Goal: Transaction & Acquisition: Purchase product/service

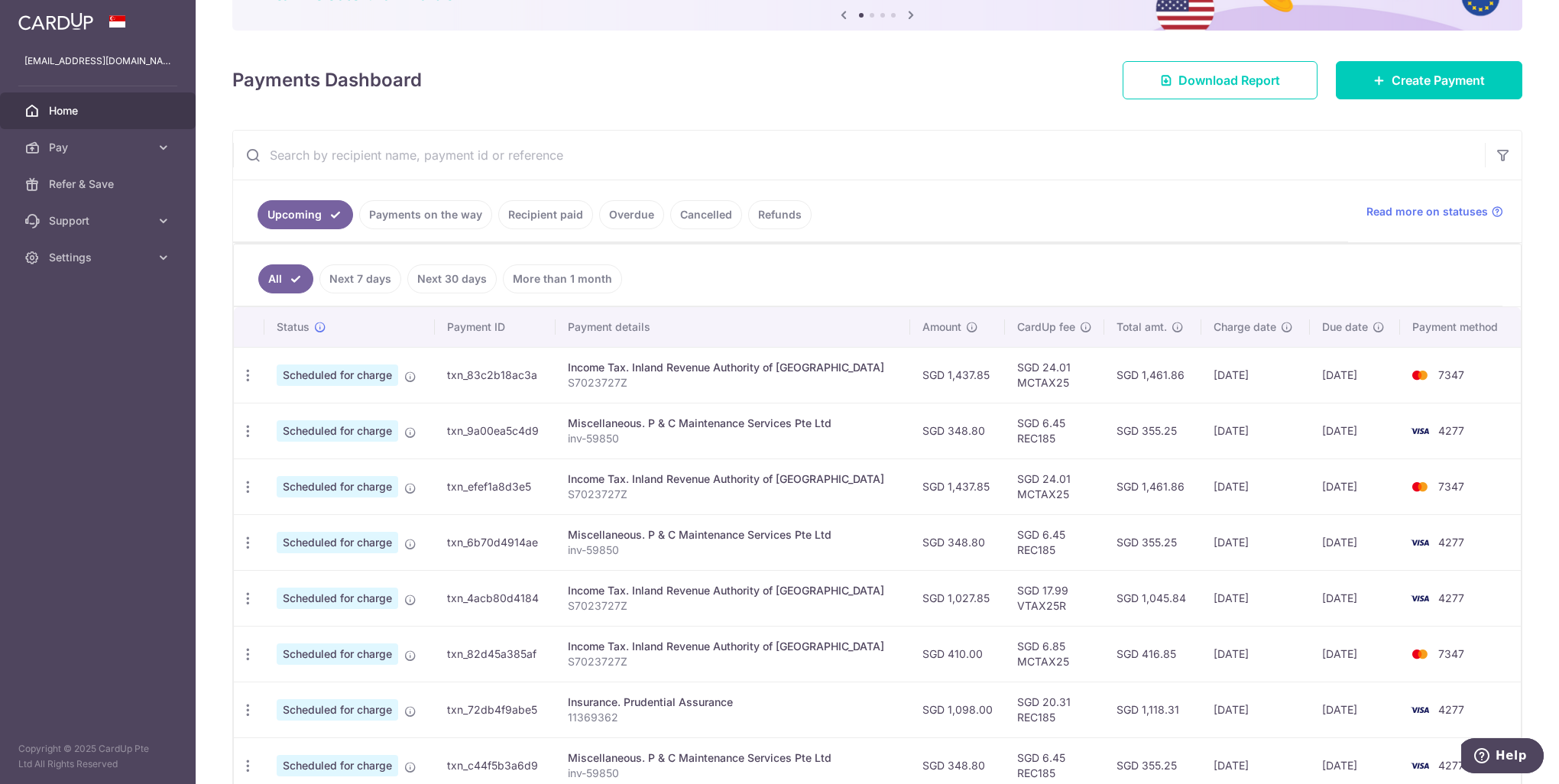
scroll to position [153, 0]
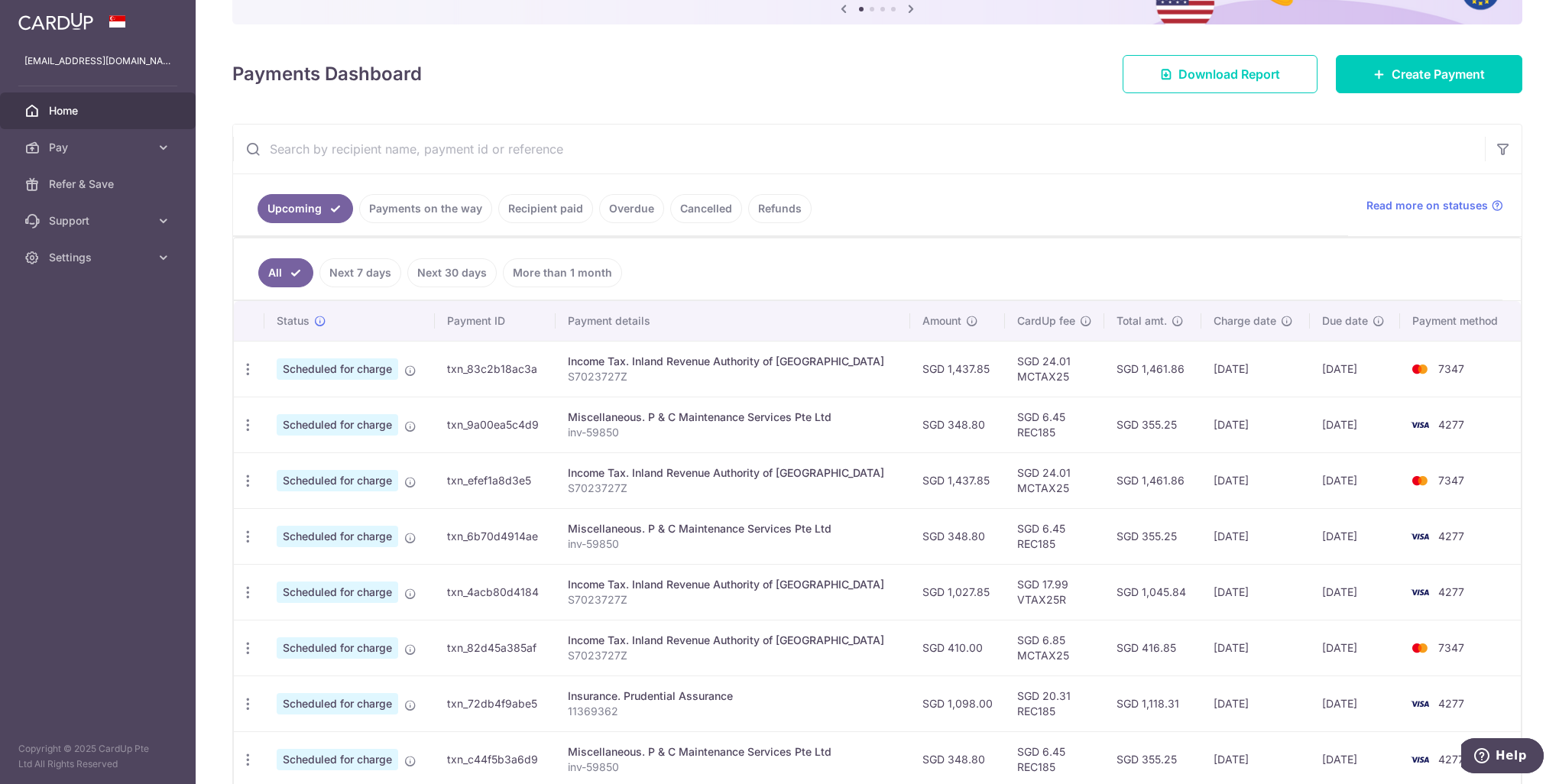
click at [90, 117] on span "Home" at bounding box center [99, 110] width 101 height 15
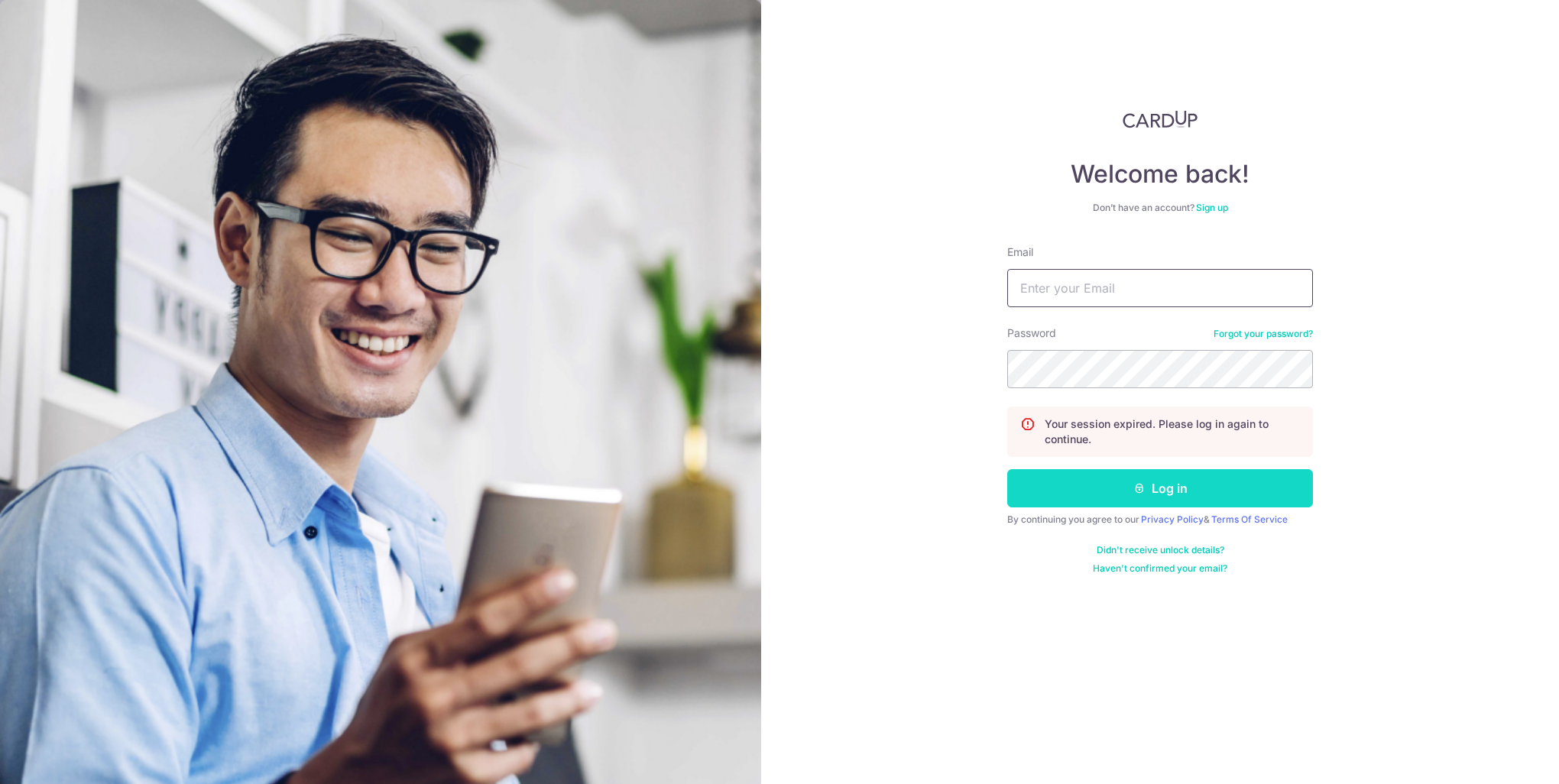
type input "[EMAIL_ADDRESS][DOMAIN_NAME]"
click at [1121, 490] on button "Log in" at bounding box center [1160, 488] width 306 height 38
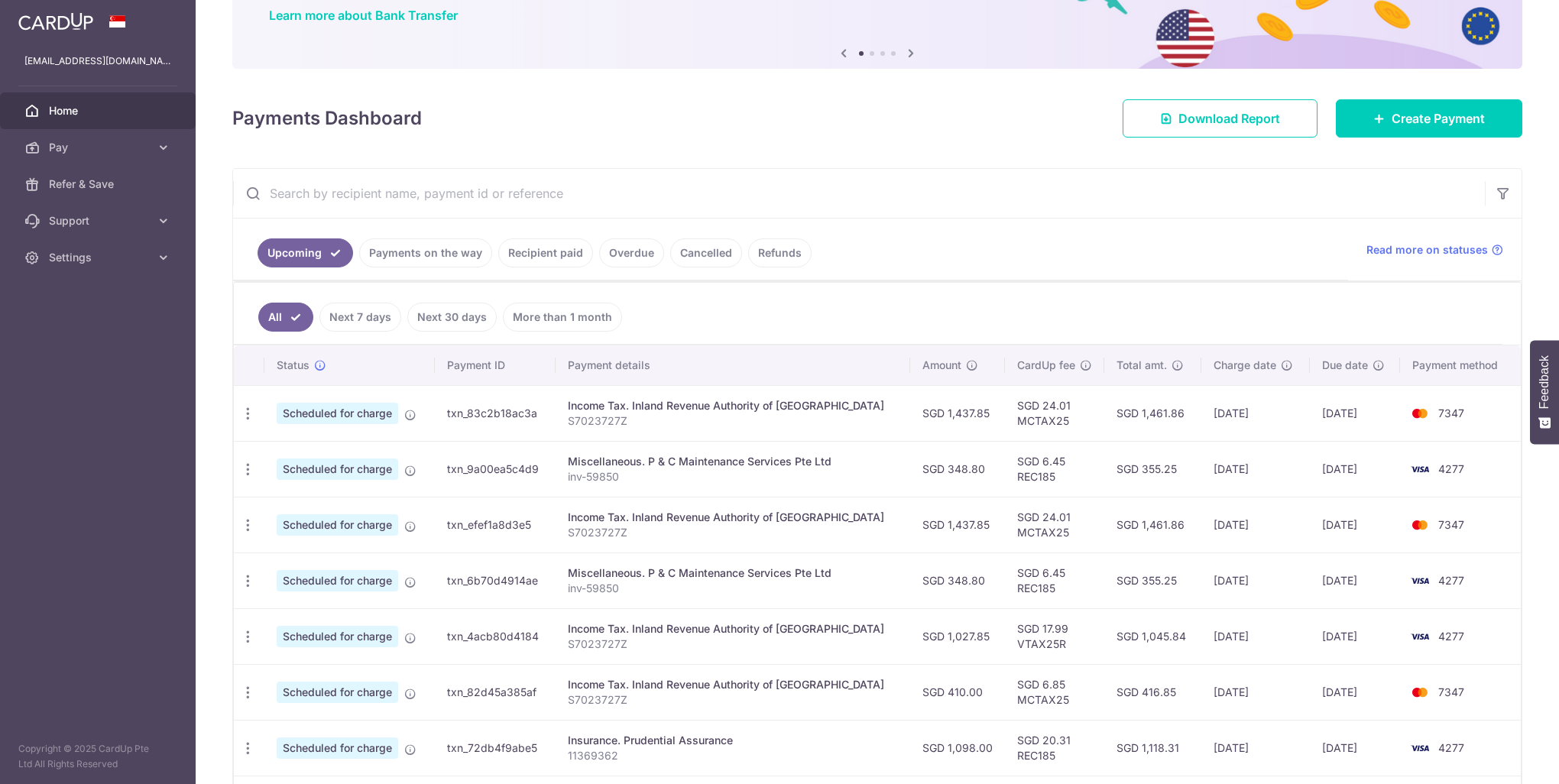
scroll to position [153, 0]
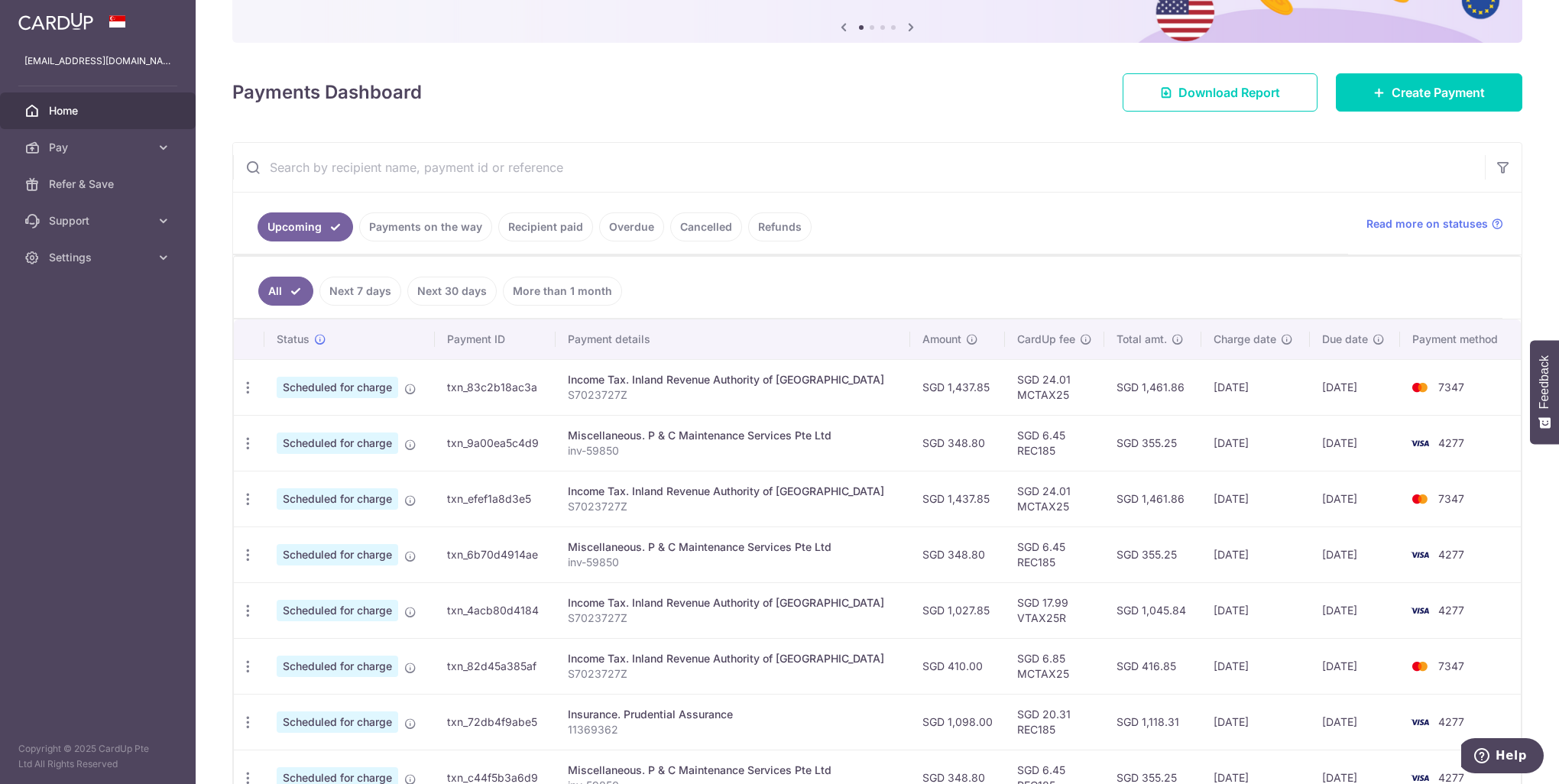
click at [395, 222] on body "anglaysan@gmail.com Home Pay Payments Recipients Cards Refer & Save Support FAQ…" at bounding box center [780, 392] width 1559 height 784
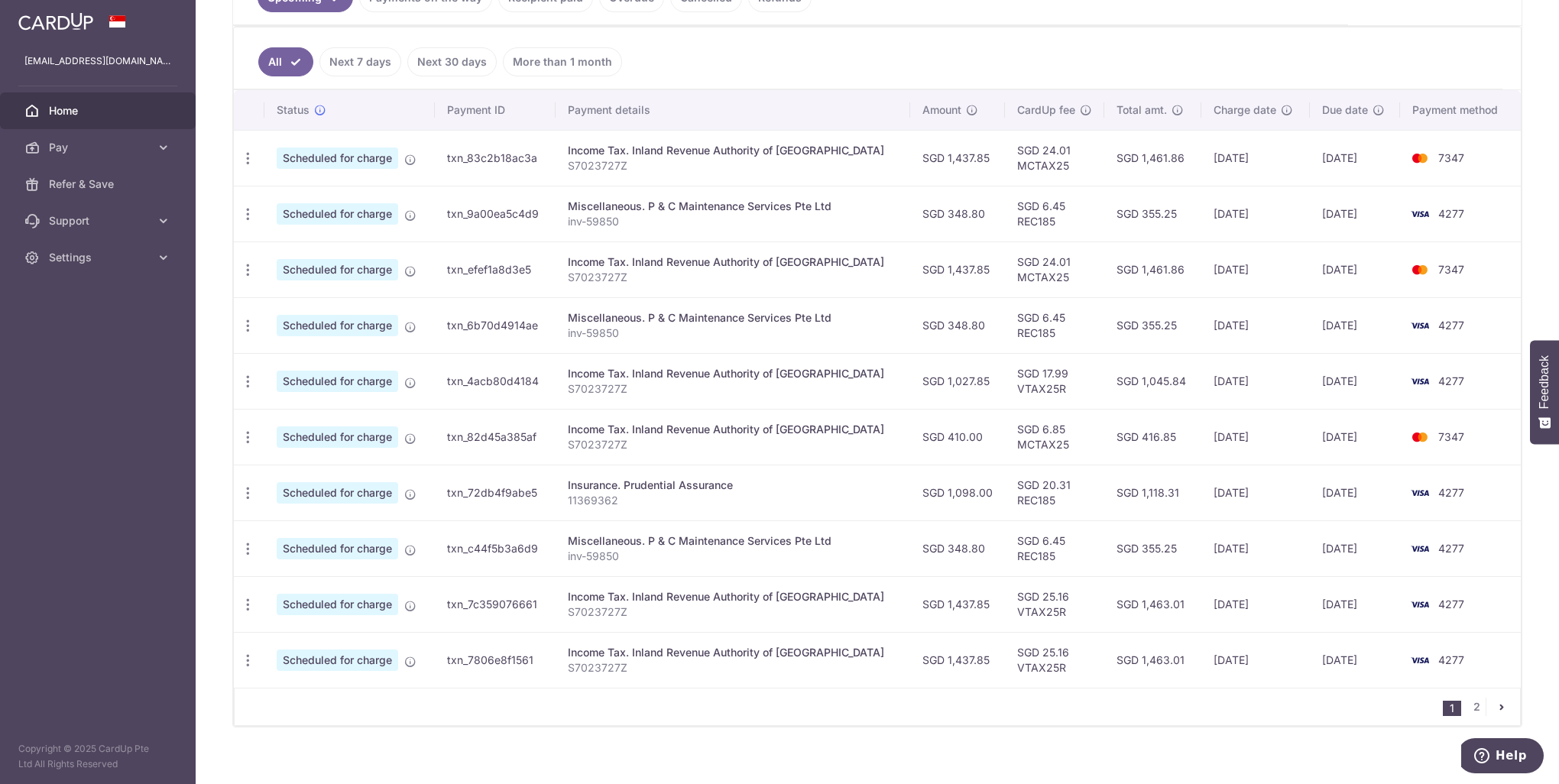
click at [324, 71] on link "Next 7 days" at bounding box center [360, 62] width 82 height 29
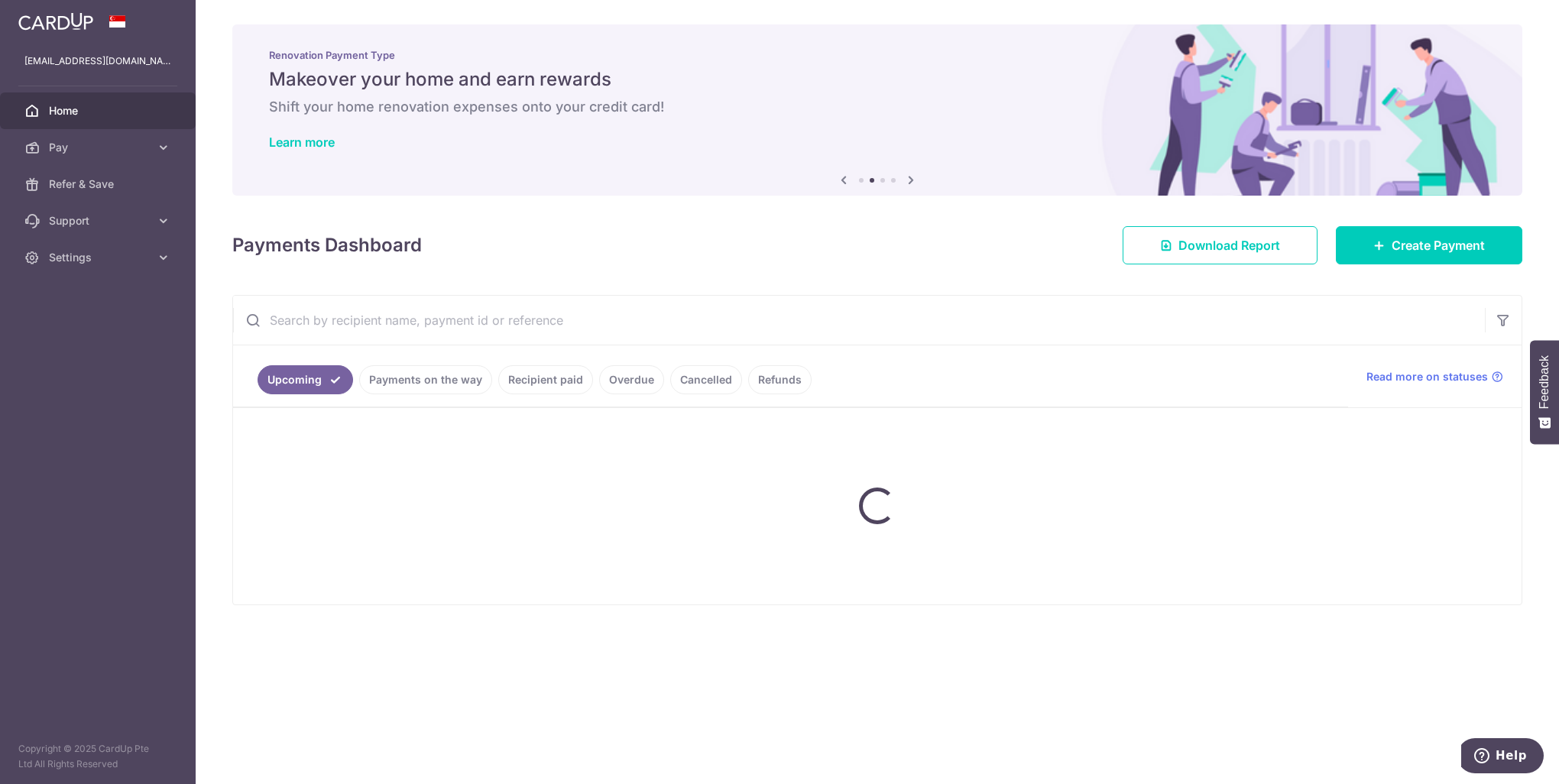
scroll to position [0, 0]
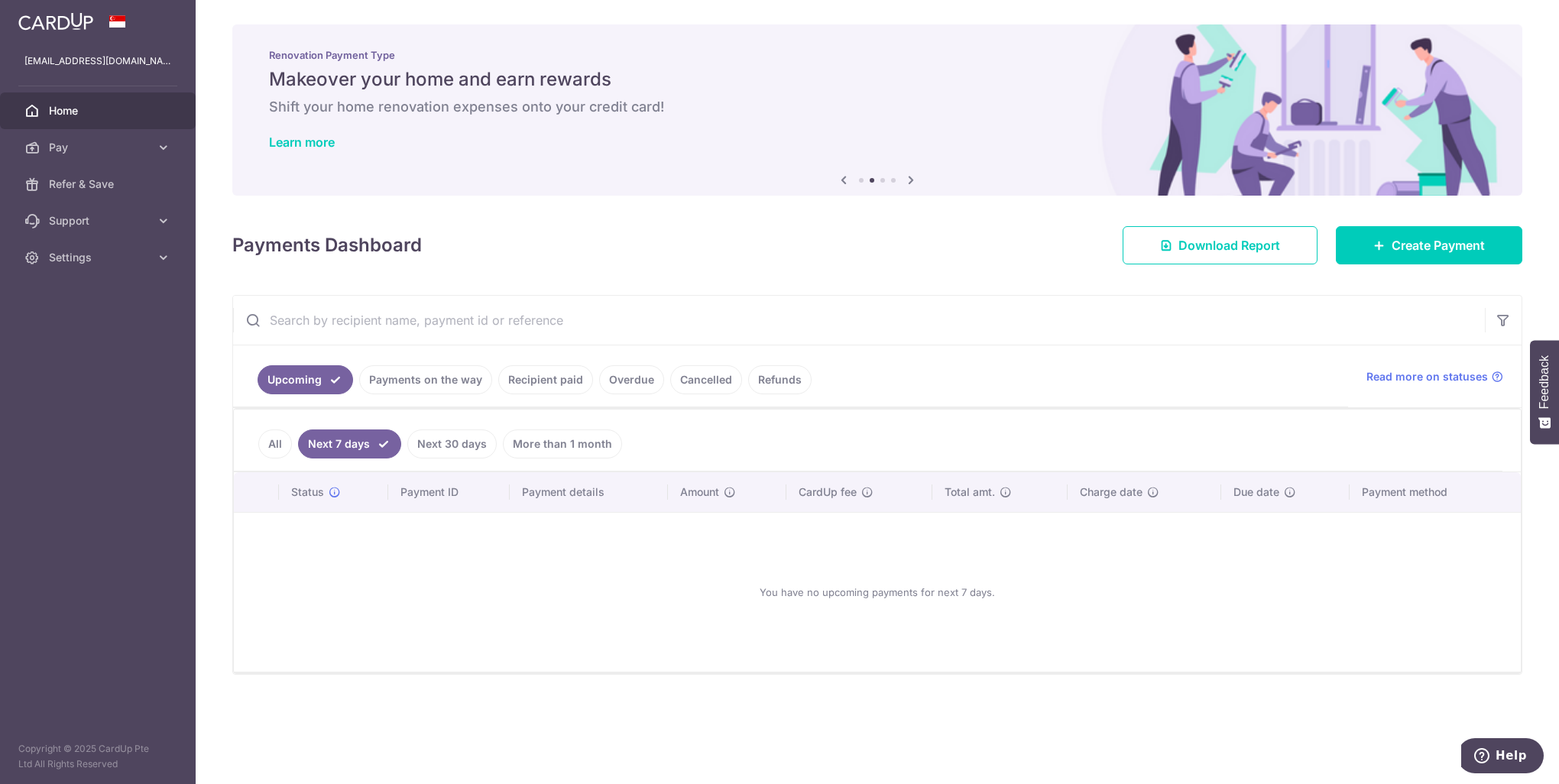
click at [438, 443] on link "Next 30 days" at bounding box center [452, 444] width 90 height 29
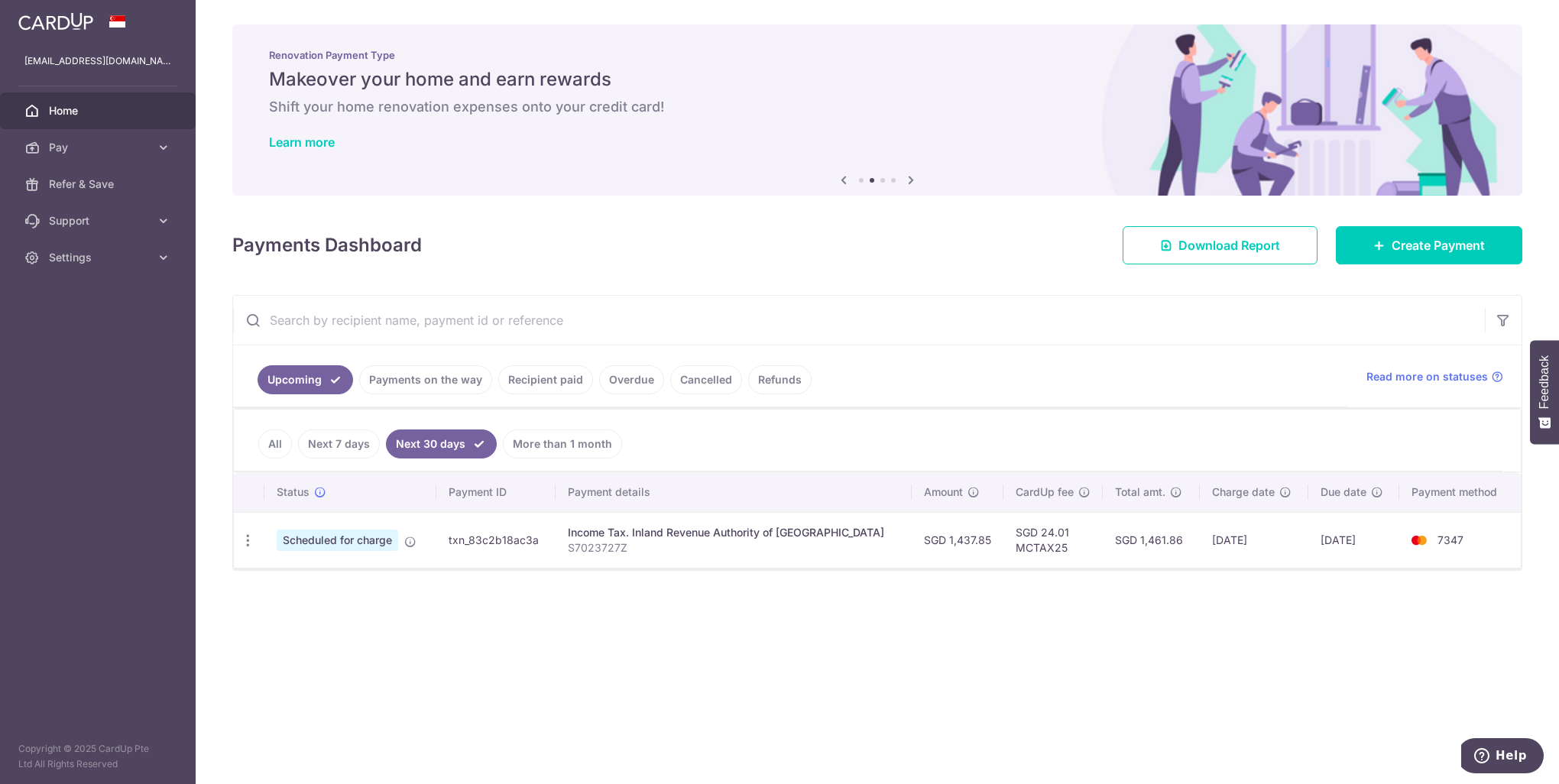
click at [339, 448] on link "Next 7 days" at bounding box center [338, 444] width 82 height 29
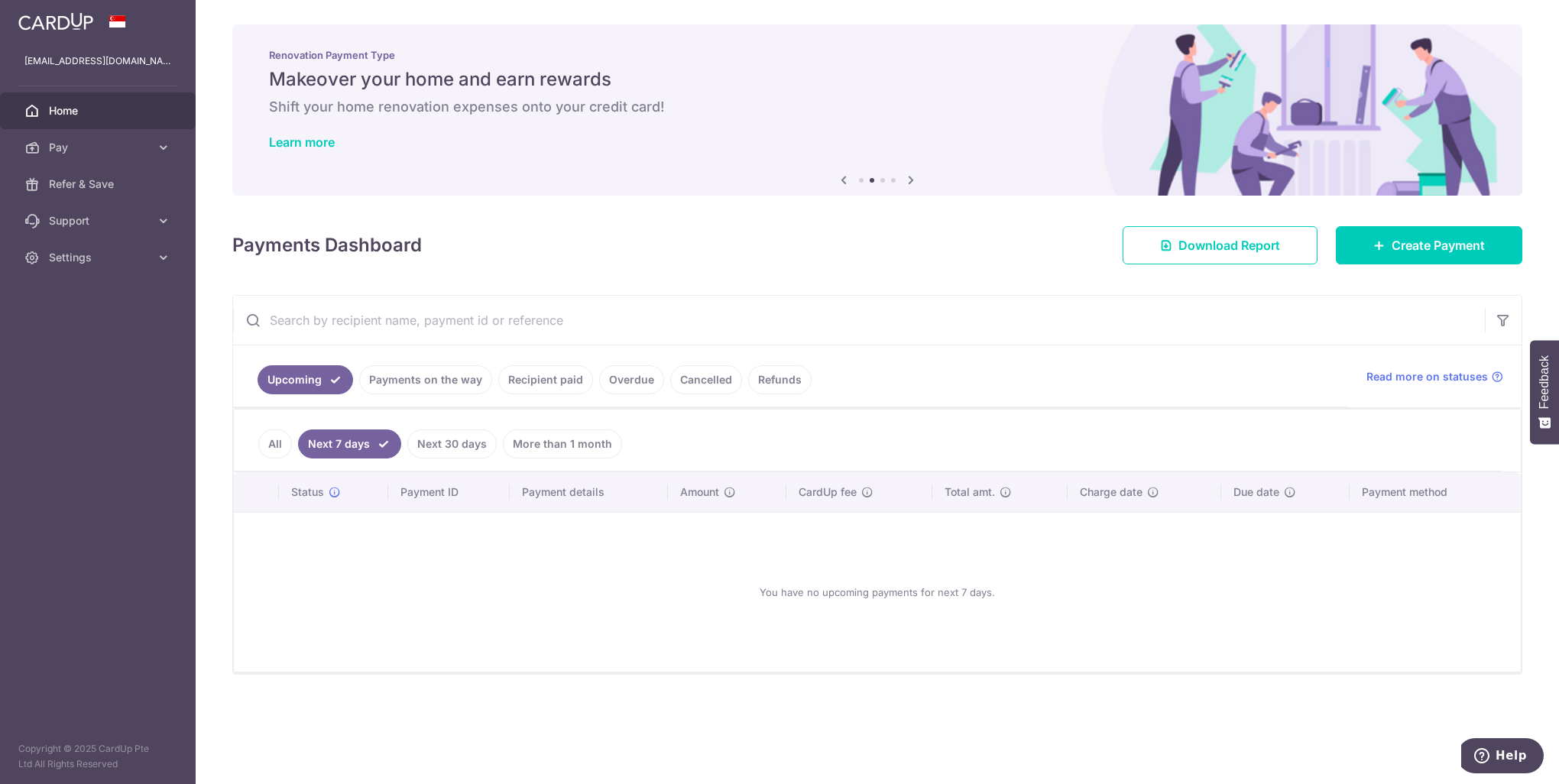
click at [271, 440] on link "All" at bounding box center [275, 444] width 33 height 29
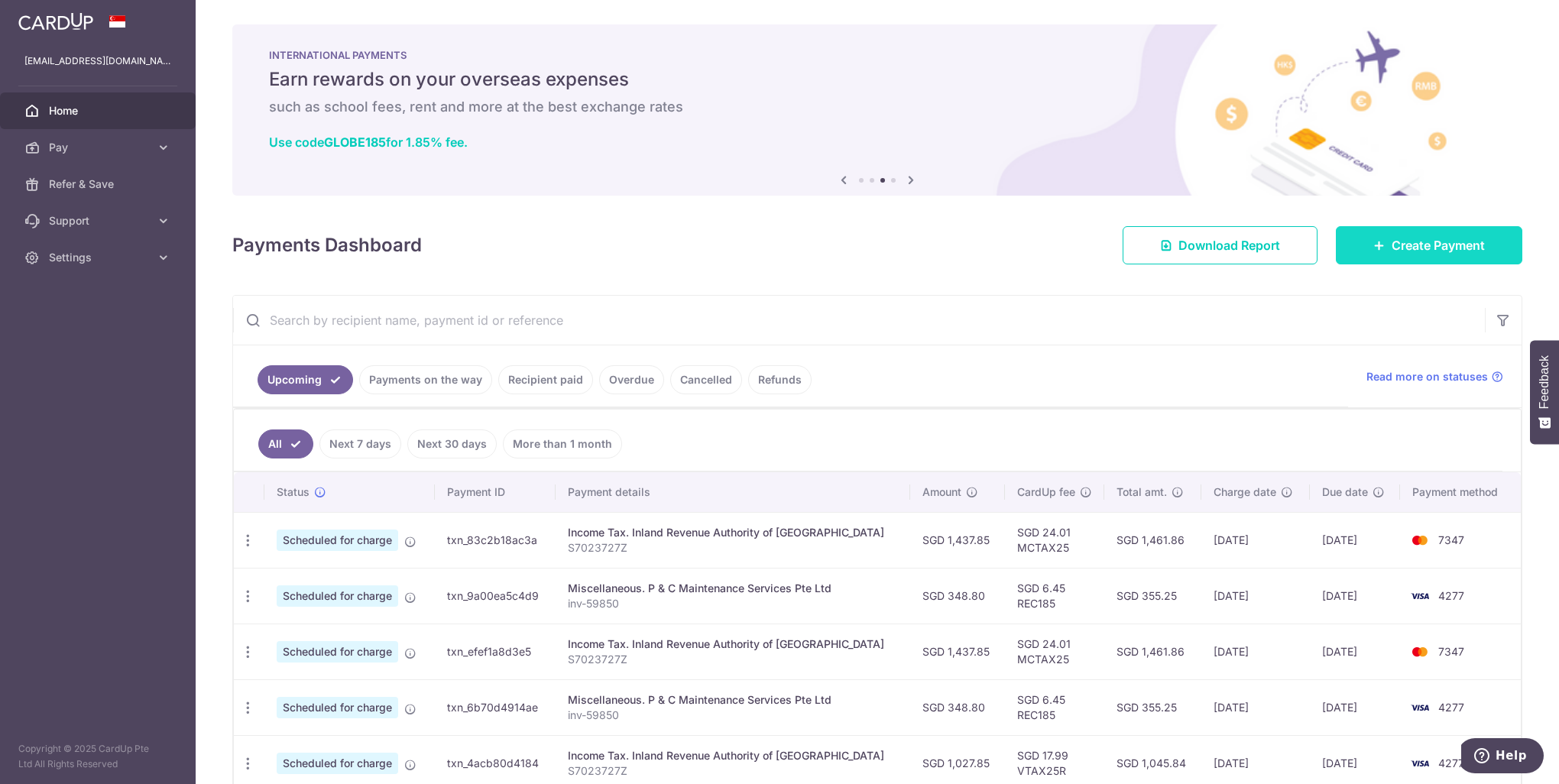
click at [1392, 246] on span "Create Payment" at bounding box center [1438, 244] width 93 height 18
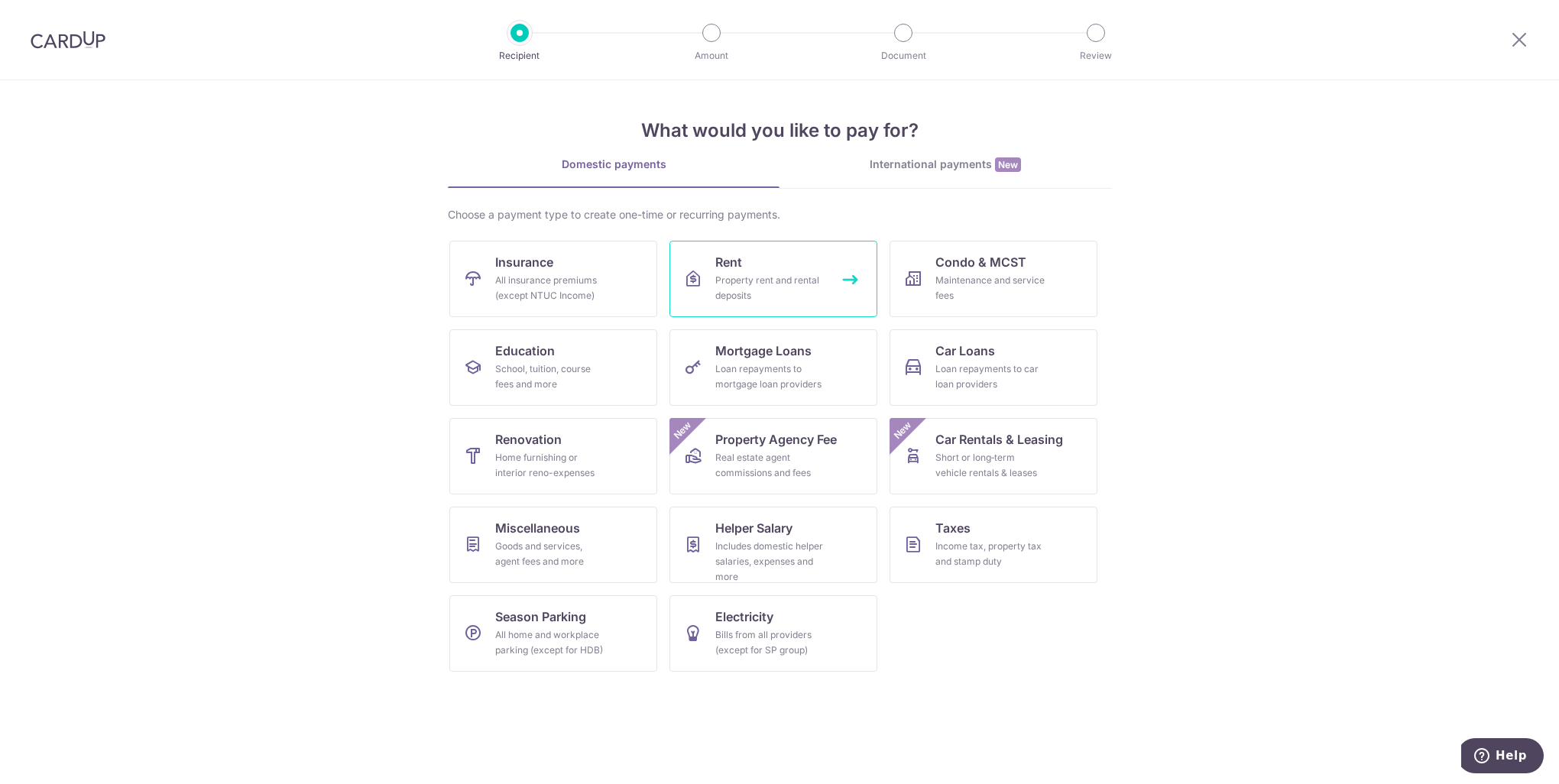
click at [729, 294] on div "Property rent and rental deposits" at bounding box center [770, 288] width 110 height 31
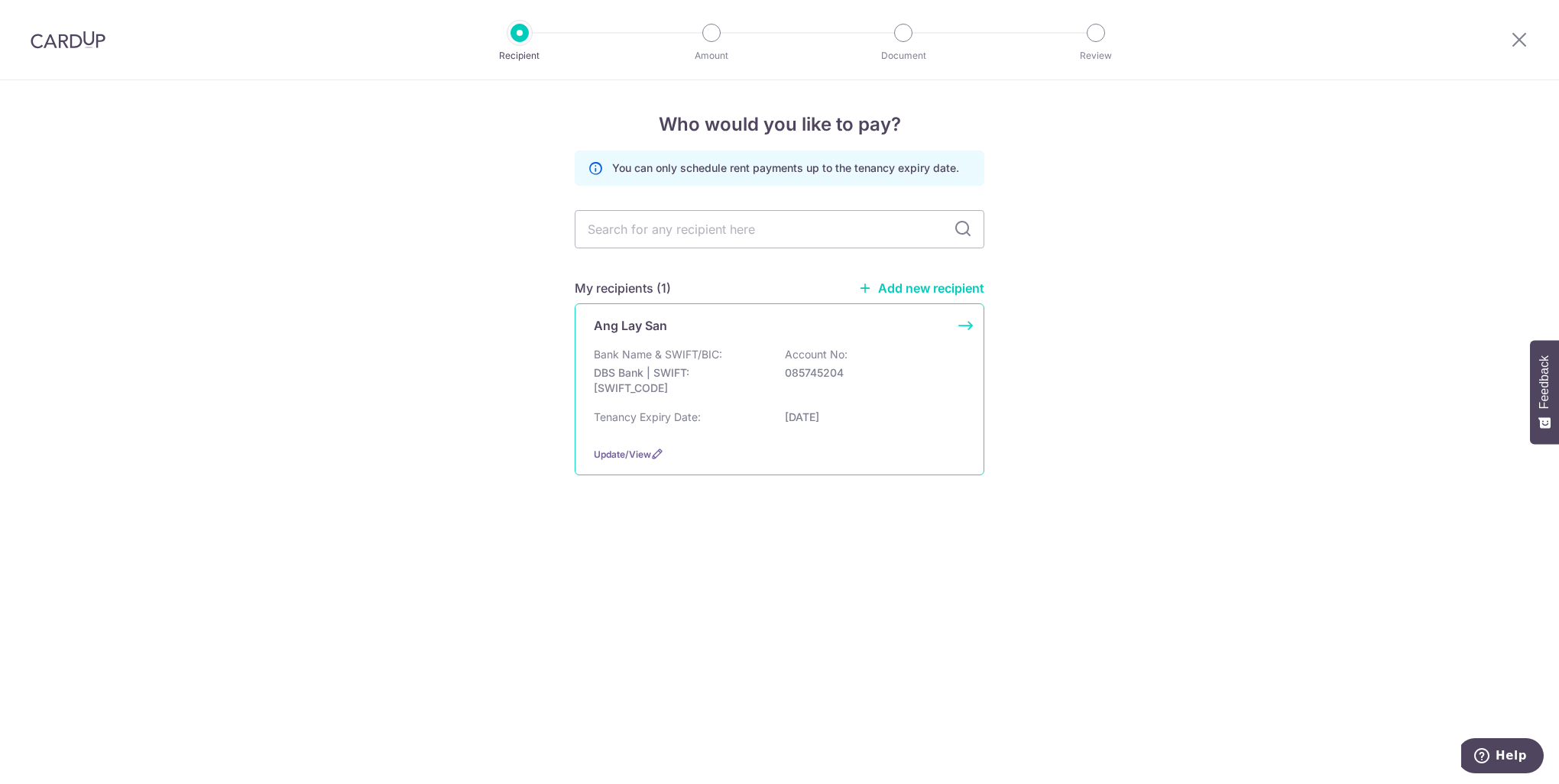
click at [651, 386] on p "DBS Bank | SWIFT: DBSSSGSGXXX" at bounding box center [679, 380] width 171 height 31
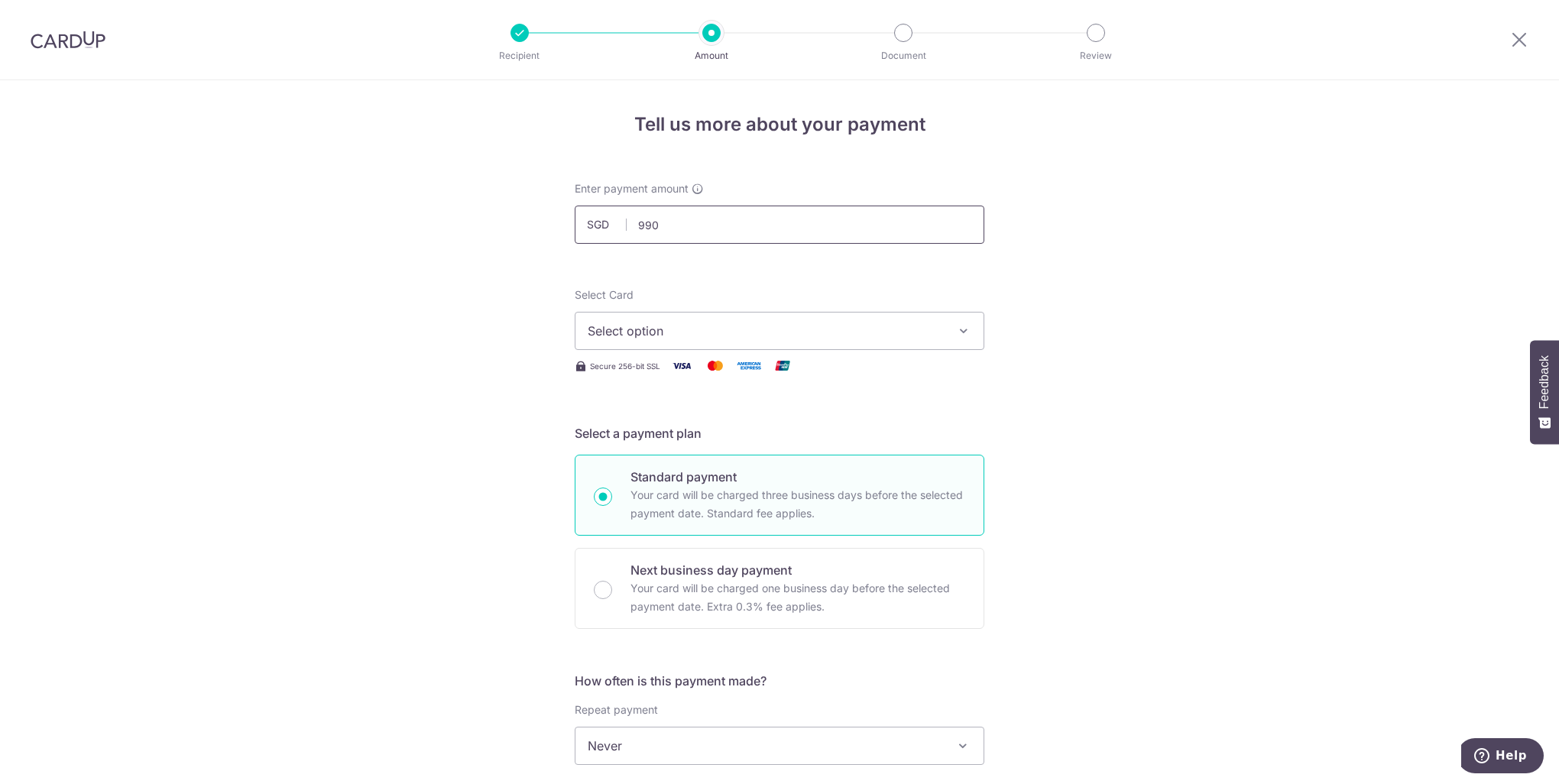
type input "990.00"
type input "430023Rental"
type input "saverent179"
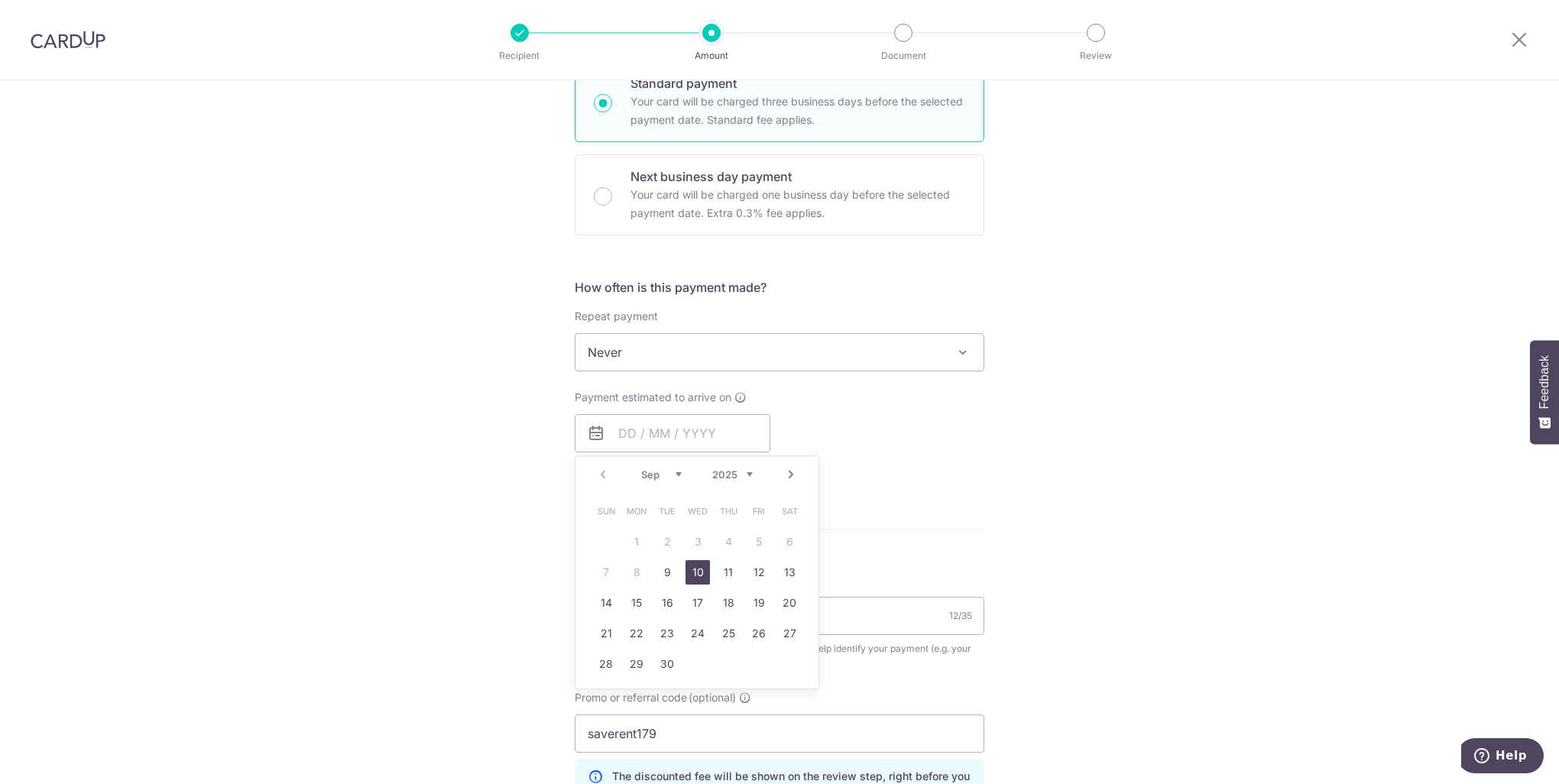
click at [695, 576] on link "10" at bounding box center [698, 572] width 25 height 25
type input "[DATE]"
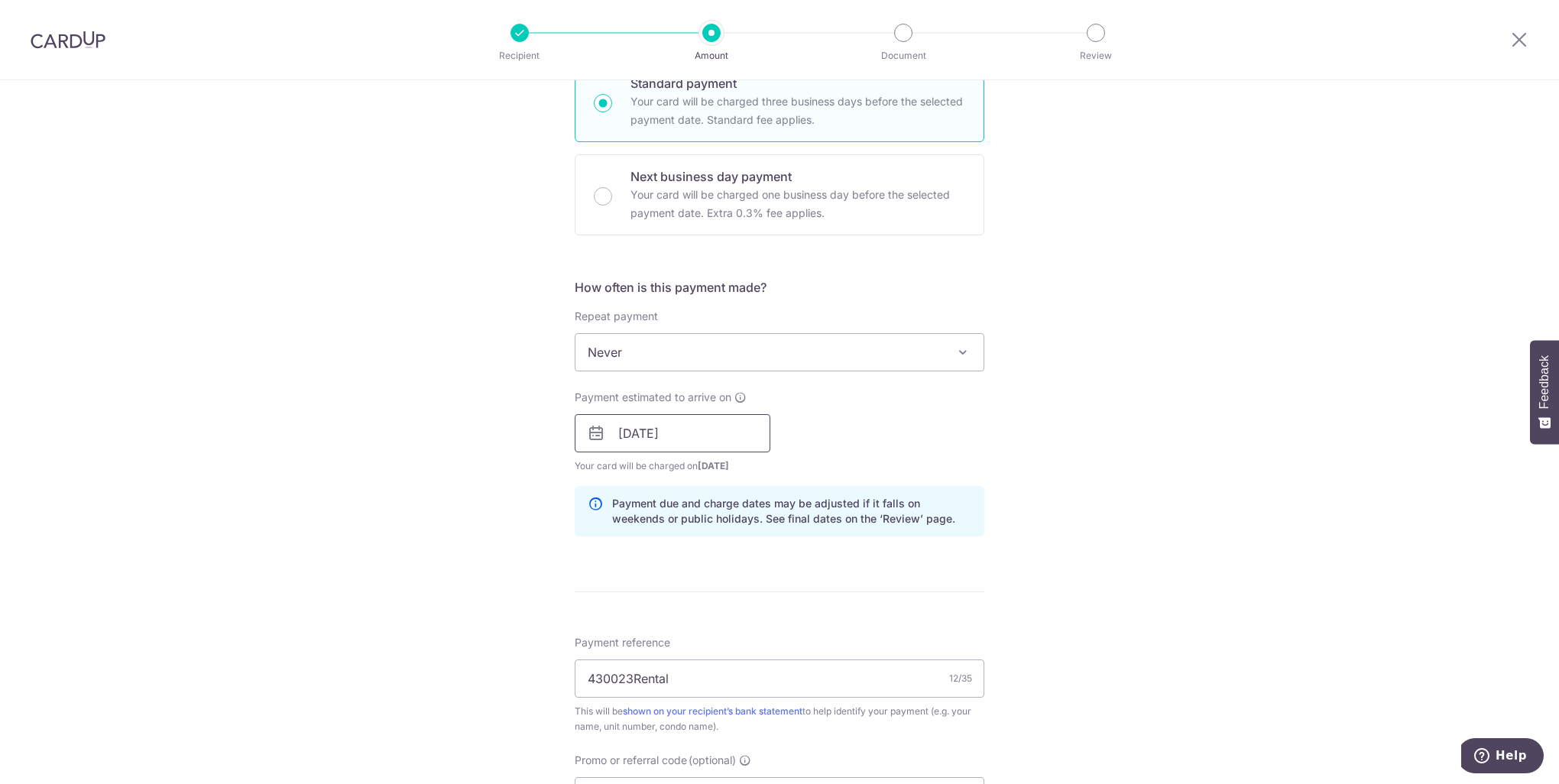
scroll to position [470, 0]
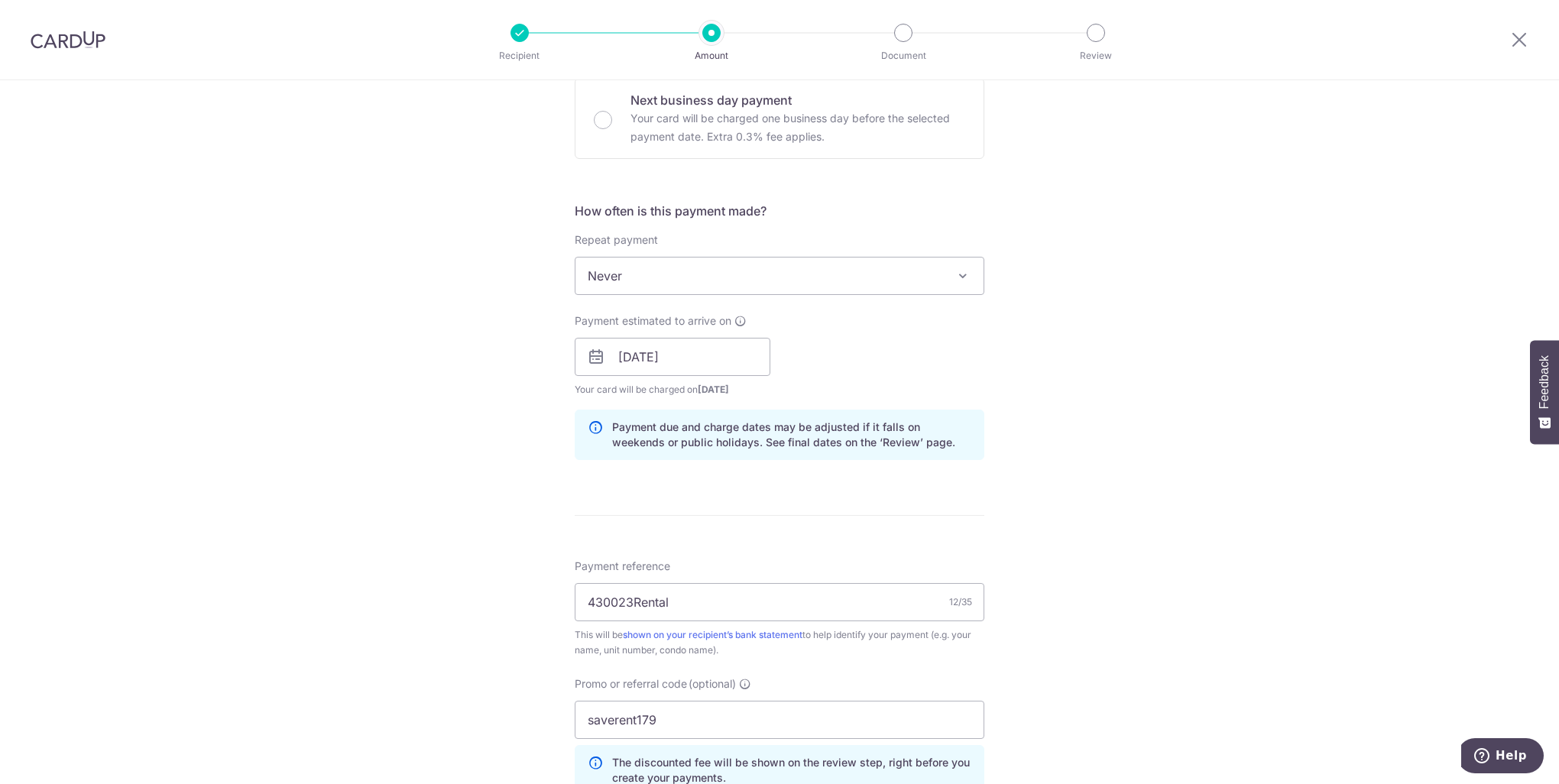
click at [706, 279] on span "Never" at bounding box center [780, 275] width 408 height 37
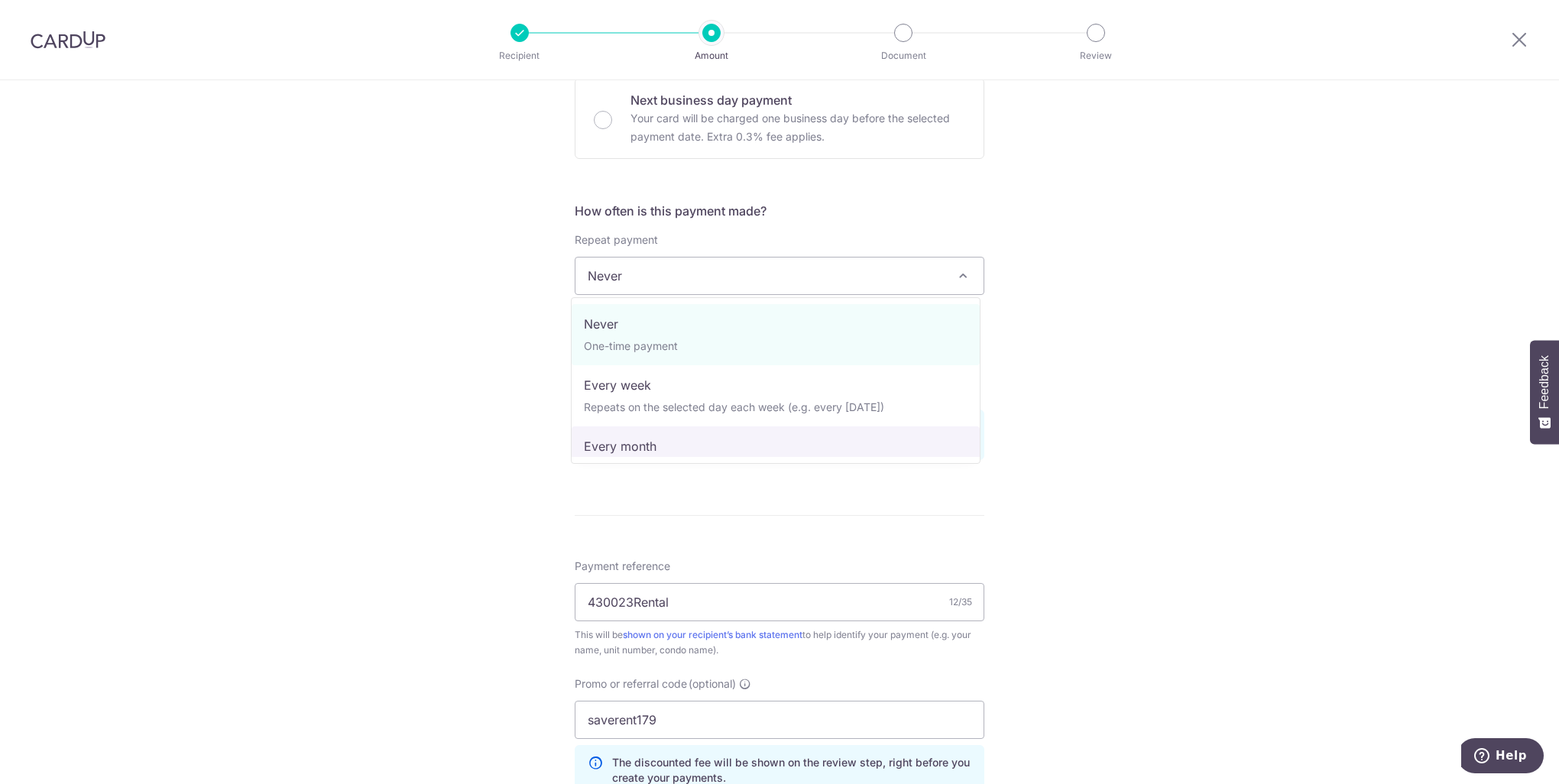
click at [645, 457] on span "Never One-time payment Every week Repeats on the selected day each week (e.g. e…" at bounding box center [776, 380] width 410 height 167
select select "3"
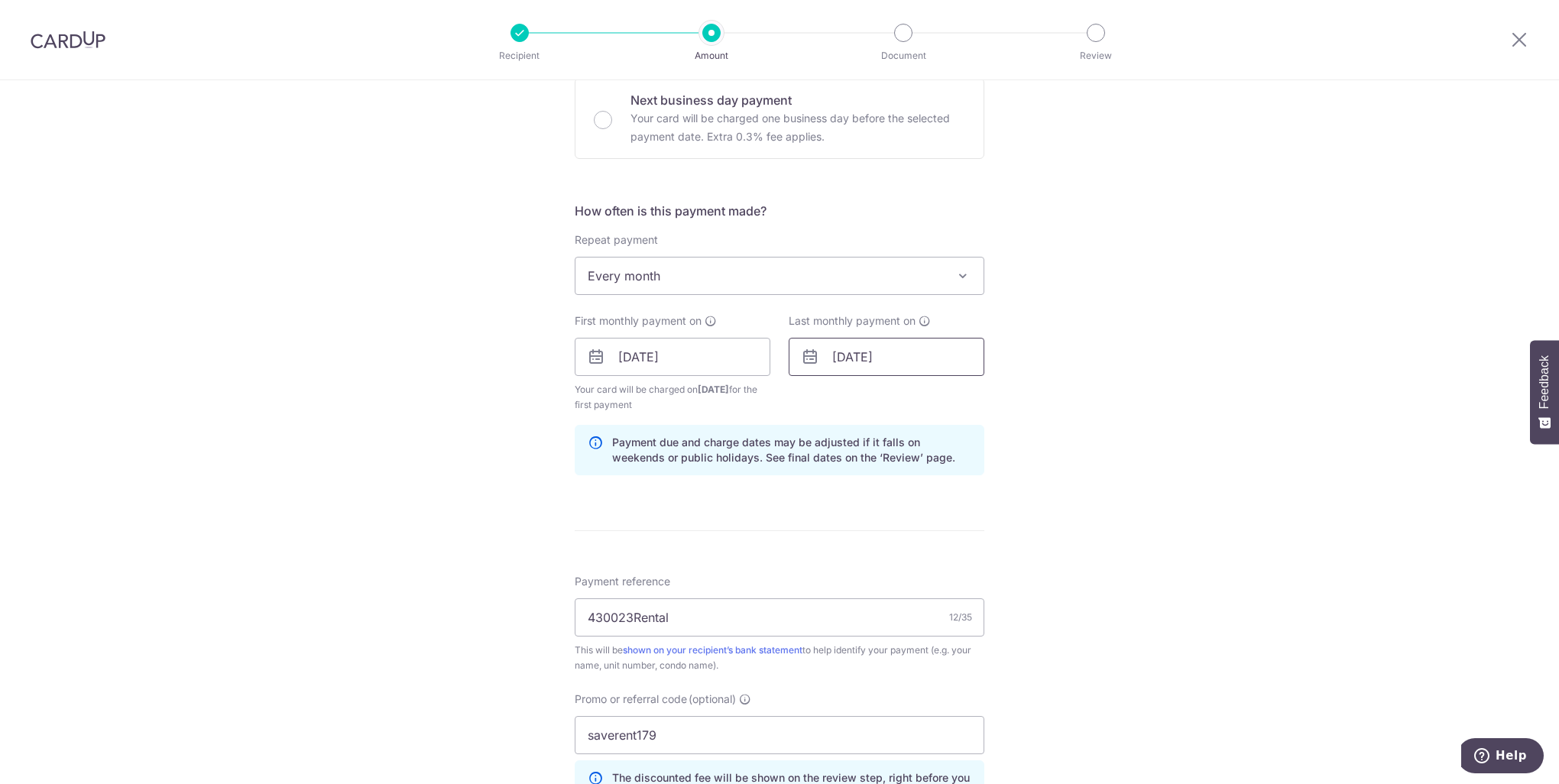
click at [914, 365] on input "31/08/2026" at bounding box center [886, 357] width 195 height 38
click at [885, 399] on select "Jan Feb Mar Apr May Jun Jul Aug Sep Oct Nov Dec" at bounding box center [875, 398] width 40 height 12
click at [821, 553] on link "18" at bounding box center [820, 556] width 25 height 25
type input "18/01/2026"
click at [886, 543] on form "Enter payment amount SGD 990.00 990.00 Select Card Select option Add credit car…" at bounding box center [780, 389] width 410 height 1356
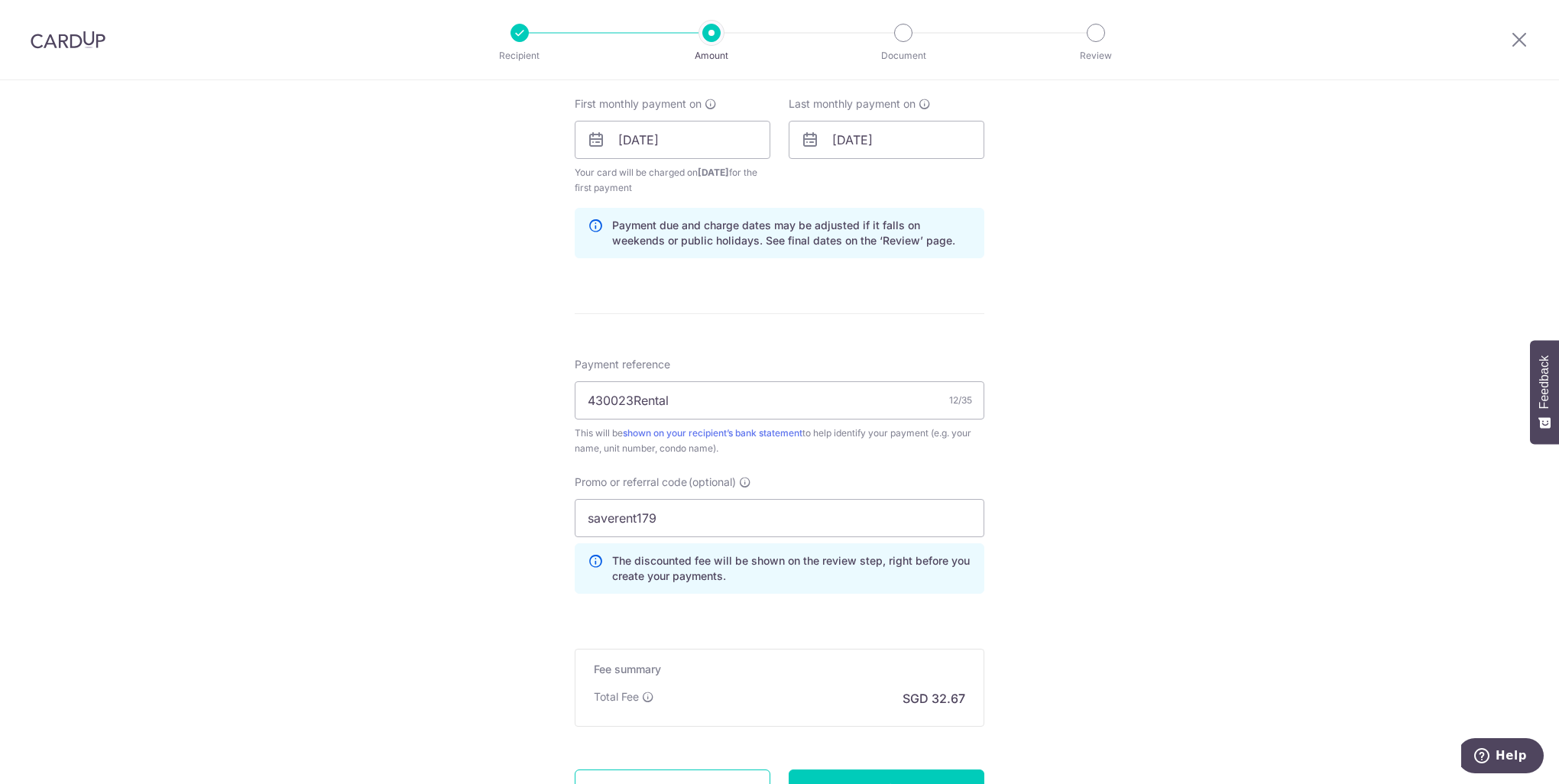
scroll to position [775, 0]
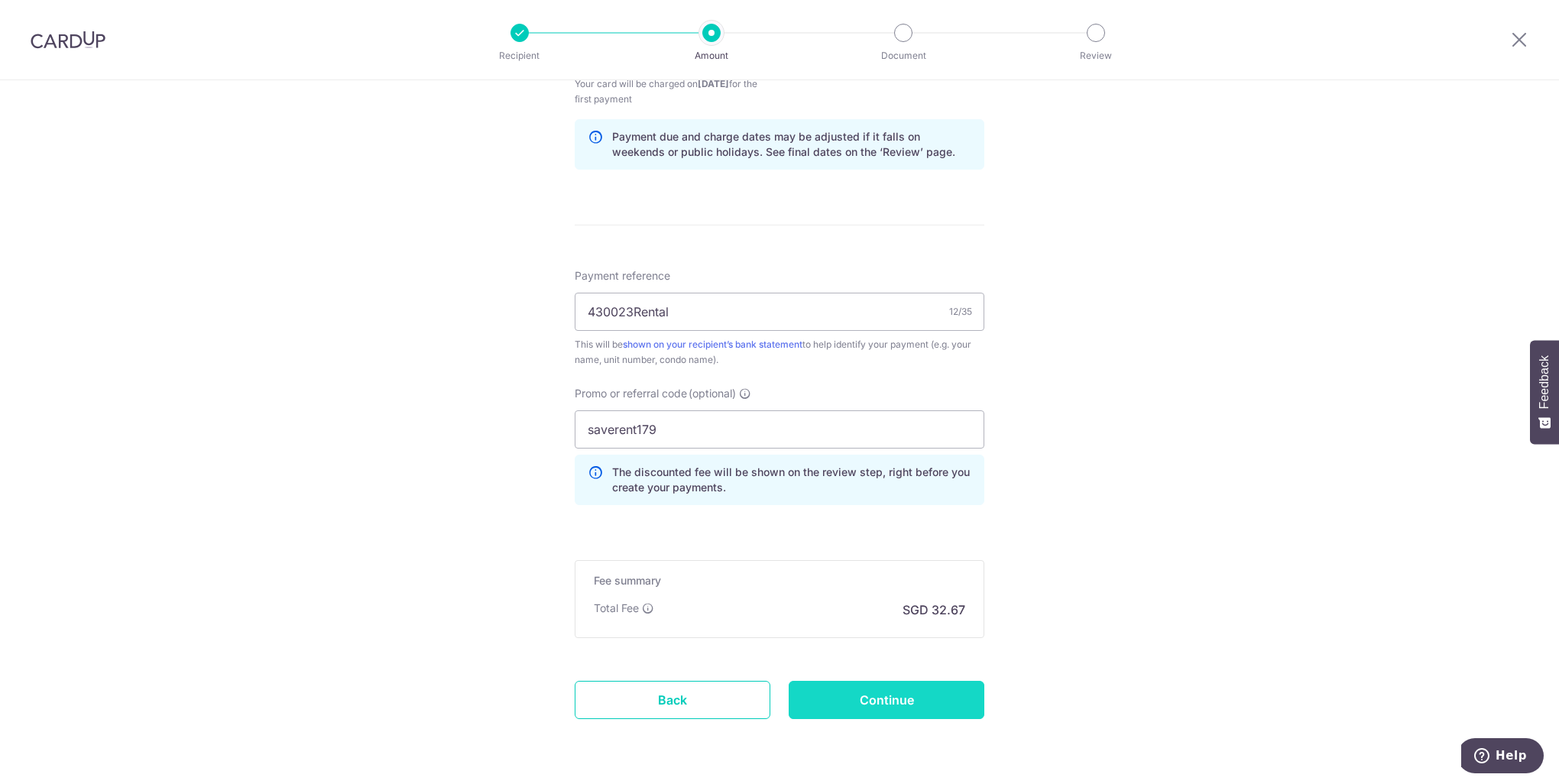
click at [910, 700] on input "Continue" at bounding box center [886, 700] width 195 height 38
type input "Create Schedule"
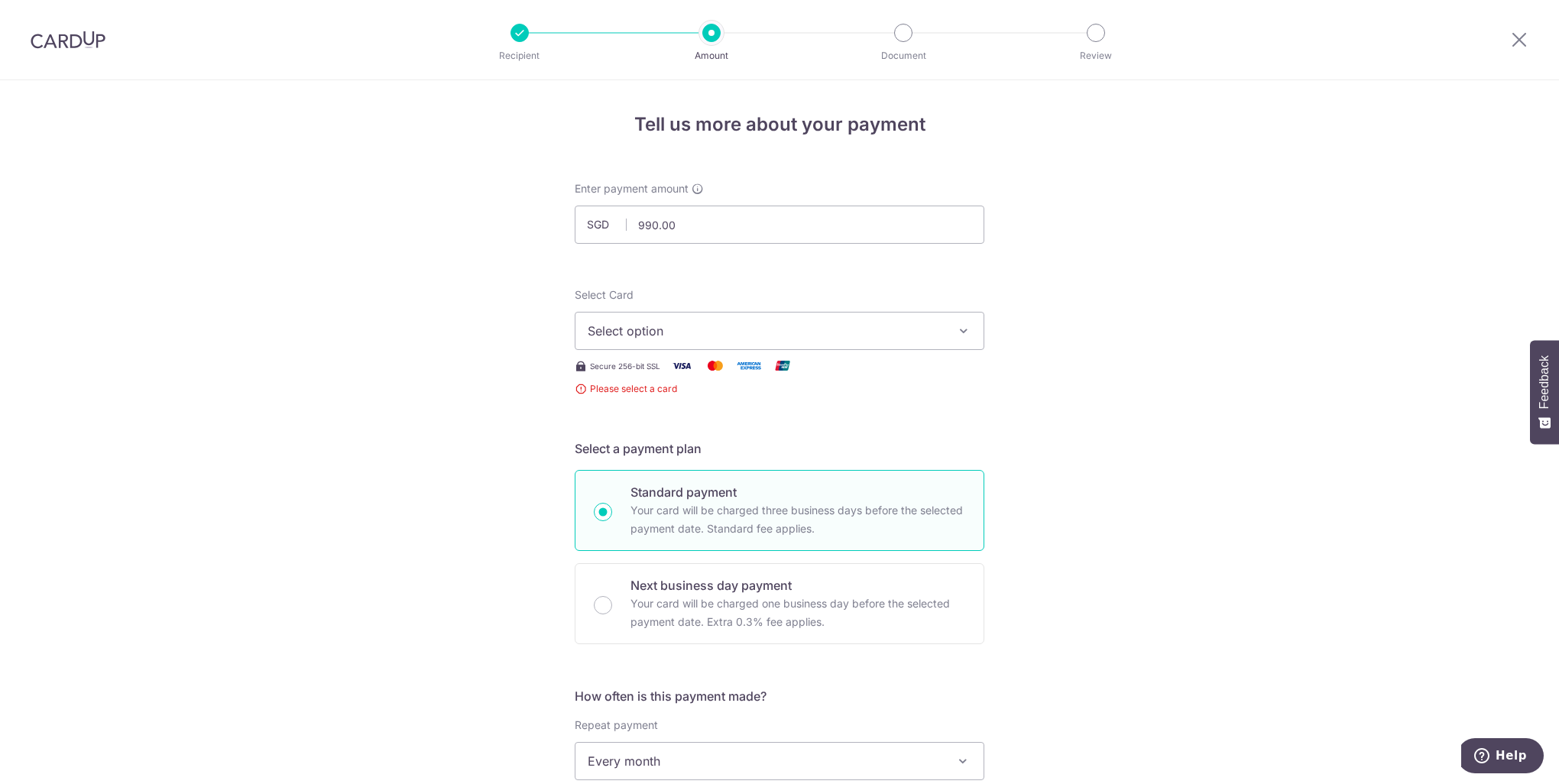
click at [891, 329] on span "Select option" at bounding box center [765, 330] width 356 height 18
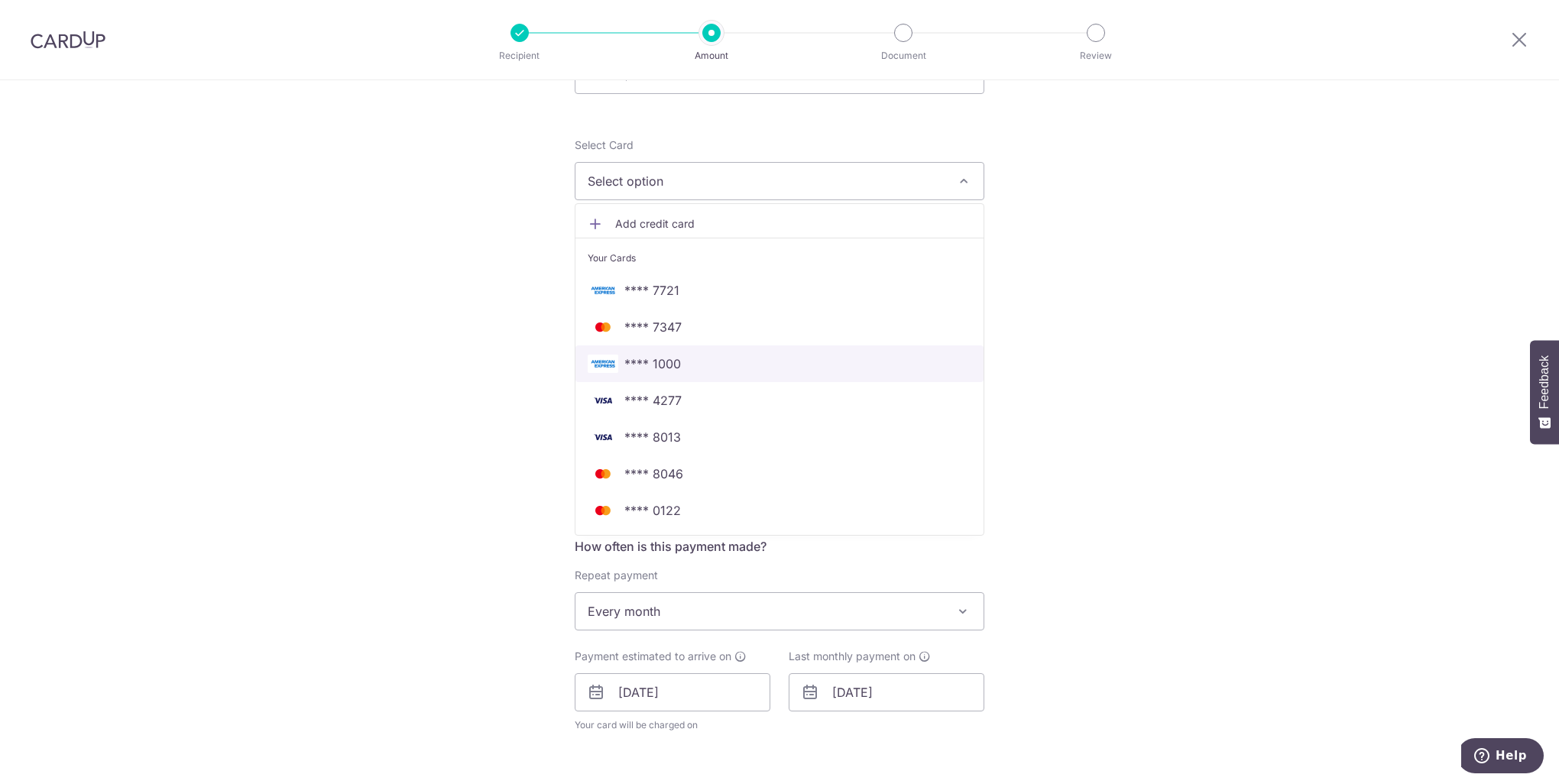
scroll to position [153, 0]
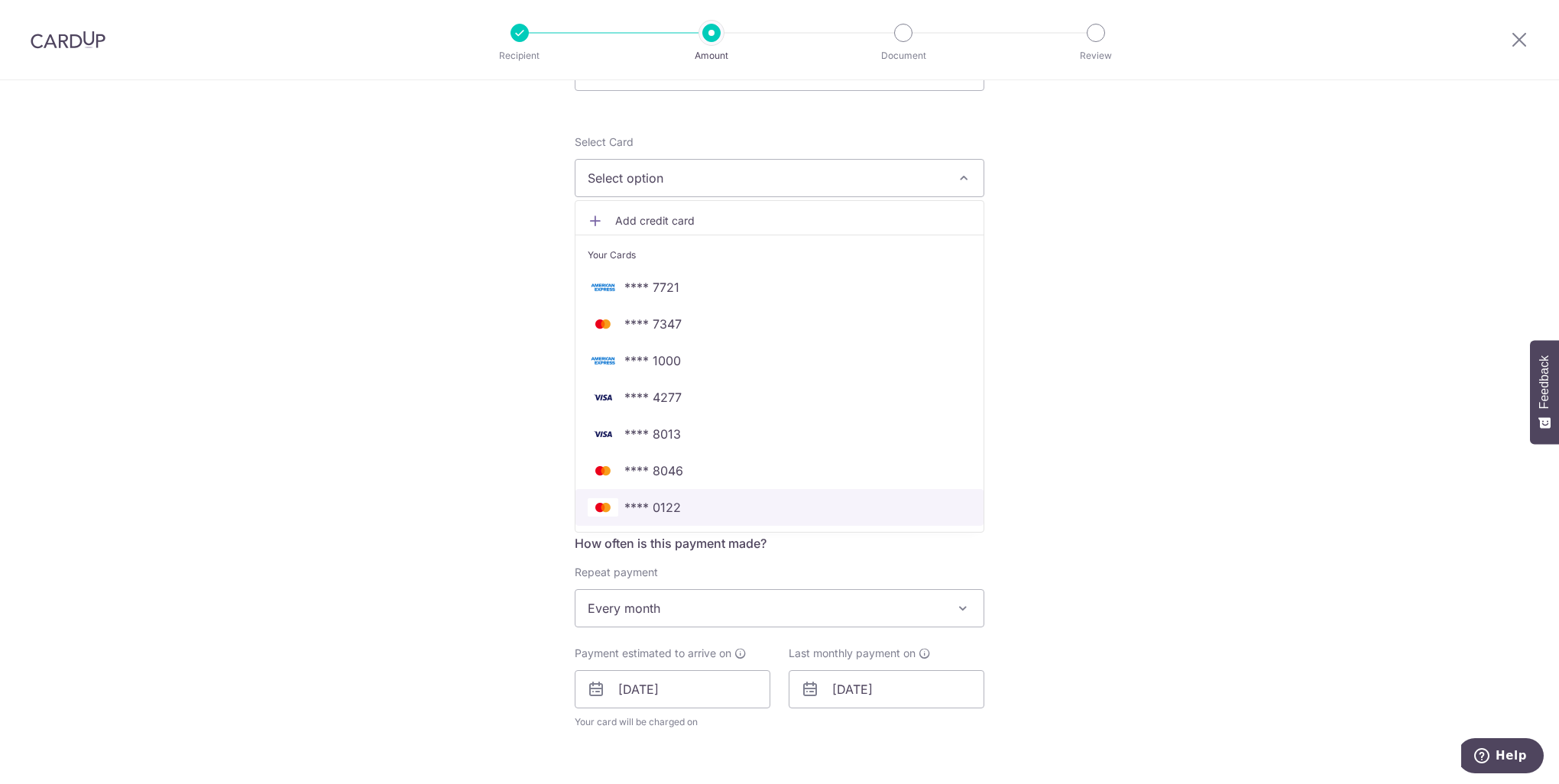
click at [668, 502] on span "**** 0122" at bounding box center [652, 507] width 56 height 18
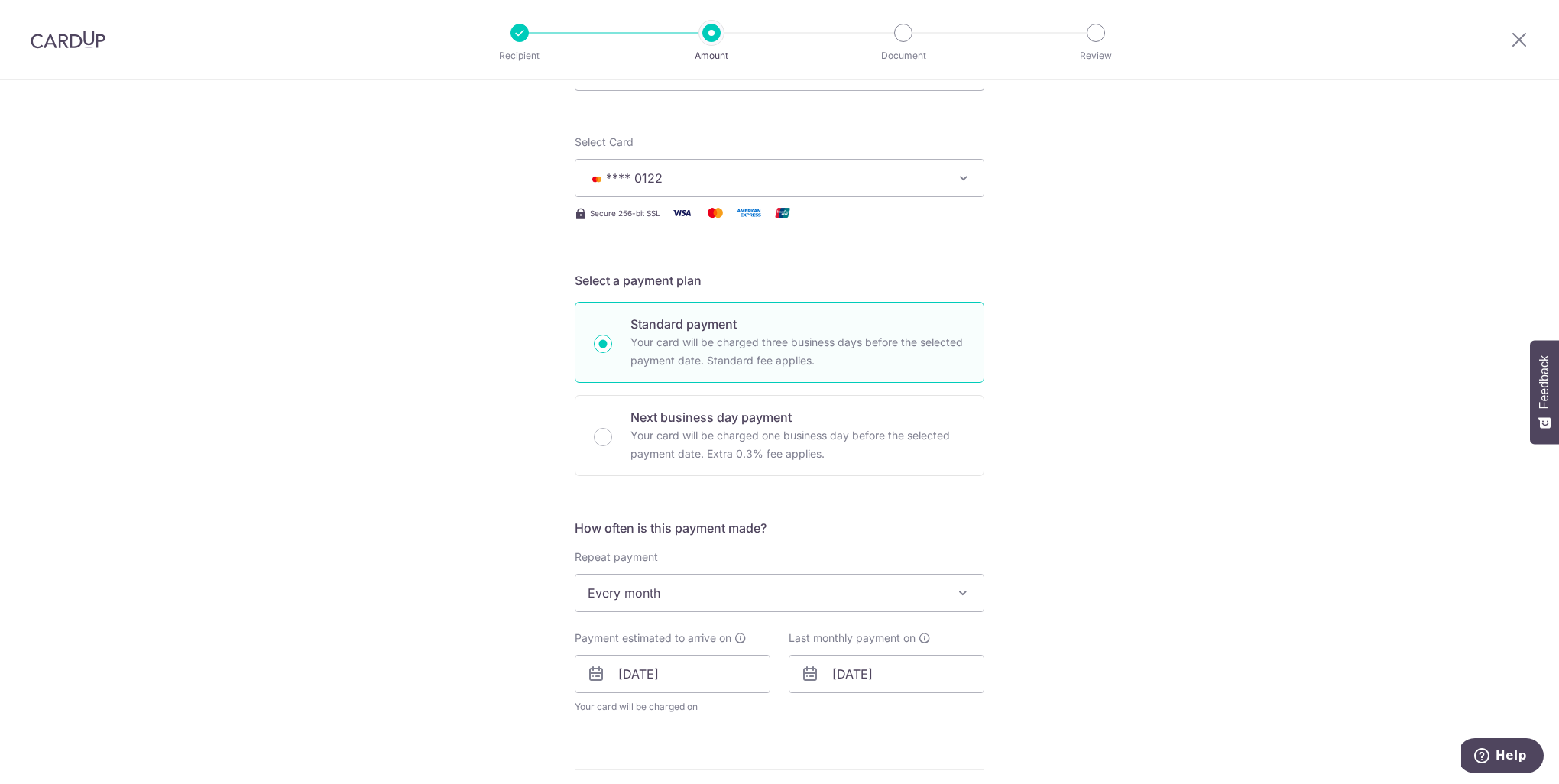
click at [1097, 426] on div "Tell us more about your payment Enter payment amount SGD 990.00 990.00 Select C…" at bounding box center [780, 653] width 1559 height 1451
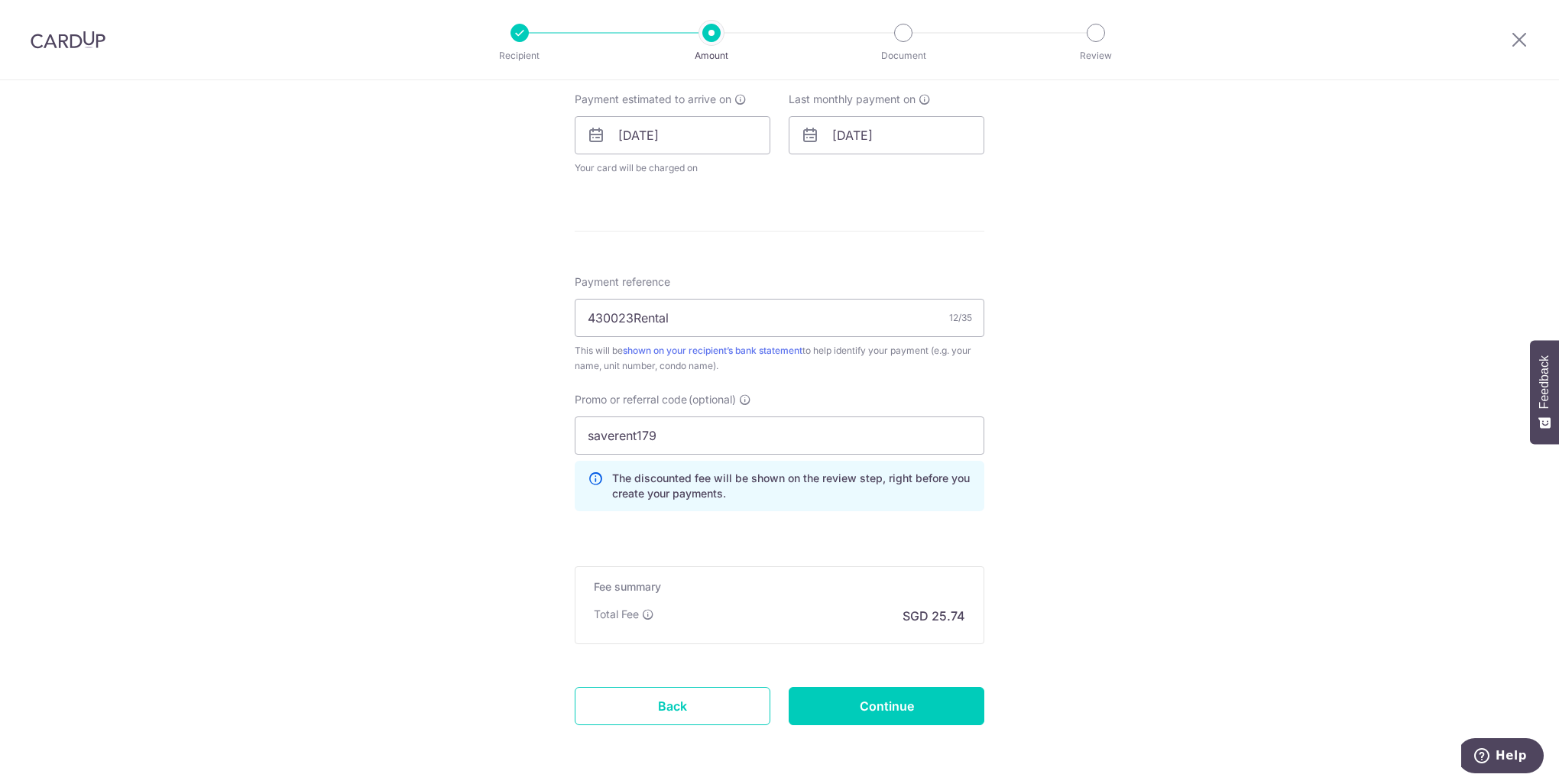
scroll to position [745, 0]
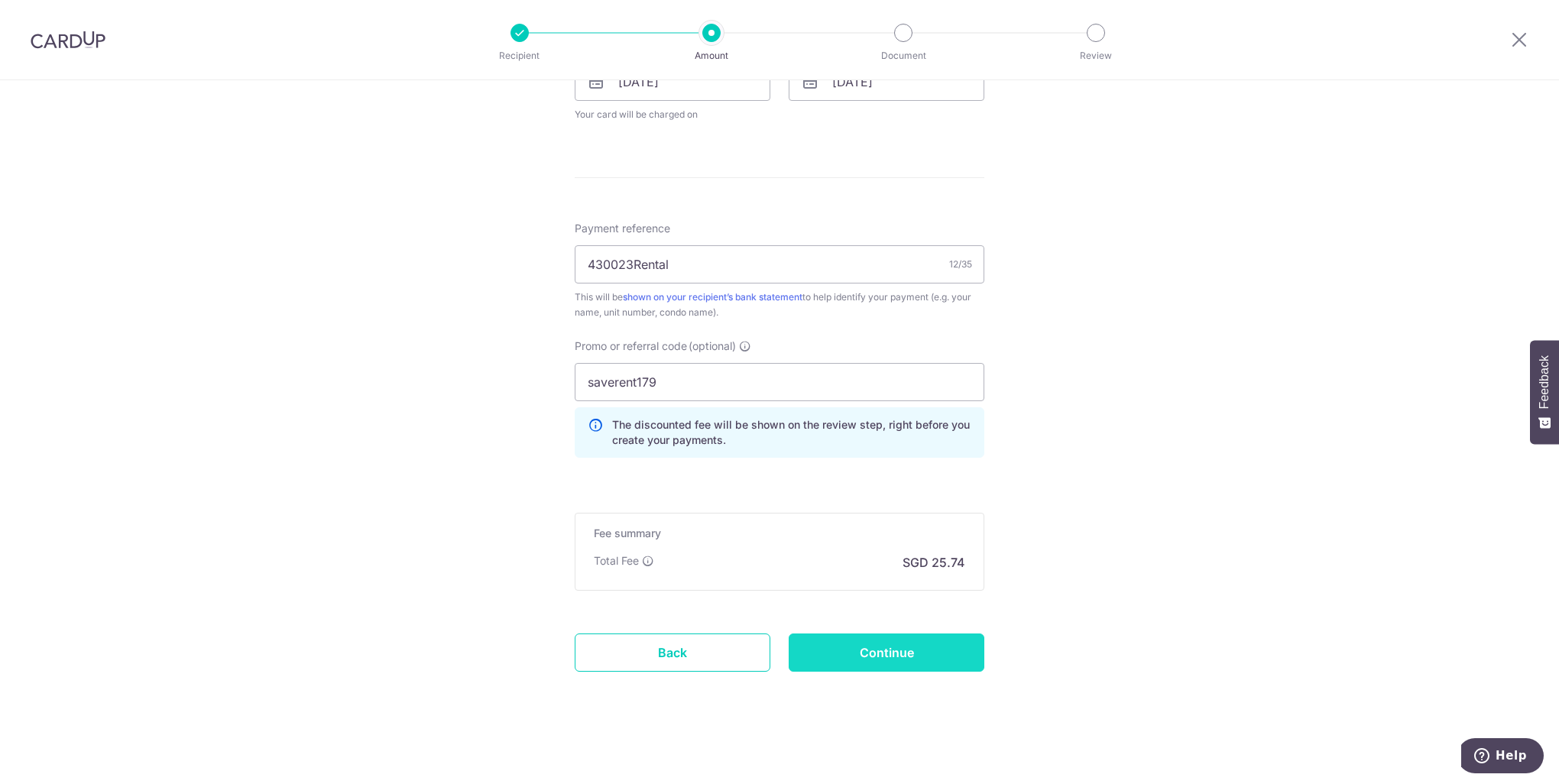
click at [884, 646] on input "Continue" at bounding box center [886, 652] width 195 height 38
type input "Create Schedule"
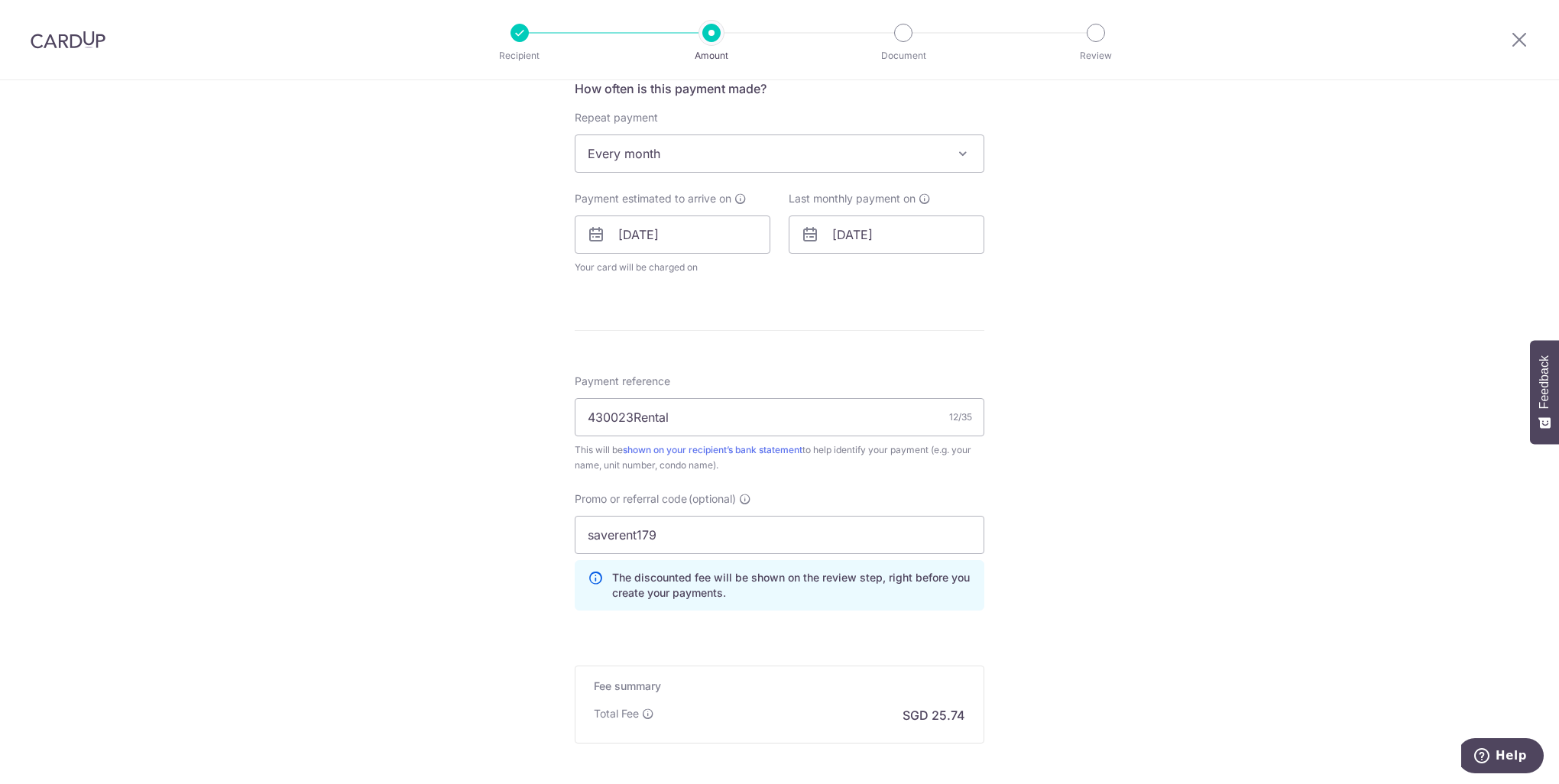
scroll to position [440, 0]
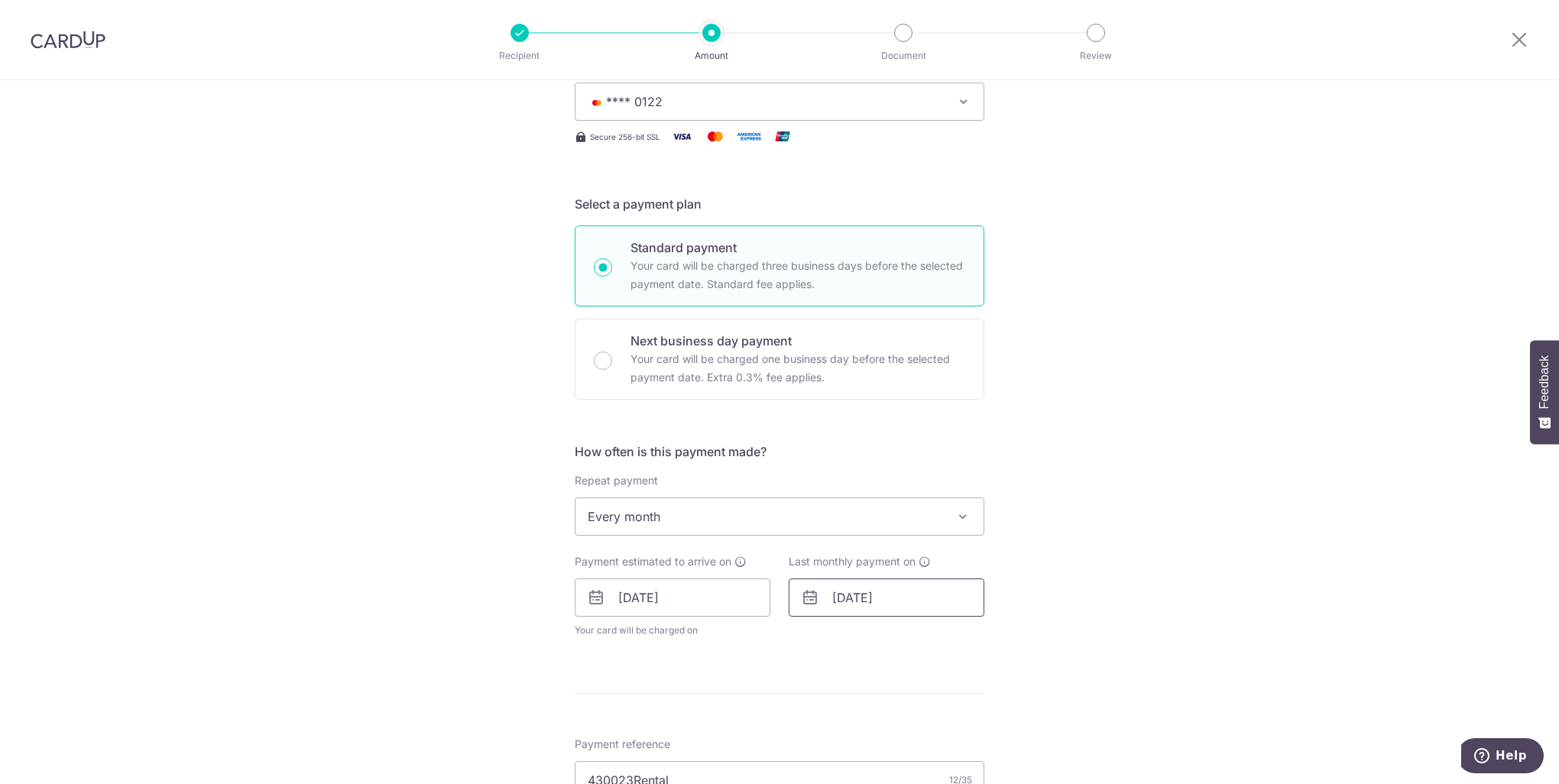
click at [897, 611] on input "[DATE]" at bounding box center [886, 598] width 195 height 38
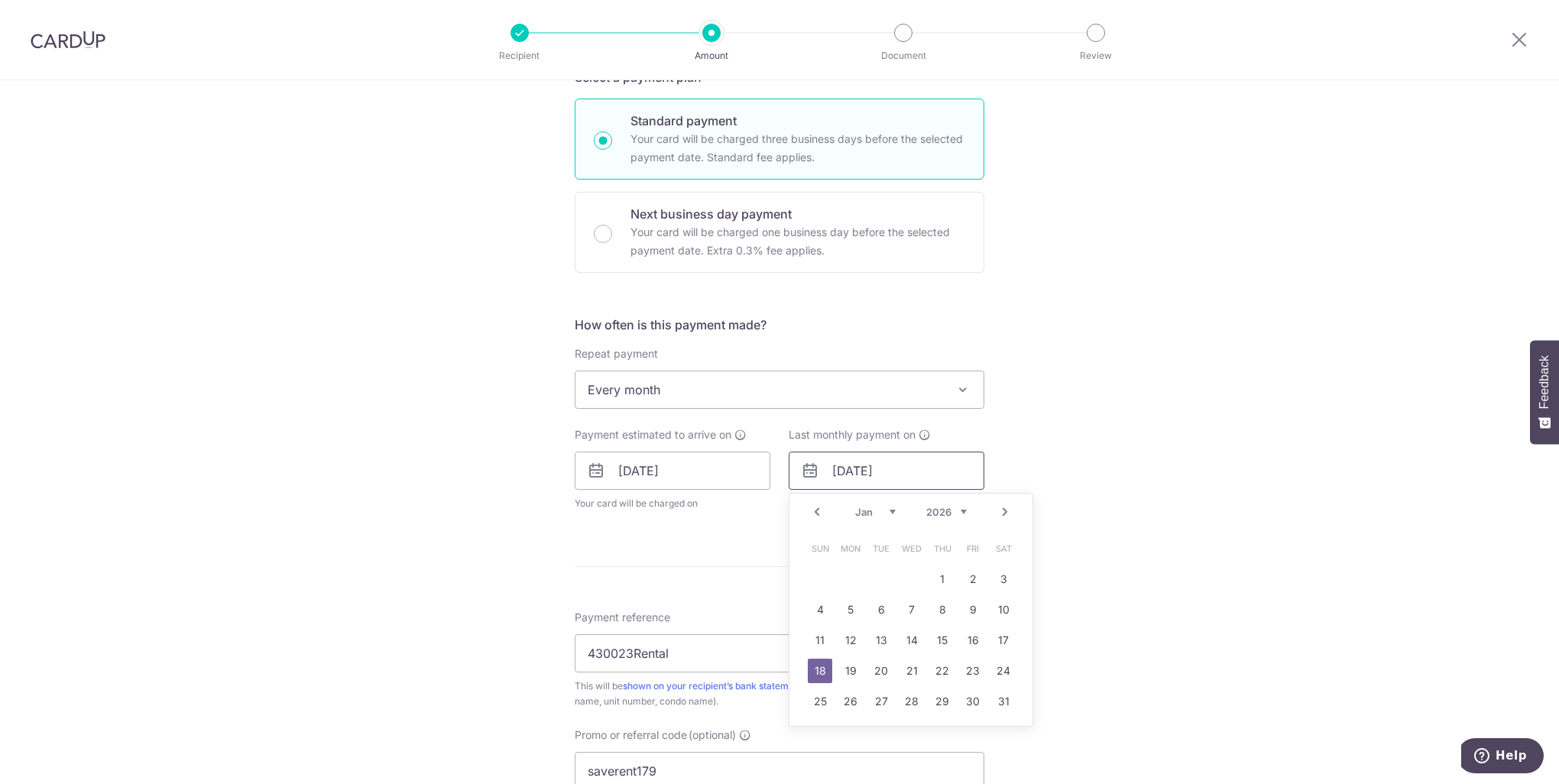
scroll to position [382, 0]
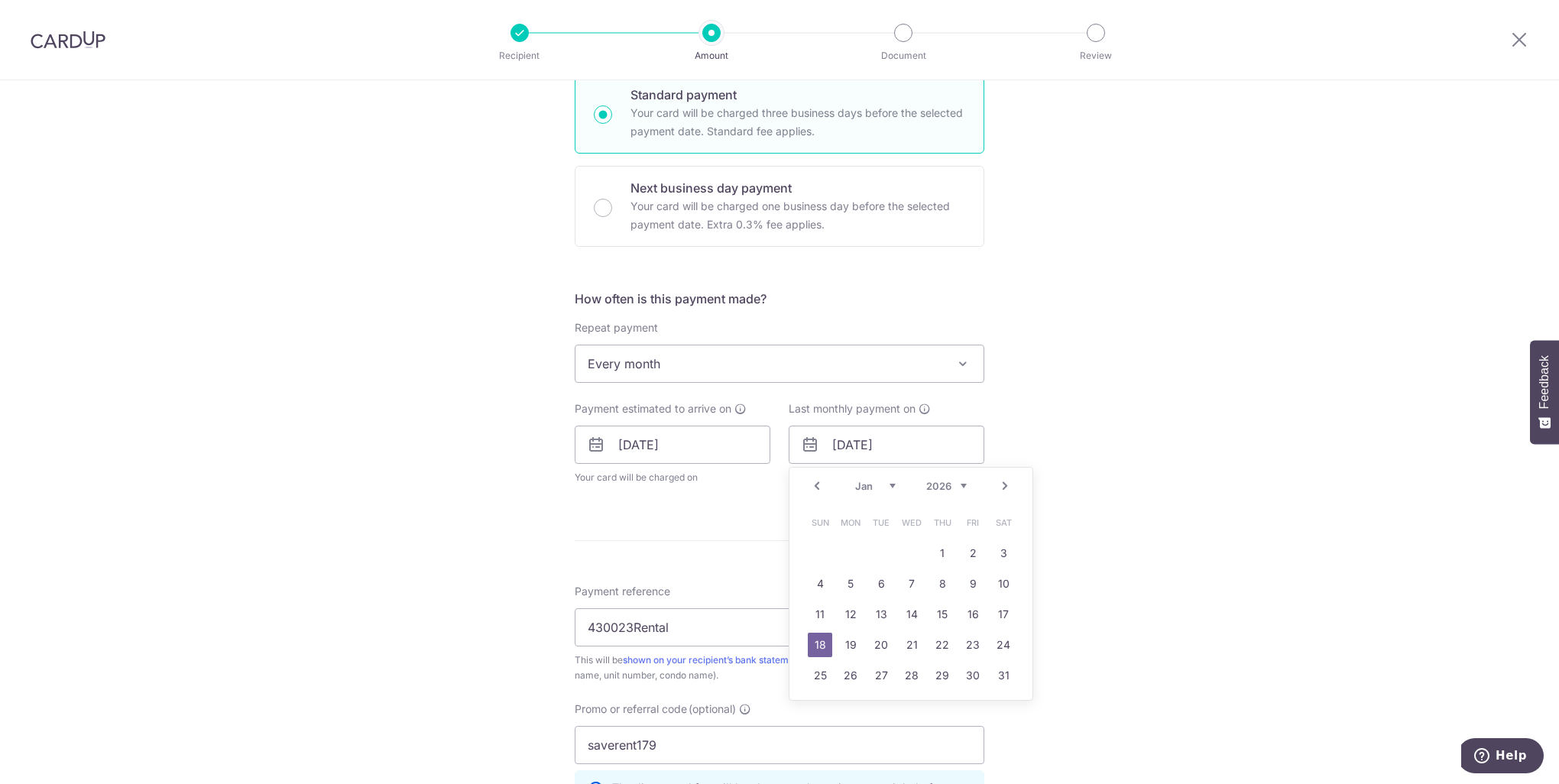
drag, startPoint x: 890, startPoint y: 478, endPoint x: 884, endPoint y: 486, distance: 10.0
click at [890, 480] on select "Jan Feb Mar Apr May Jun Jul Aug Sep Oct Nov Dec" at bounding box center [875, 486] width 40 height 12
click at [1053, 438] on div "Tell us more about your payment Enter payment amount SGD 990.00 990.00 Select C…" at bounding box center [780, 424] width 1559 height 1451
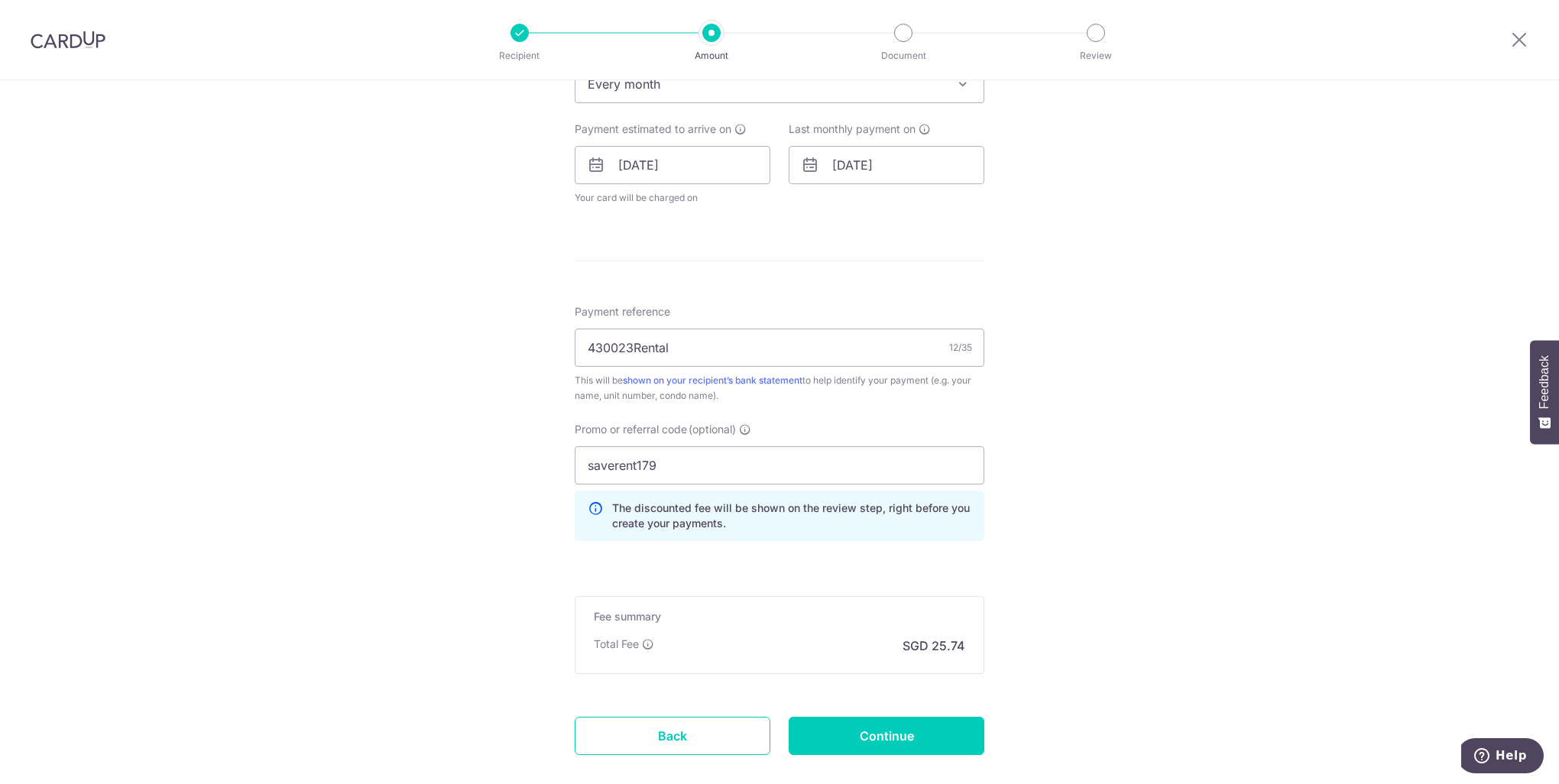
scroll to position [687, 0]
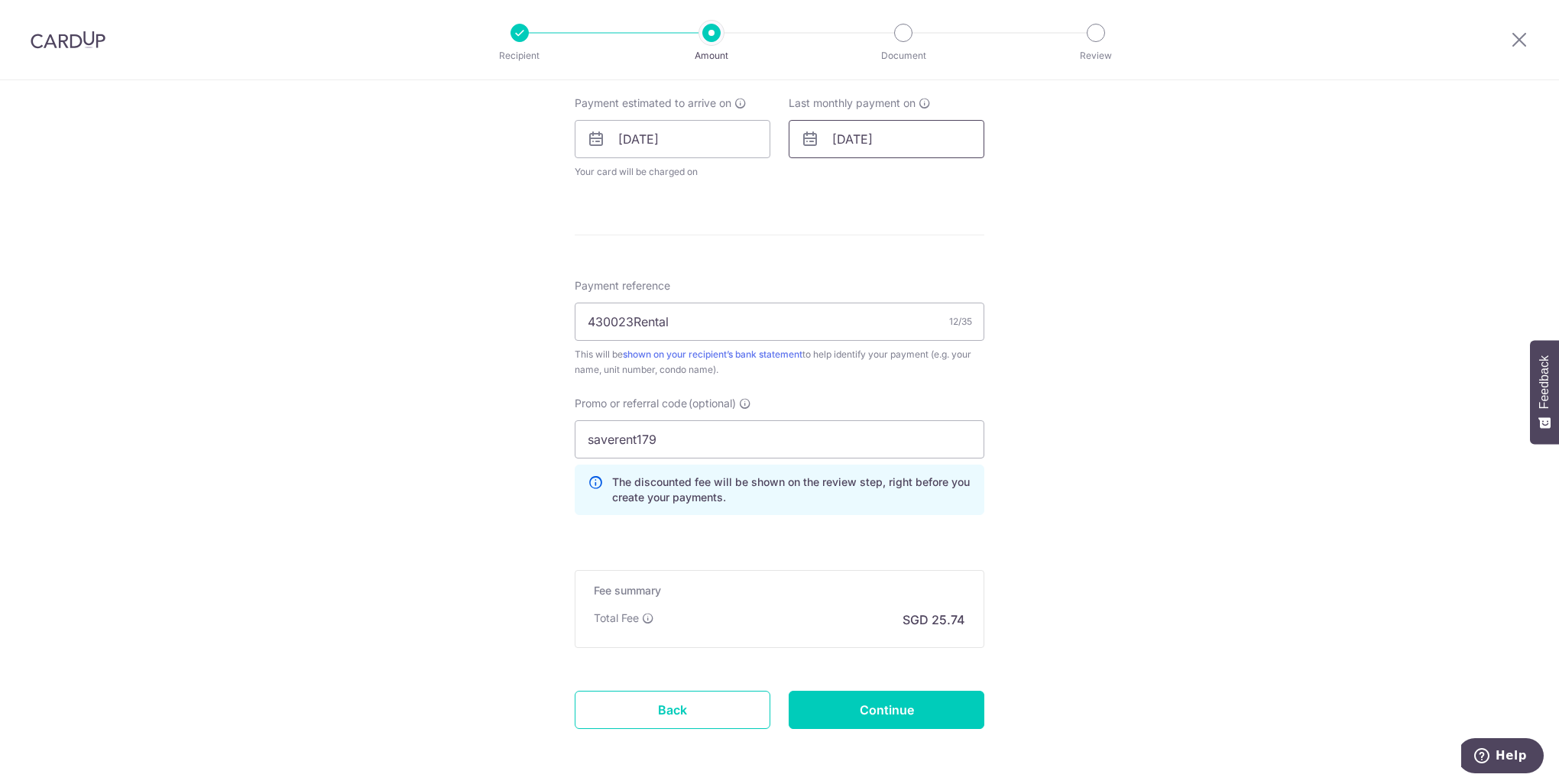
click at [844, 136] on input "18/01/2026" at bounding box center [886, 139] width 195 height 38
click at [883, 176] on select "Jan Feb Mar Apr May Jun [DATE] Aug Sep Oct Nov Dec" at bounding box center [875, 179] width 40 height 12
click at [821, 303] on link "15" at bounding box center [820, 309] width 25 height 25
type input "[DATE]"
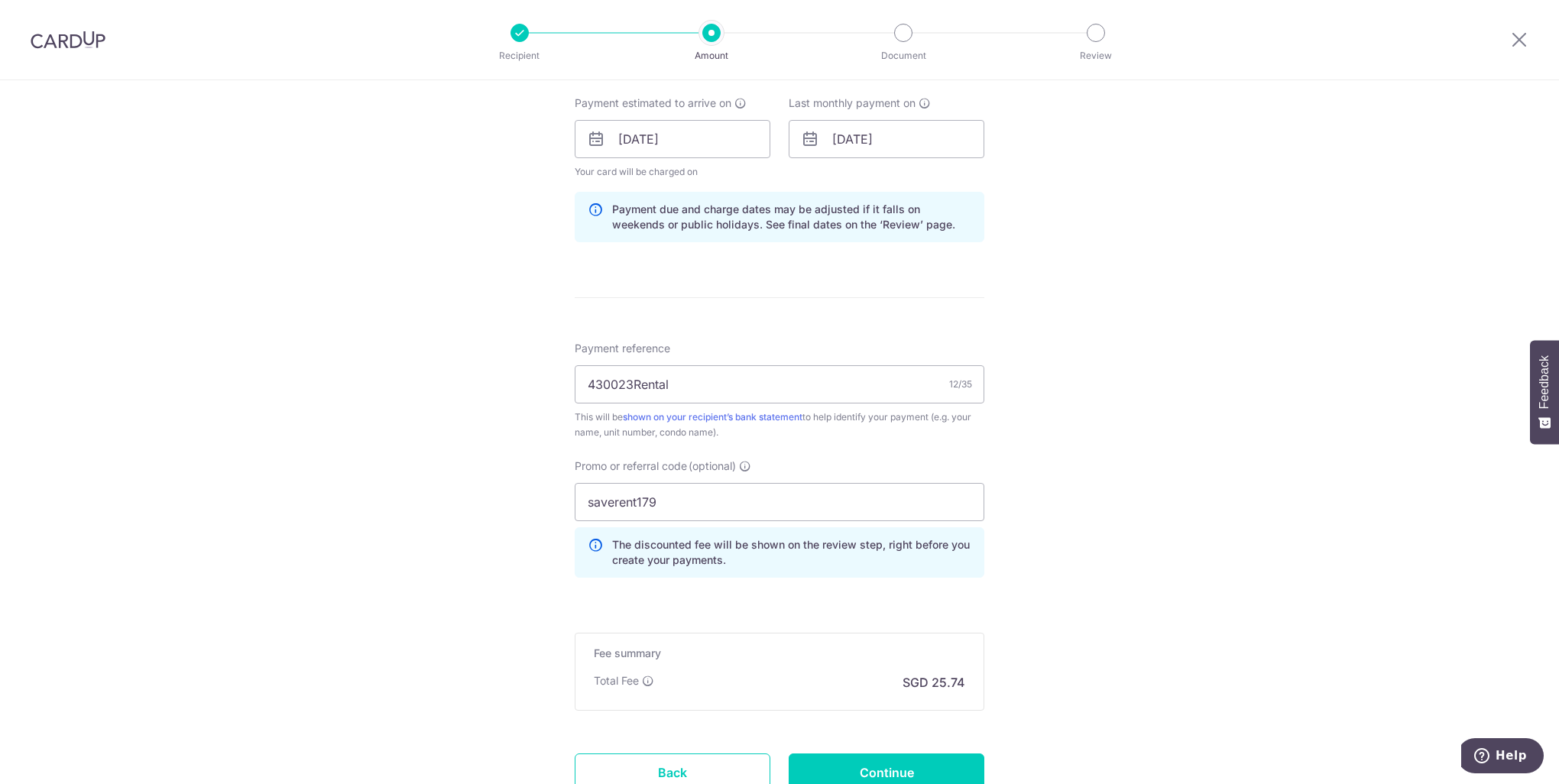
click at [1141, 522] on div "Tell us more about your payment Enter payment amount SGD 990.00 990.00 Select C…" at bounding box center [780, 149] width 1559 height 1513
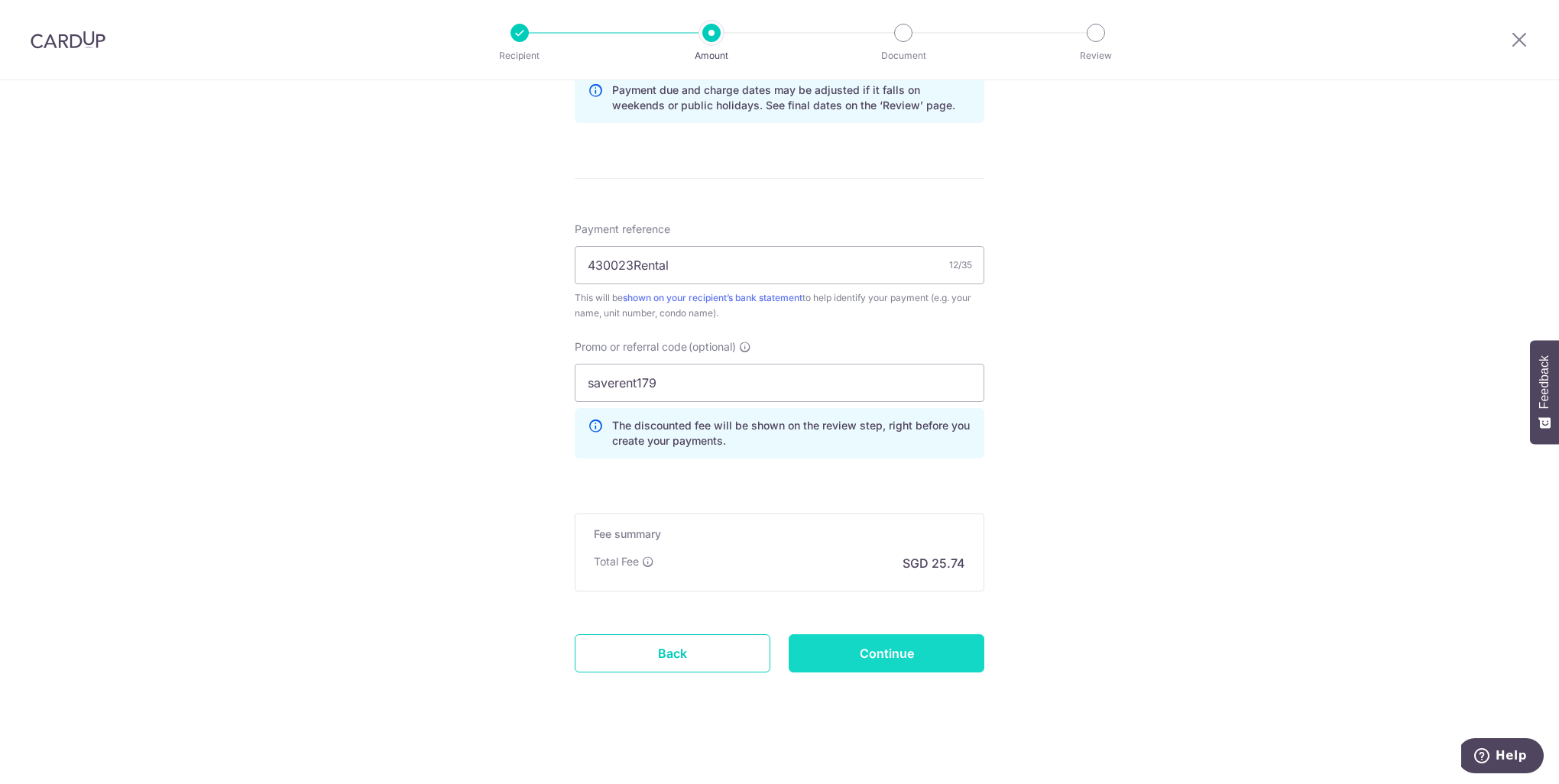
click at [864, 655] on input "Continue" at bounding box center [886, 653] width 195 height 38
type input "Update Schedule"
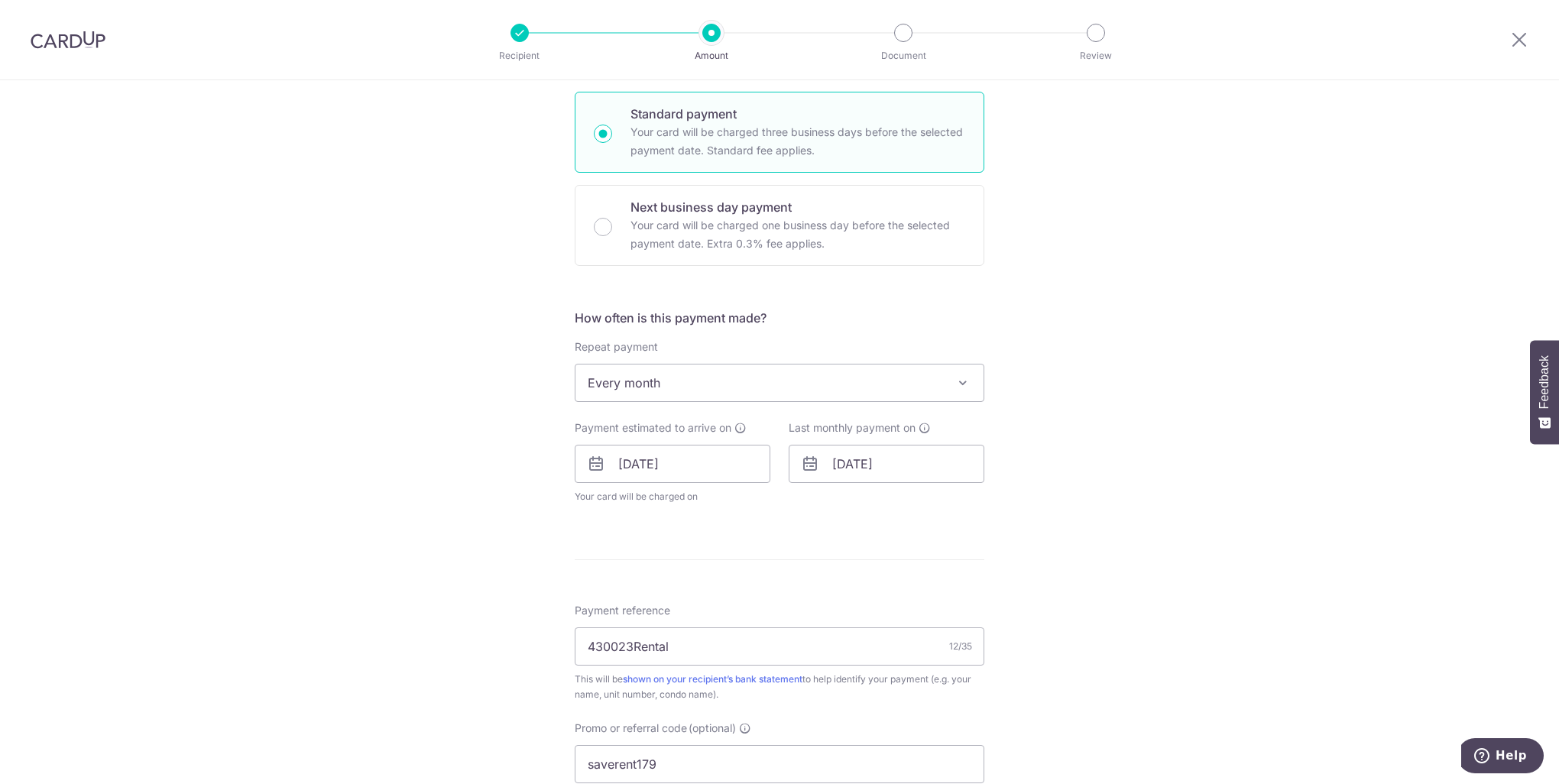
scroll to position [668, 0]
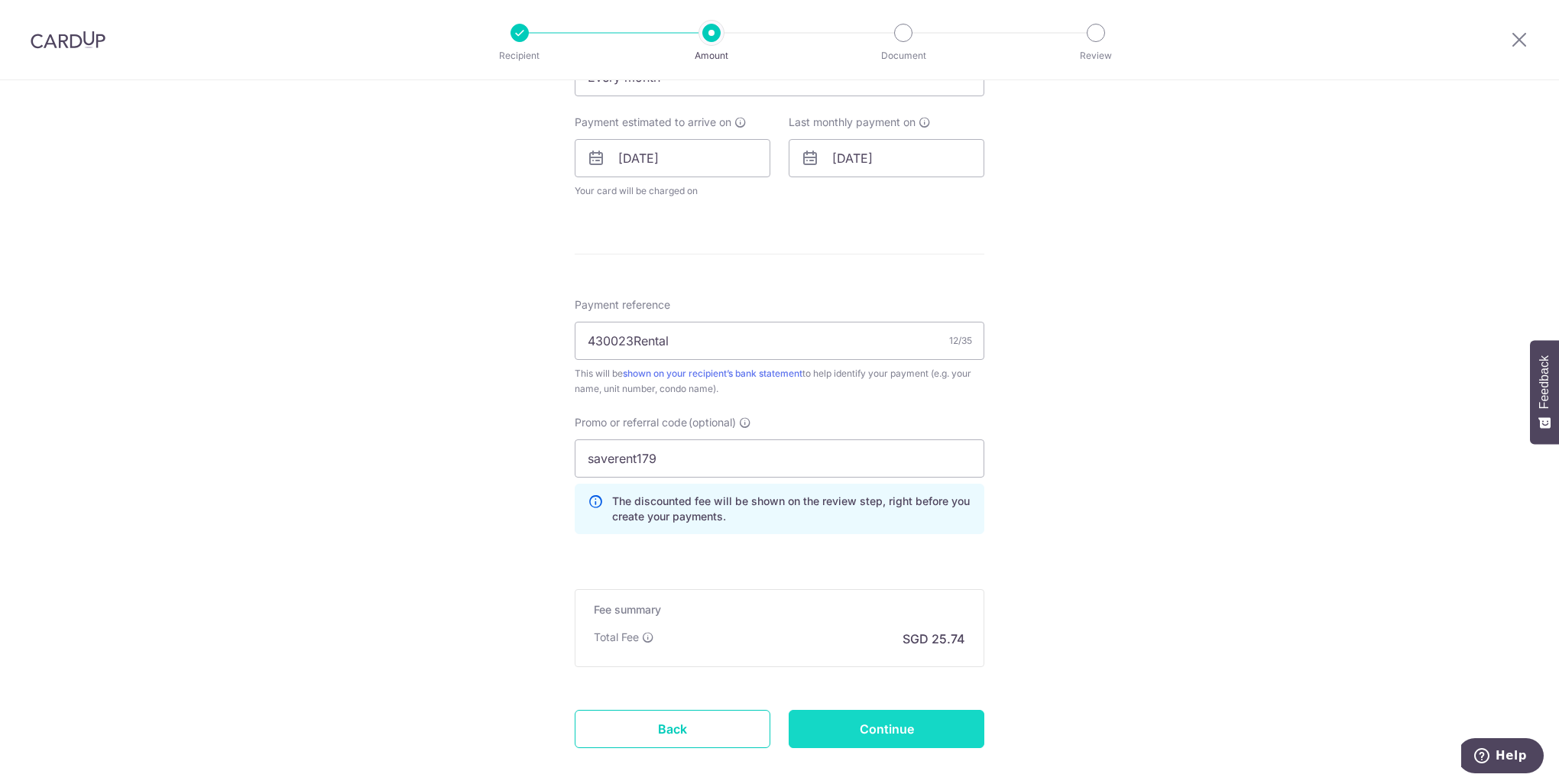
click at [895, 728] on input "Continue" at bounding box center [886, 728] width 195 height 38
type input "Update Schedule"
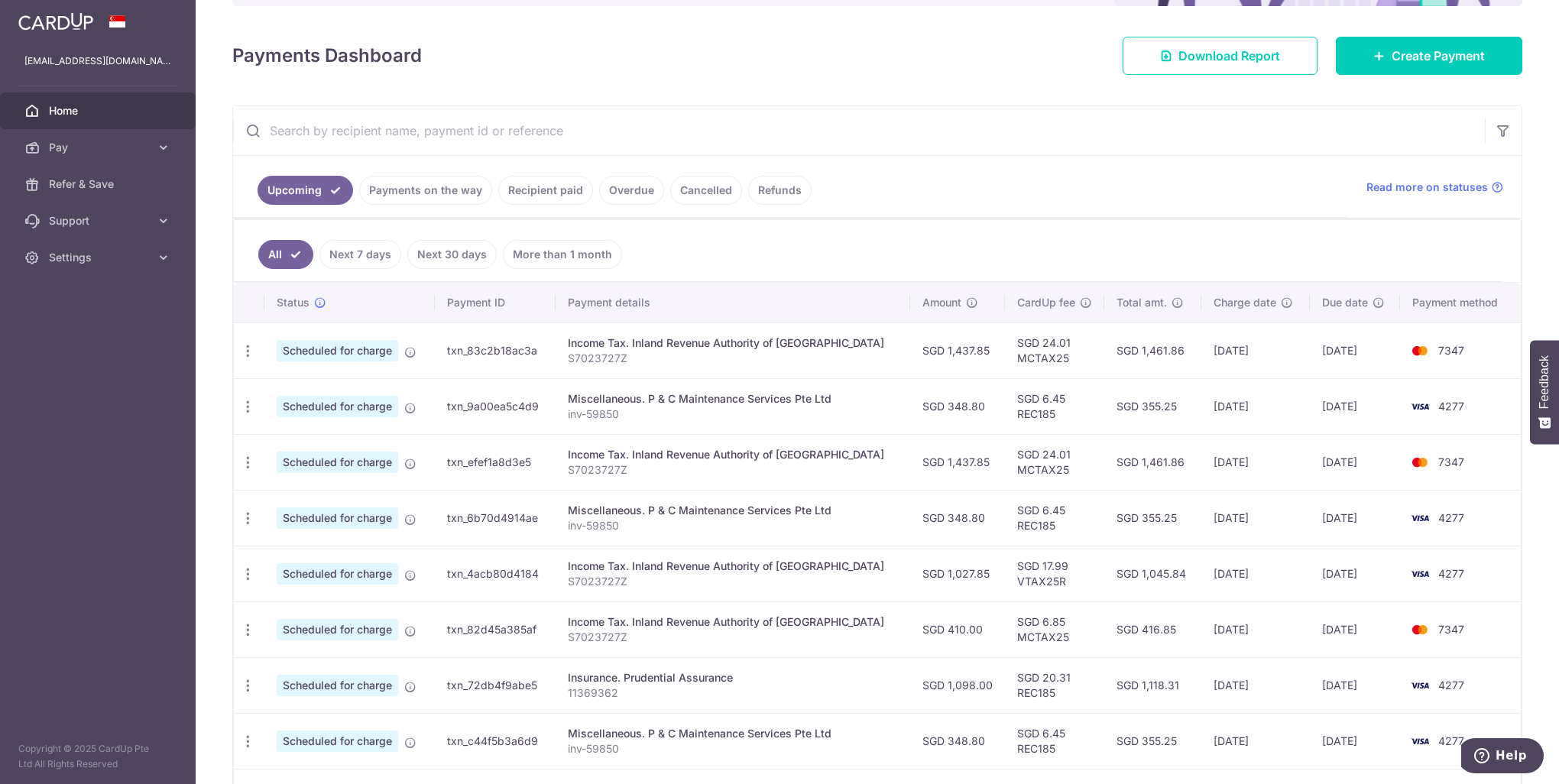
scroll to position [76, 0]
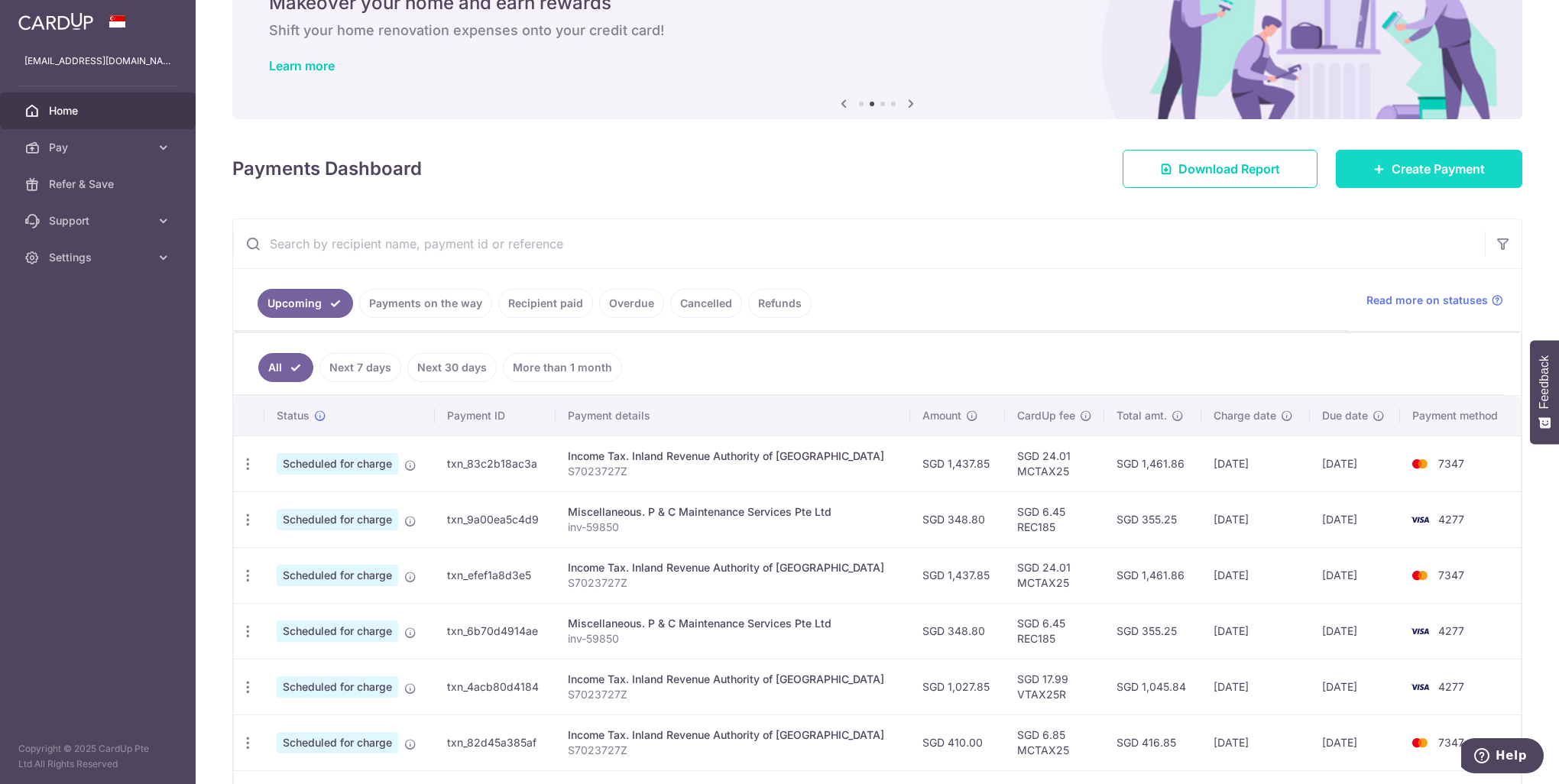
click at [1424, 163] on span "Create Payment" at bounding box center [1438, 168] width 93 height 18
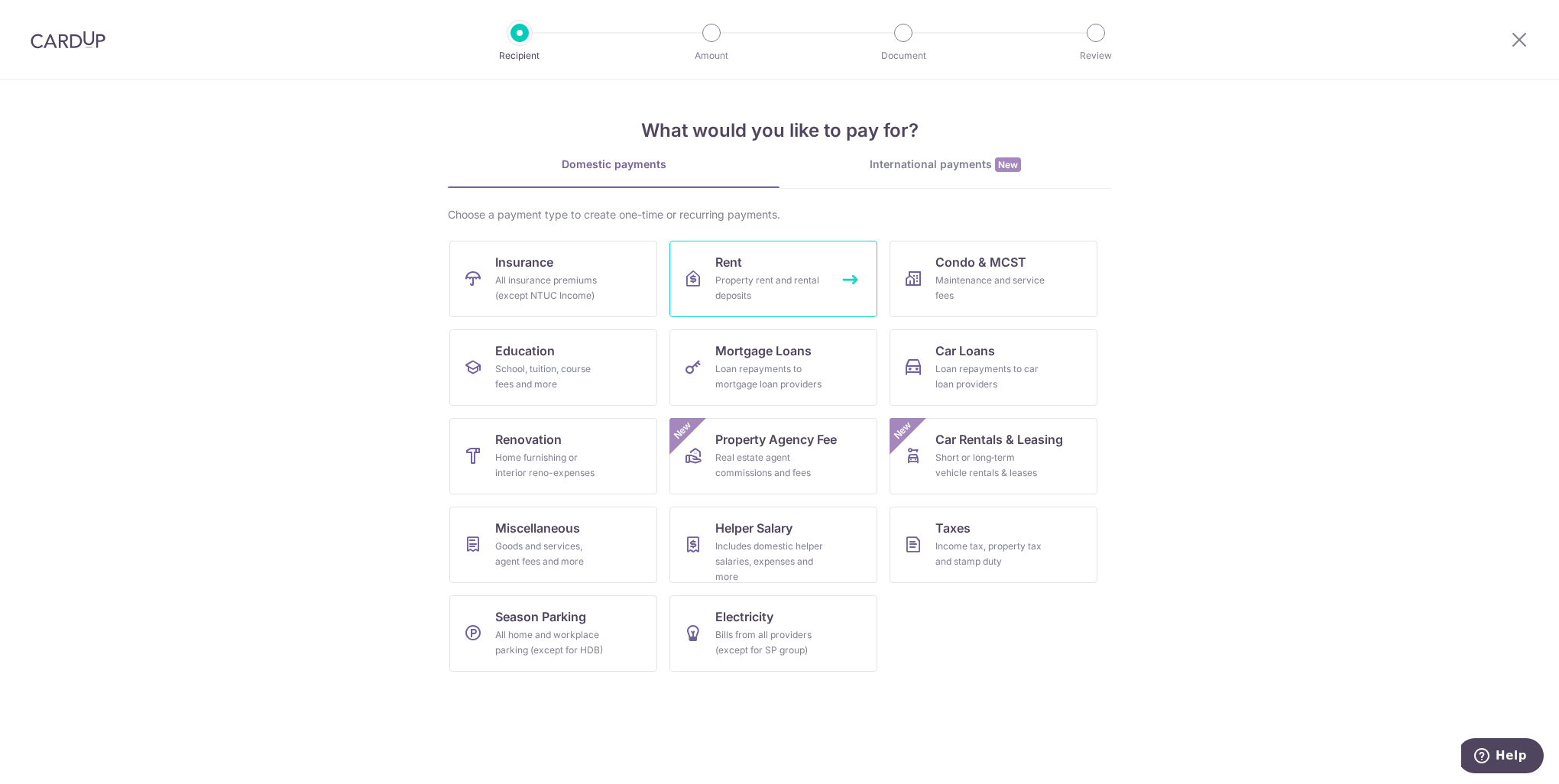
click at [749, 274] on div "Property rent and rental deposits" at bounding box center [770, 288] width 110 height 31
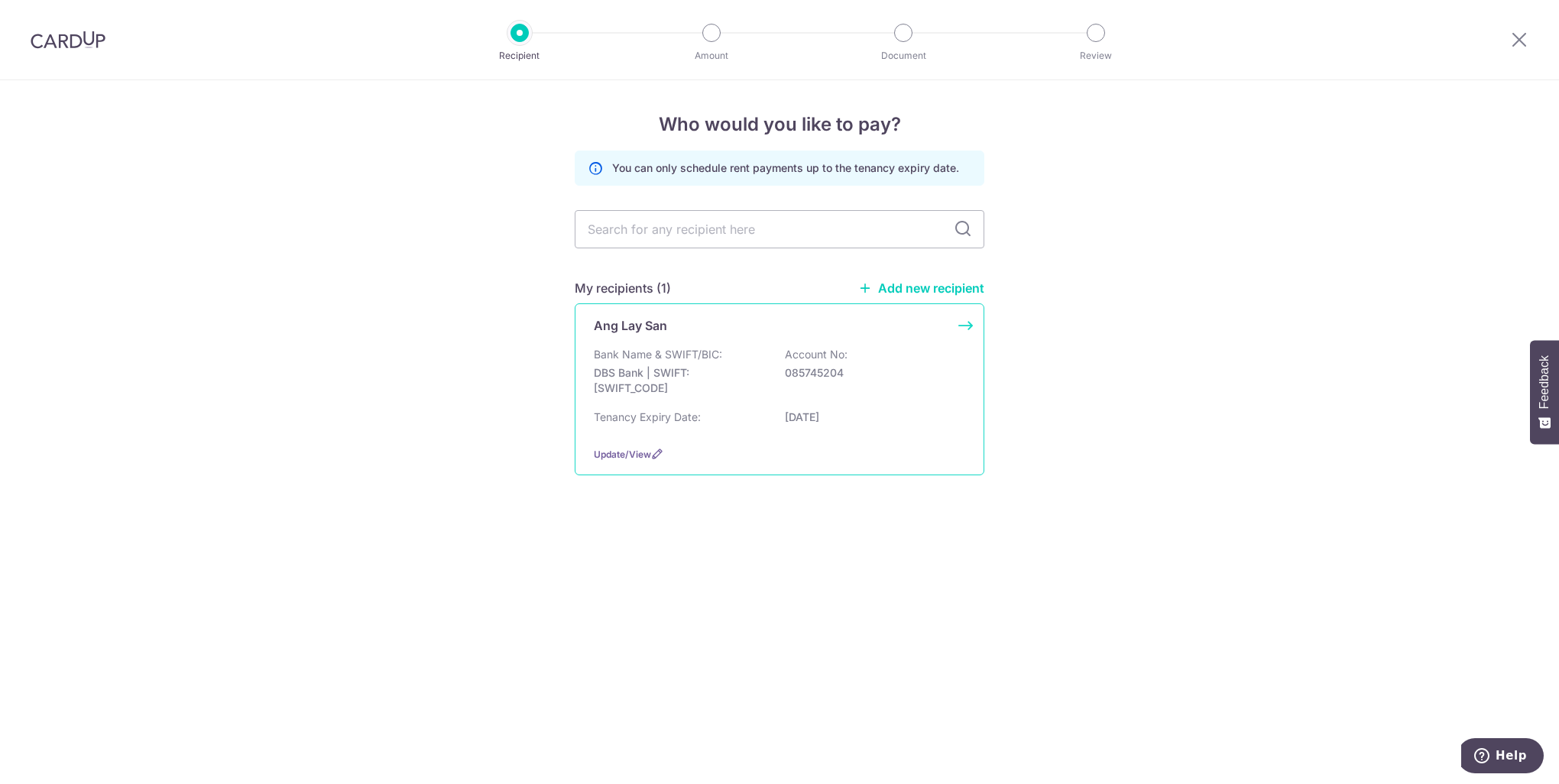
click at [663, 366] on p "DBS Bank | SWIFT: [SWIFT_CODE]" at bounding box center [679, 380] width 171 height 31
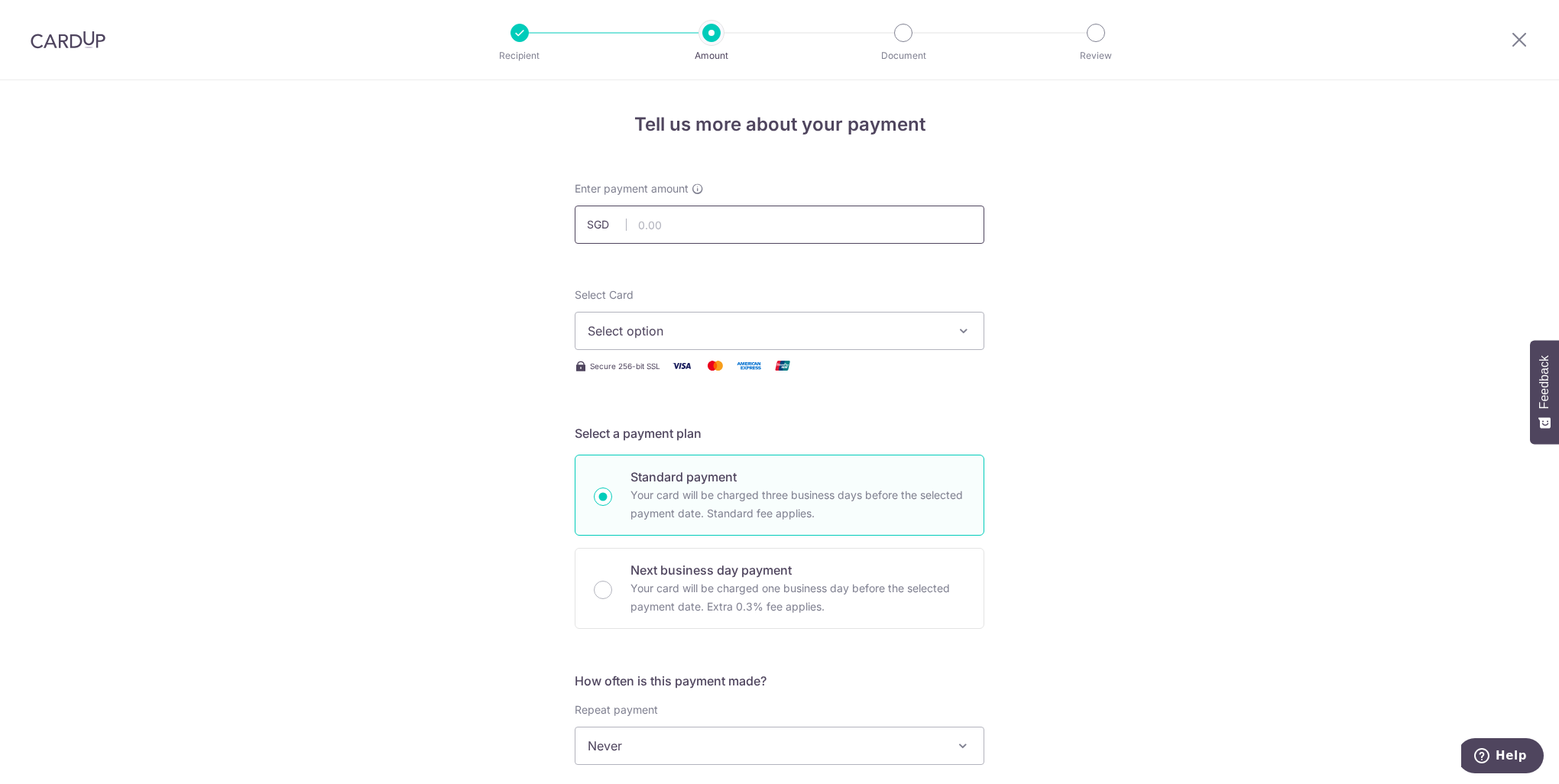
type input "990.00"
type input "430023Rental"
type input "saverent179"
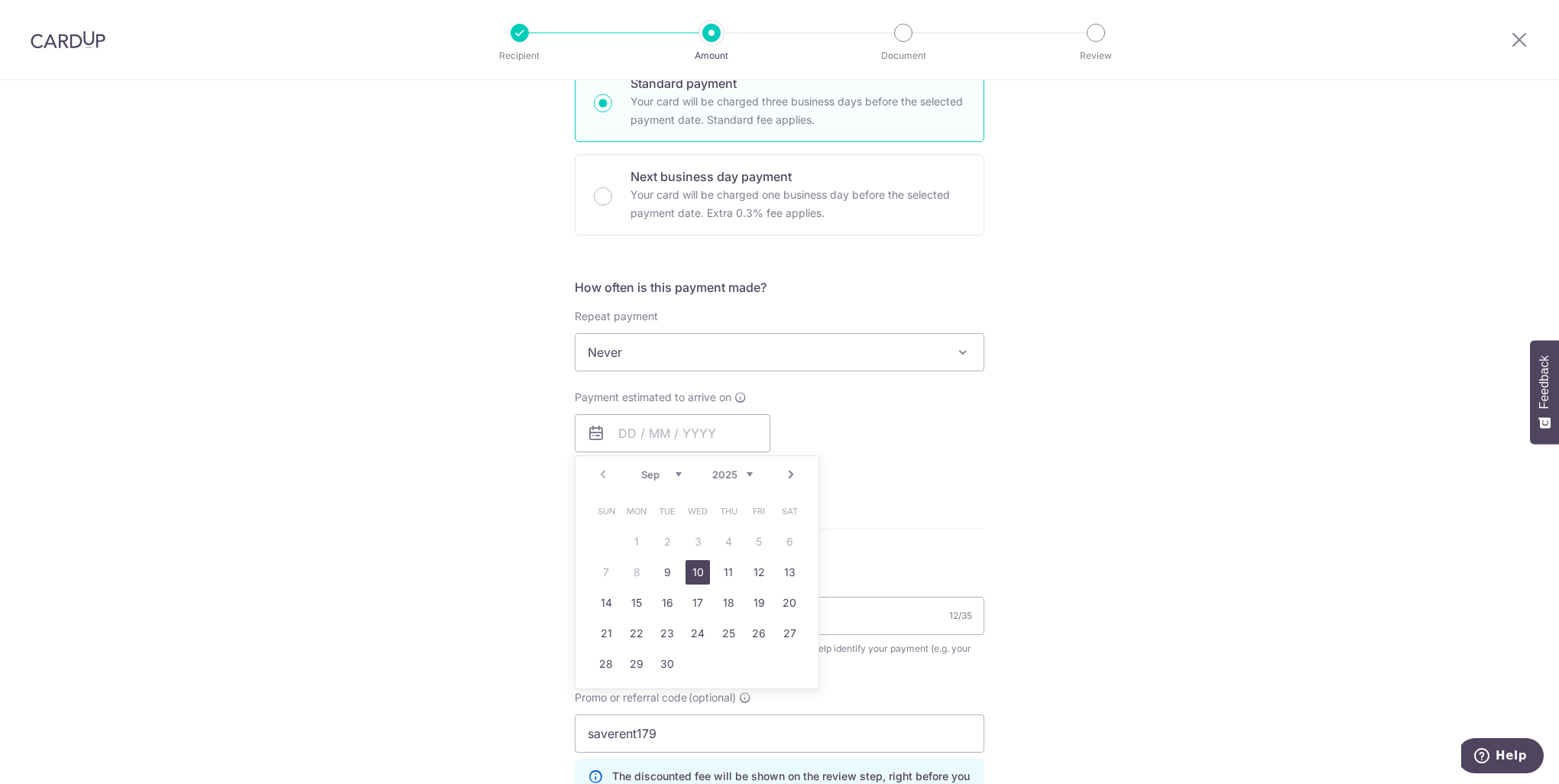
click at [694, 572] on link "10" at bounding box center [698, 572] width 25 height 25
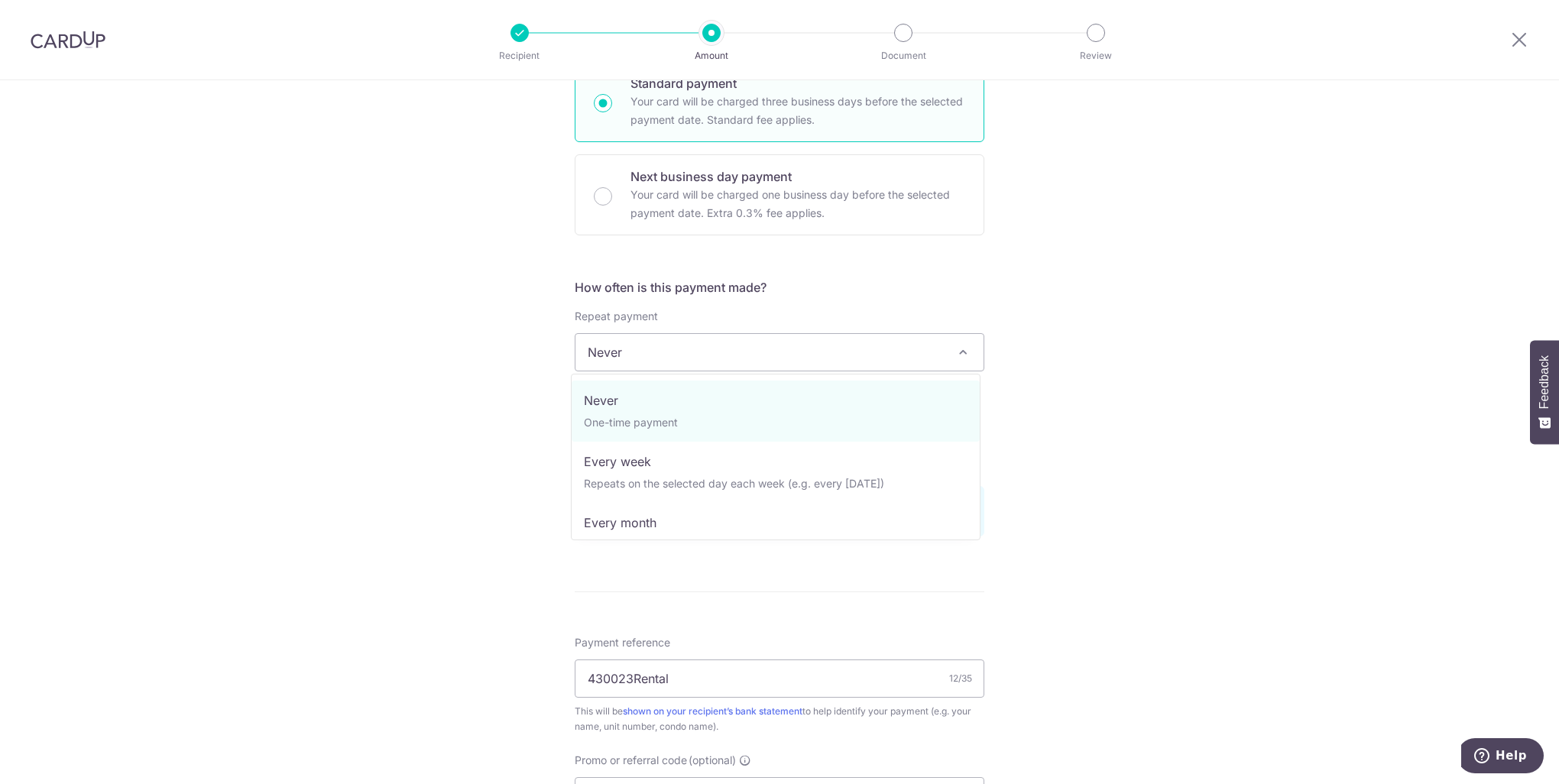
click at [706, 359] on span "Never" at bounding box center [780, 352] width 408 height 37
click at [648, 358] on span "Never" at bounding box center [780, 352] width 408 height 37
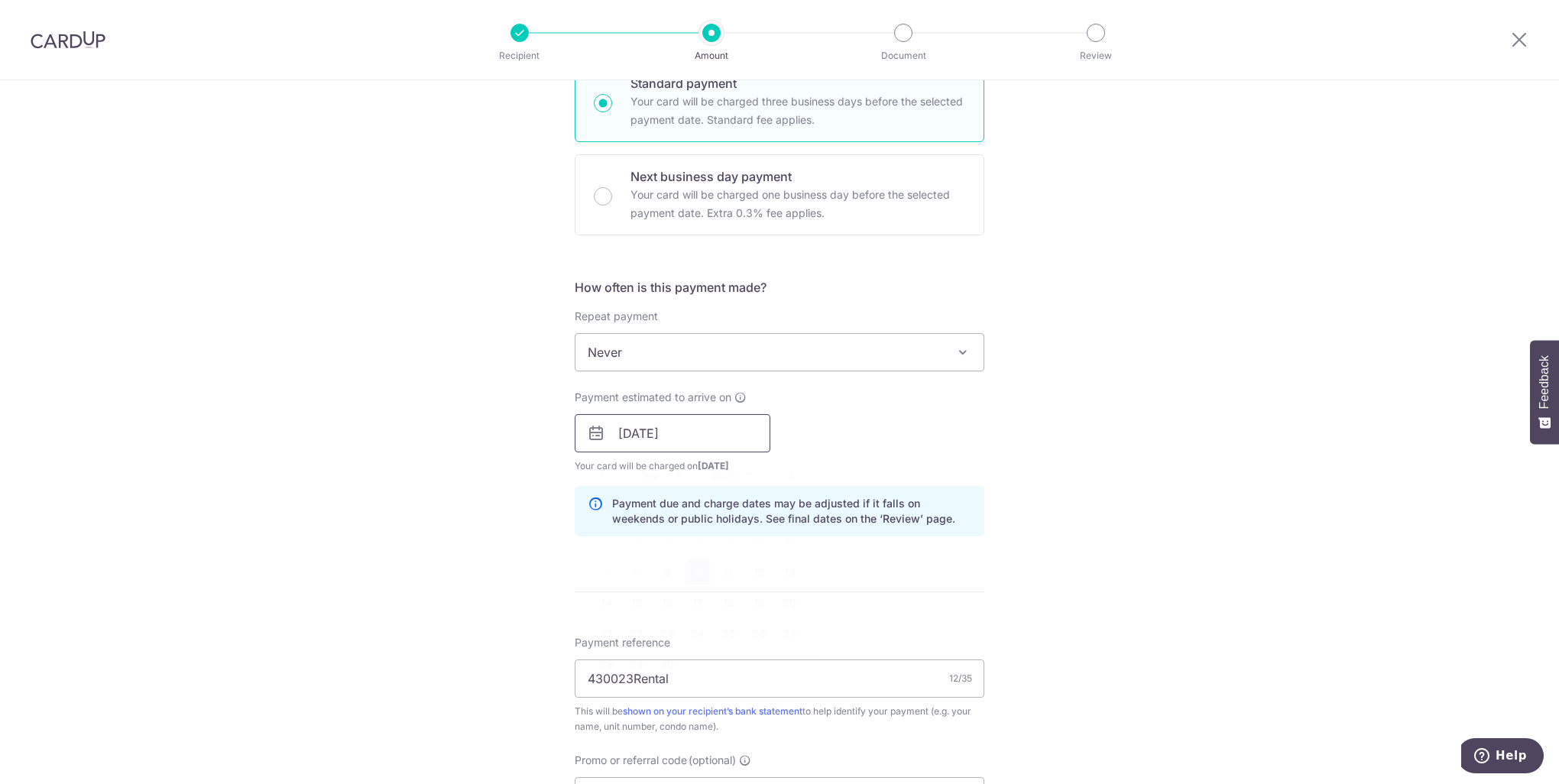
click at [639, 429] on input "10/09/2025" at bounding box center [672, 433] width 195 height 38
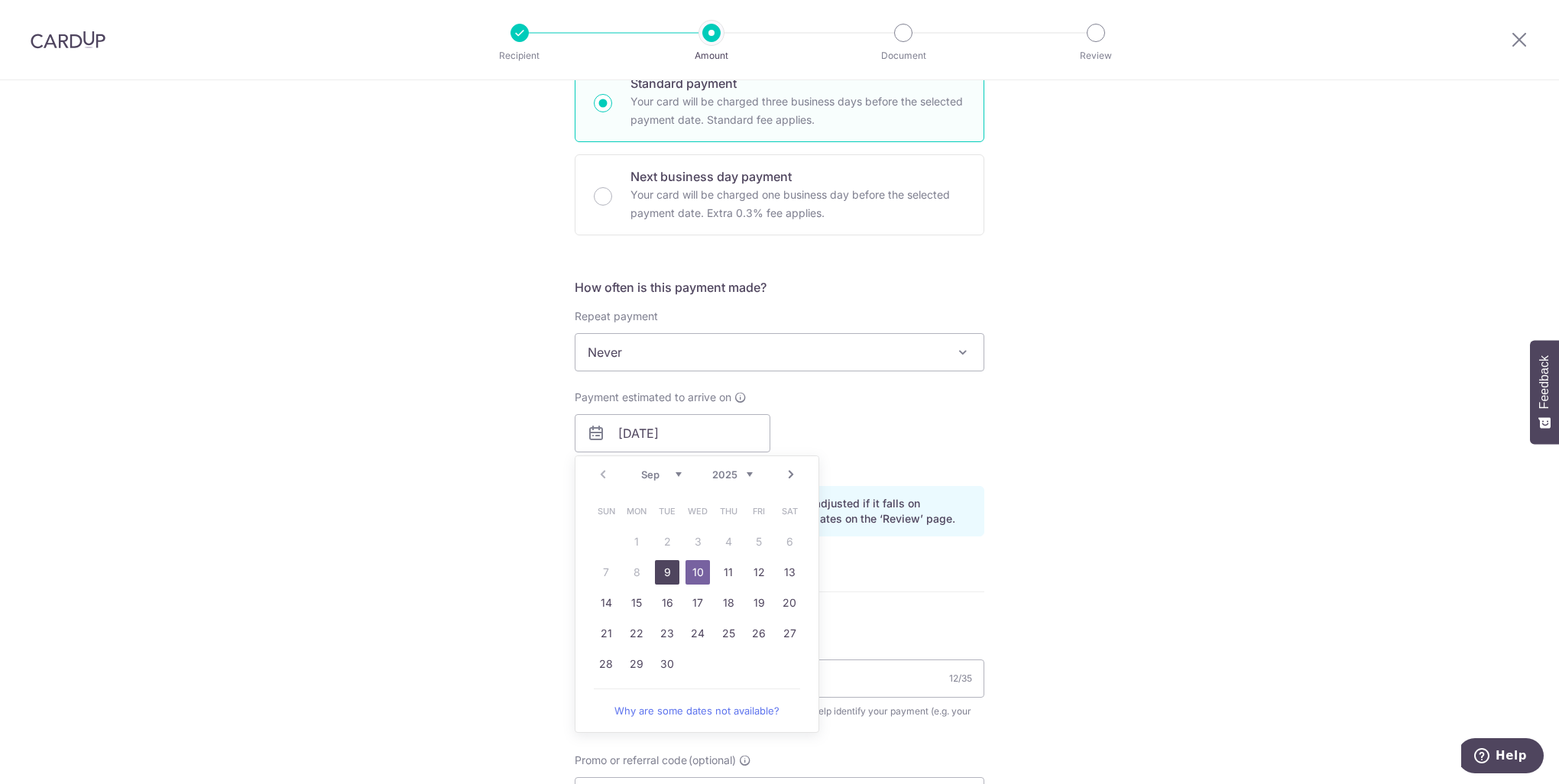
click at [659, 569] on link "9" at bounding box center [667, 572] width 25 height 25
type input "[DATE]"
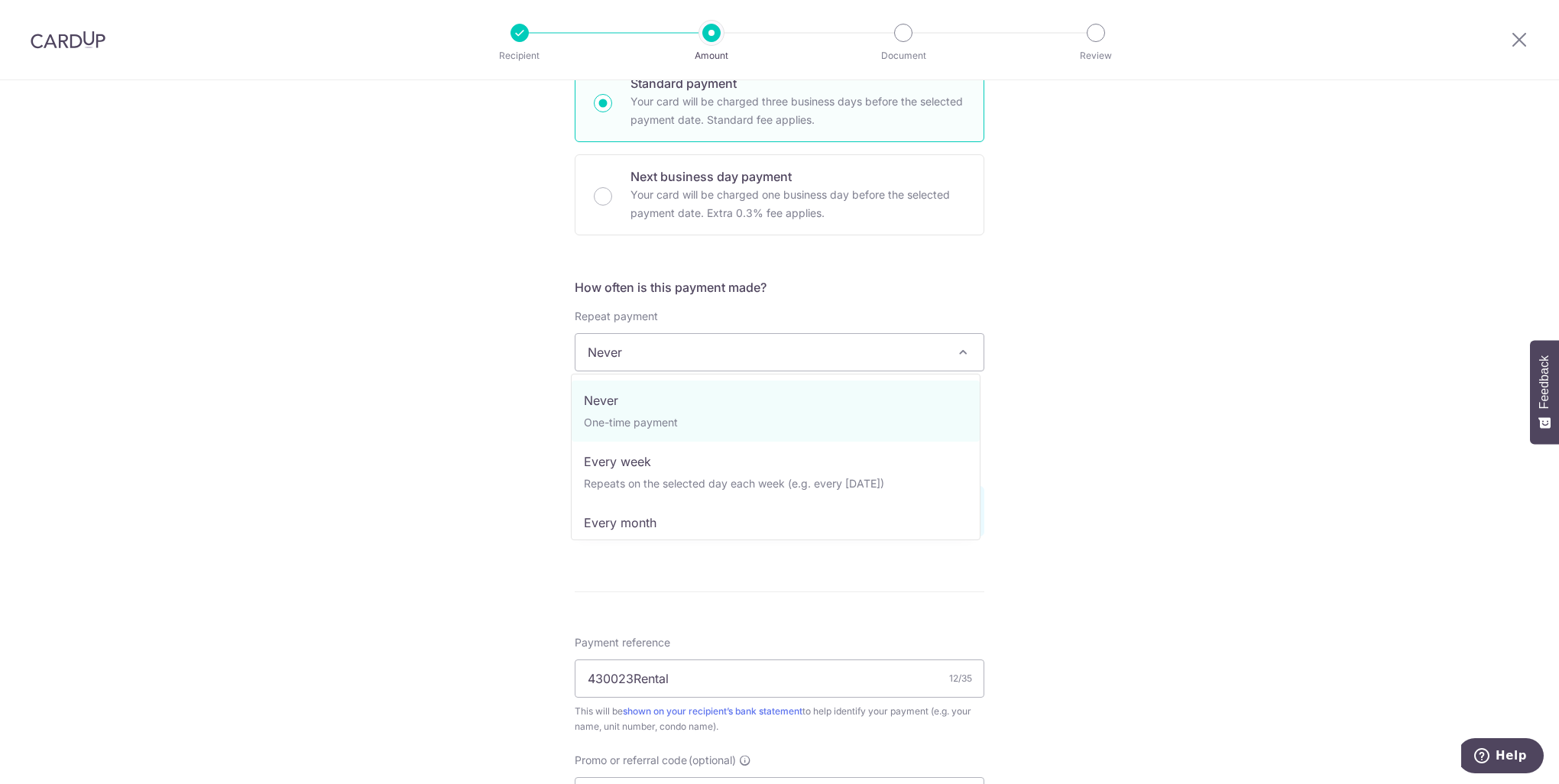
click at [645, 365] on span "Never" at bounding box center [780, 352] width 408 height 37
select select "3"
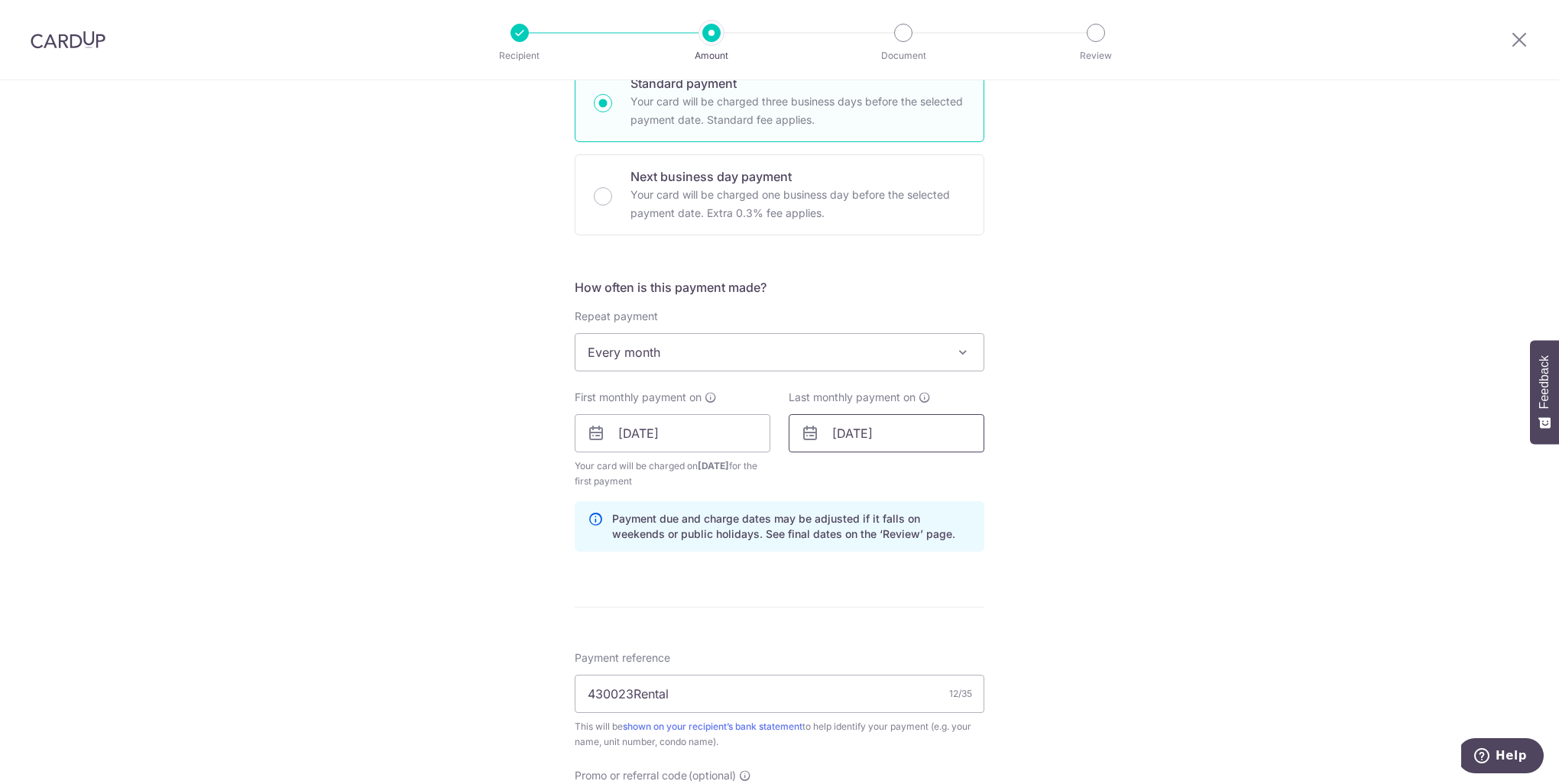
click at [881, 431] on input "31/08/2026" at bounding box center [886, 433] width 195 height 38
click at [891, 471] on div "Jan Feb Mar Apr May Jun Jul Aug Sep Oct Nov Dec 2025 2026 2027 2028 2029 2030 2…" at bounding box center [910, 475] width 112 height 13
click at [886, 472] on select "Jan Feb Mar Apr May Jun Jul Aug Sep Oct Nov Dec" at bounding box center [875, 474] width 40 height 12
click at [811, 604] on link "15" at bounding box center [820, 602] width 25 height 25
type input "15/02/2026"
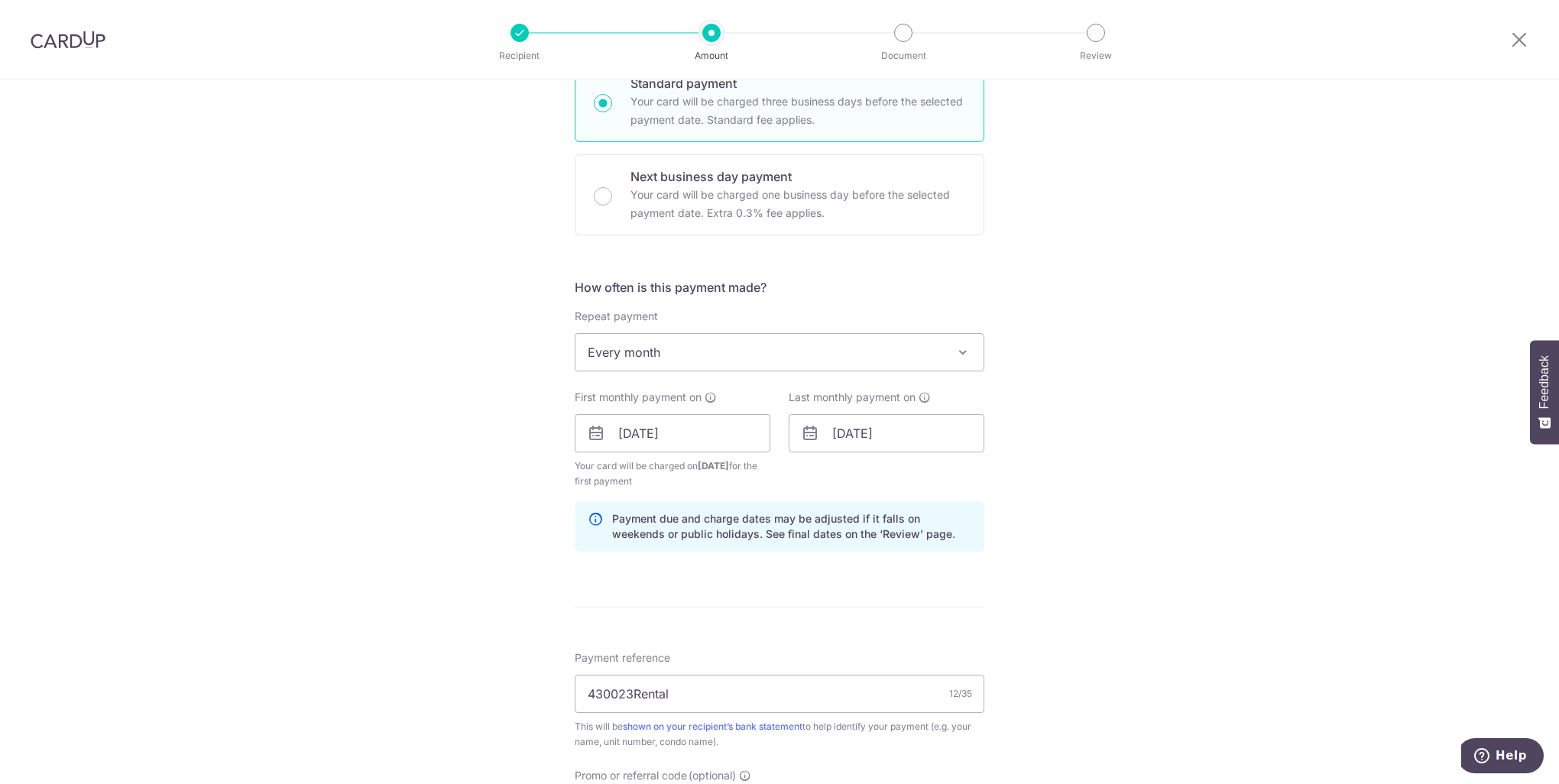
click at [1075, 513] on div "Tell us more about your payment Enter payment amount SGD 990.00 990.00 Select C…" at bounding box center [780, 451] width 1559 height 1528
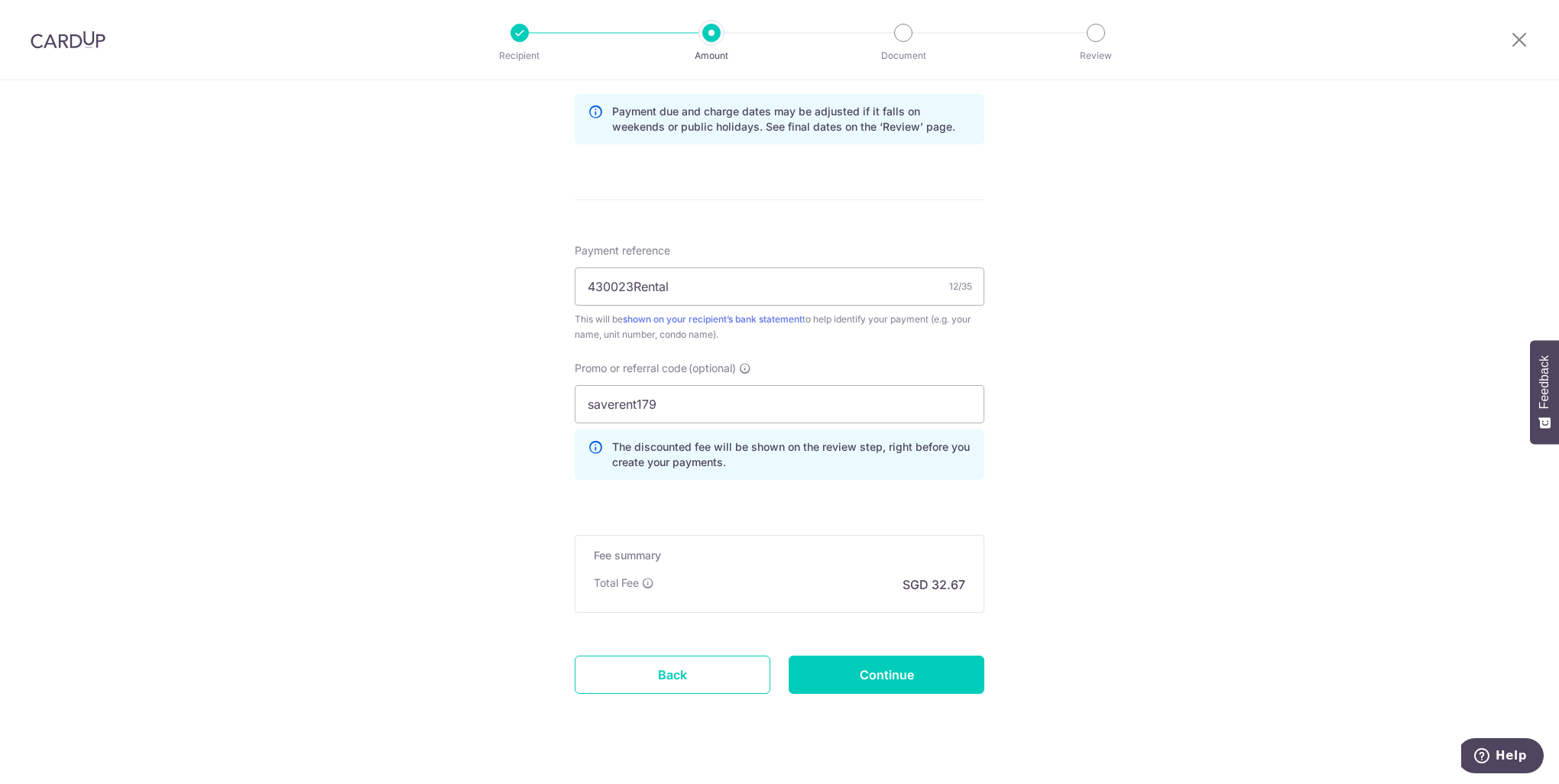
scroll to position [822, 0]
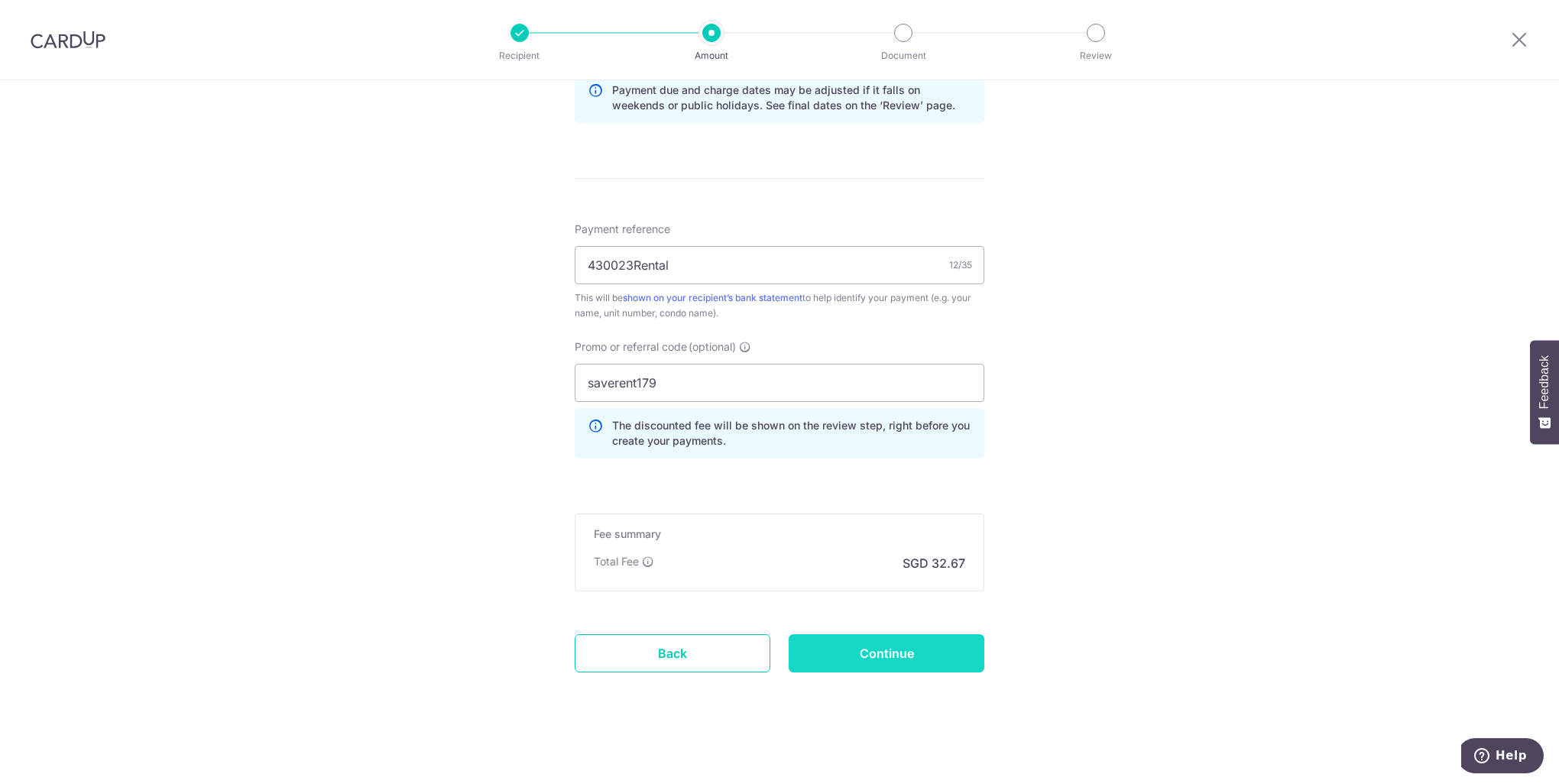
click at [892, 649] on input "Continue" at bounding box center [886, 653] width 195 height 38
type input "Create Schedule"
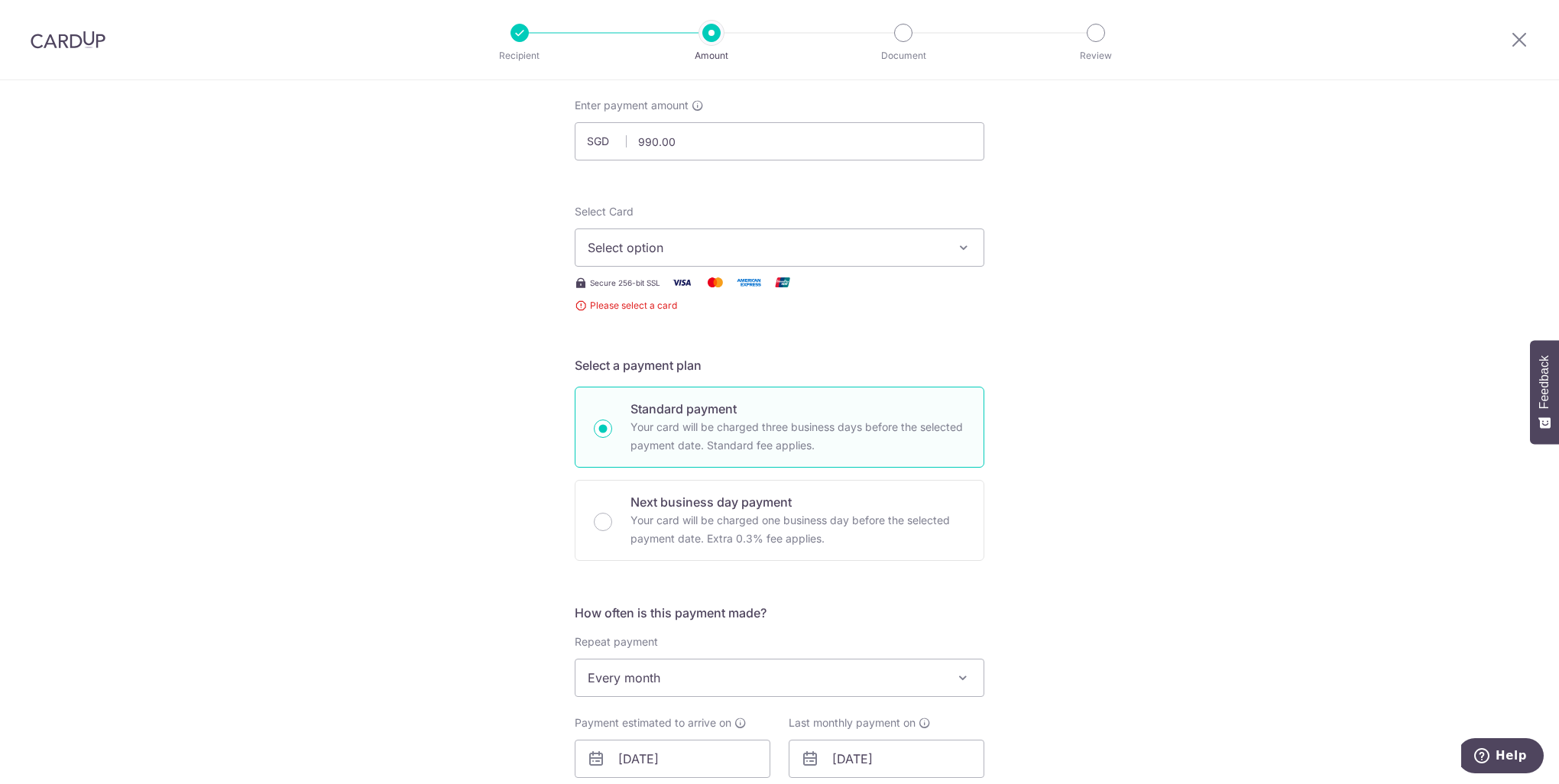
scroll to position [71, 0]
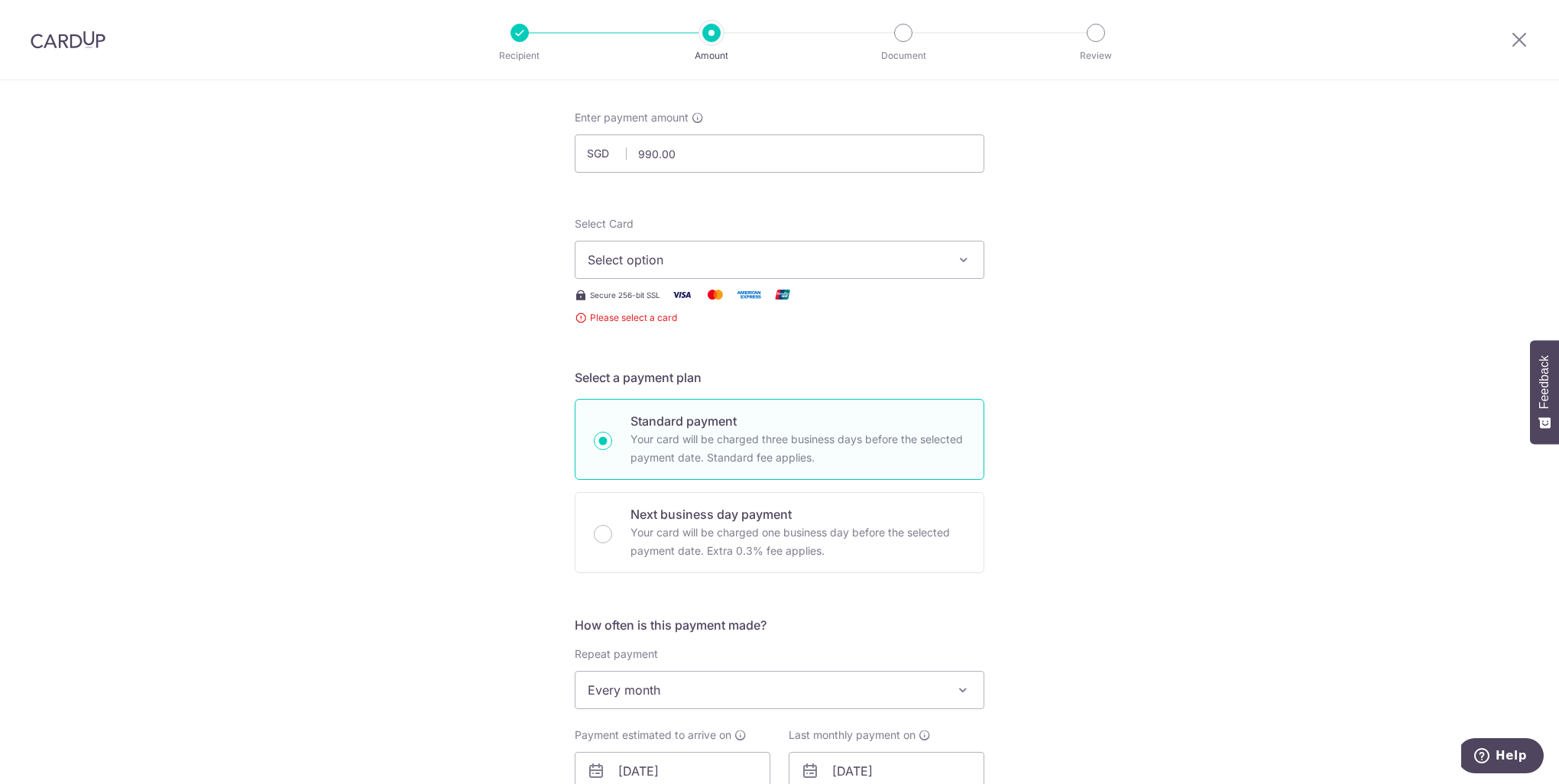
click at [942, 256] on button "Select option" at bounding box center [780, 259] width 410 height 38
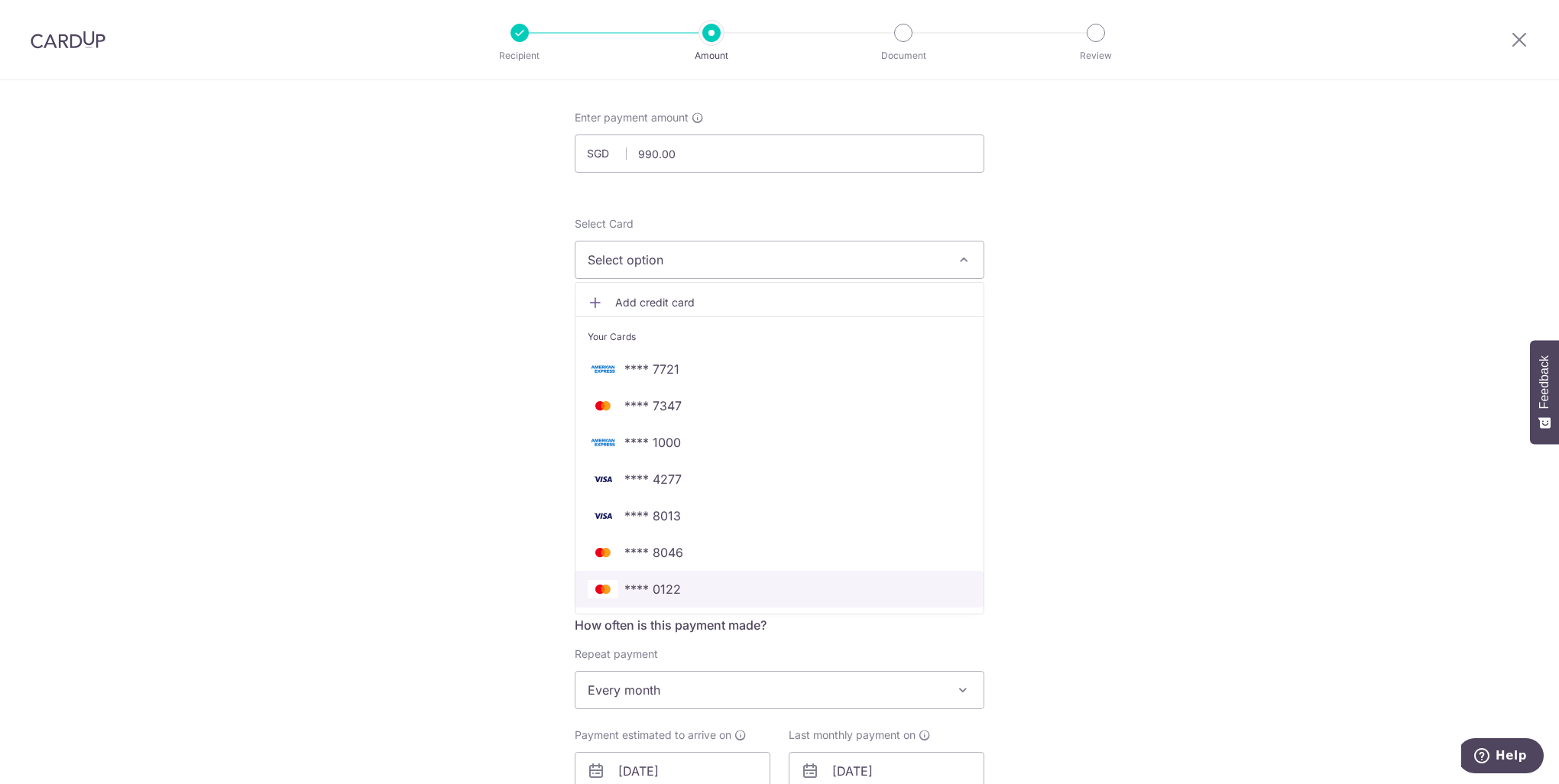
click at [716, 580] on span "**** 0122" at bounding box center [779, 589] width 383 height 18
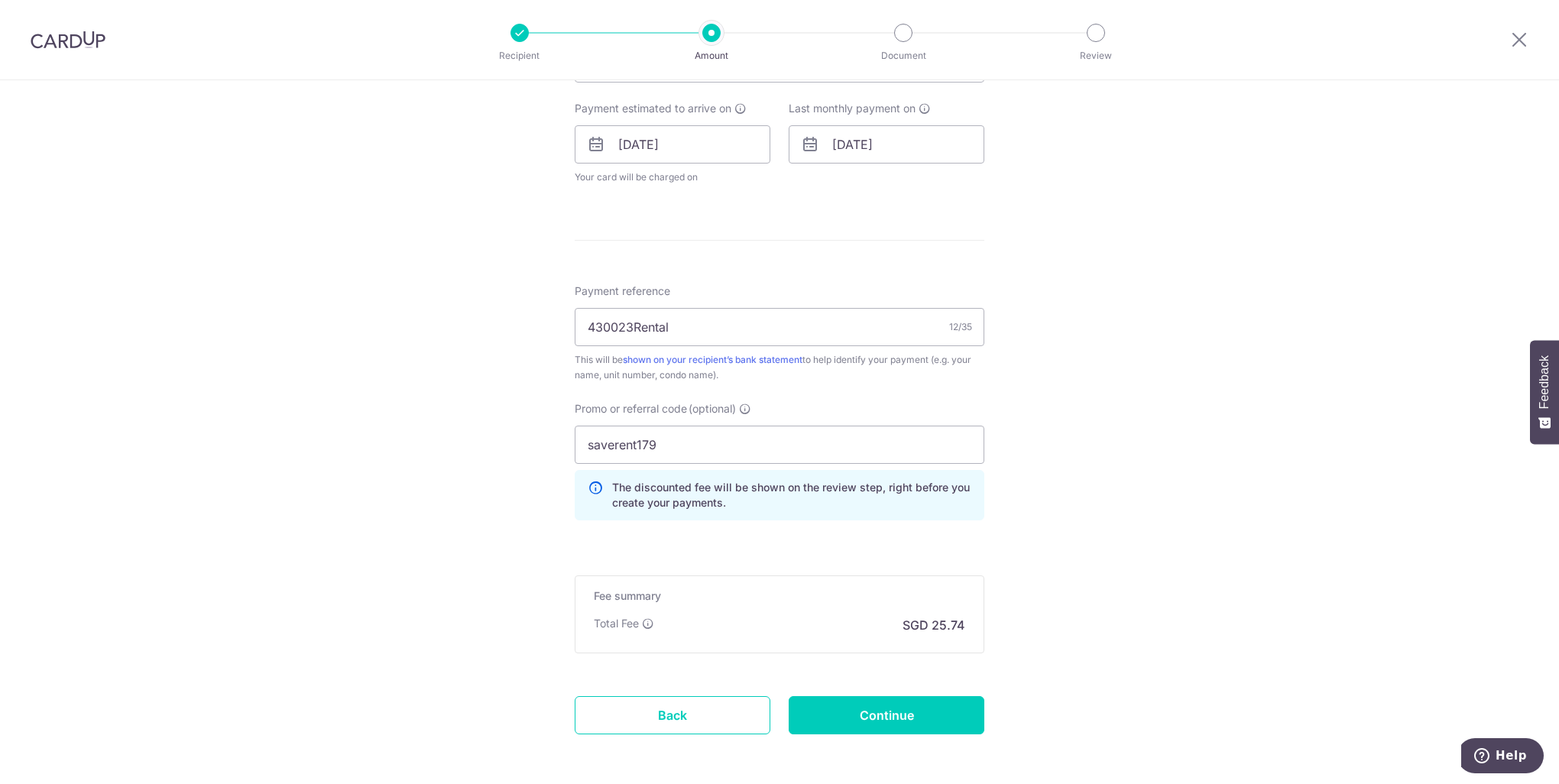
scroll to position [745, 0]
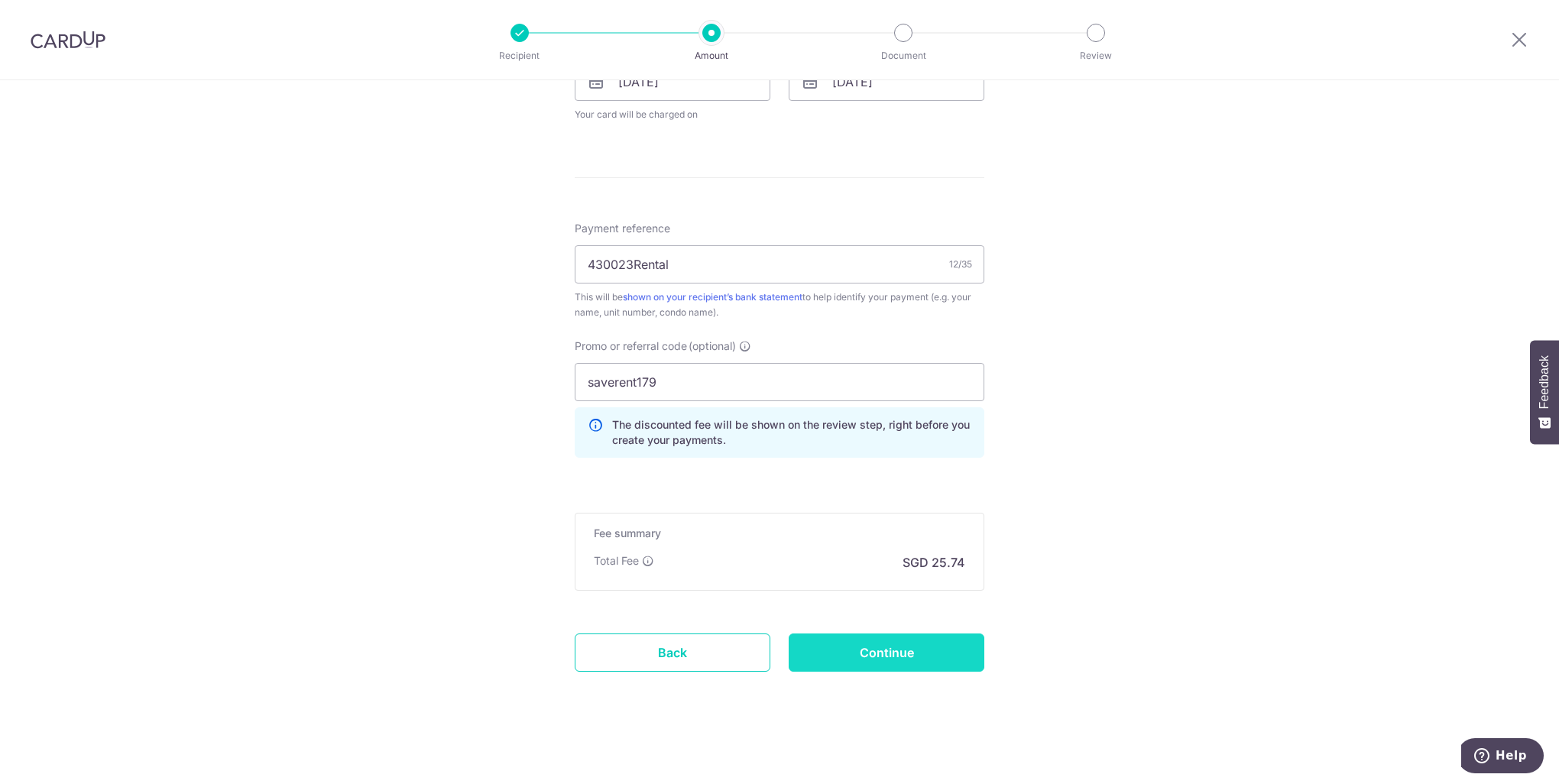
click at [911, 652] on input "Continue" at bounding box center [886, 652] width 195 height 38
type input "Create Schedule"
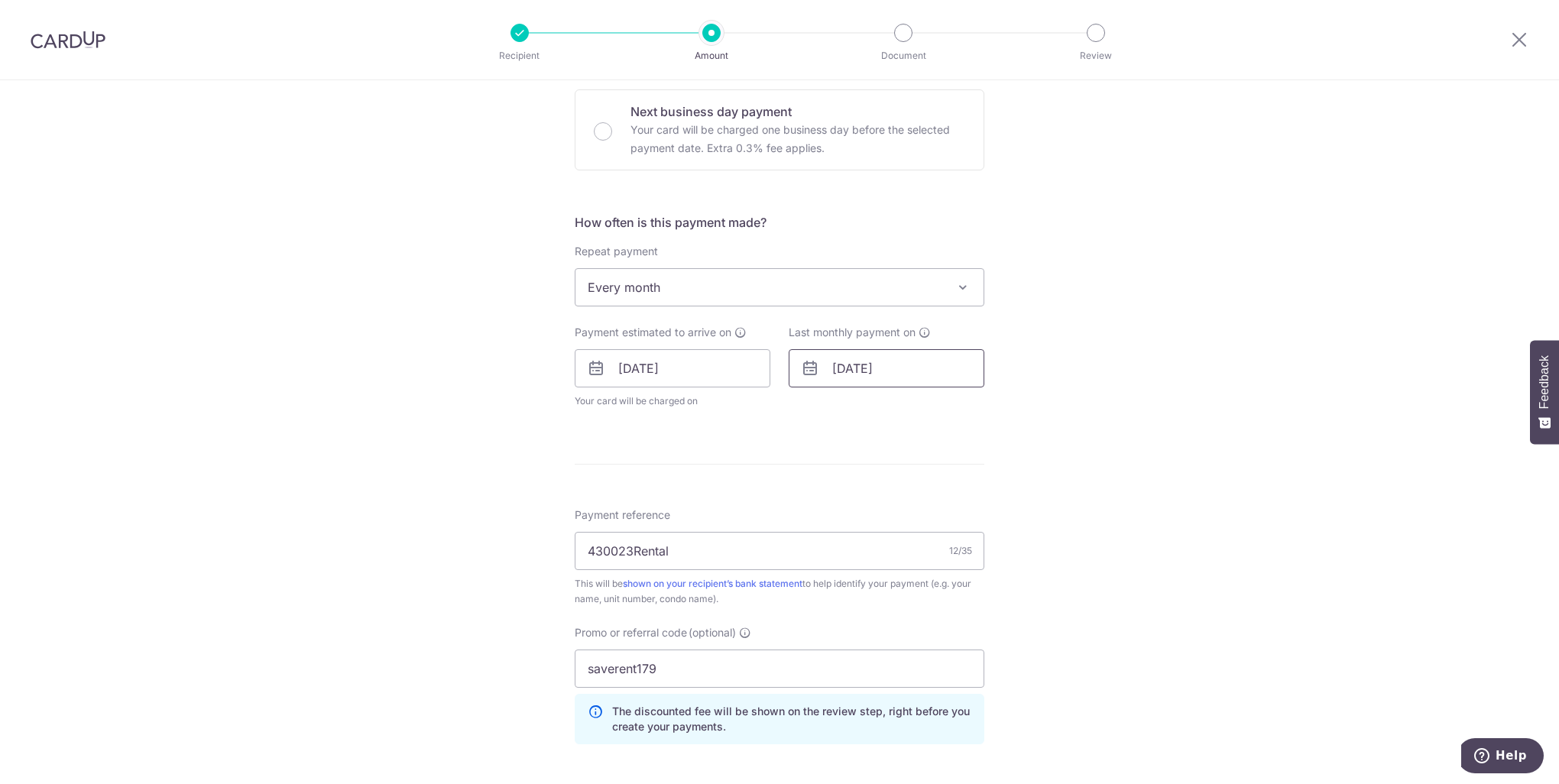
click at [897, 378] on input "15/02/2026" at bounding box center [886, 368] width 195 height 38
click at [883, 413] on select "Jan Feb Mar Apr May Jun Jul Aug Sep Oct Nov Dec" at bounding box center [875, 409] width 40 height 12
click at [812, 564] on link "18" at bounding box center [820, 568] width 25 height 25
type input "18/01/2026"
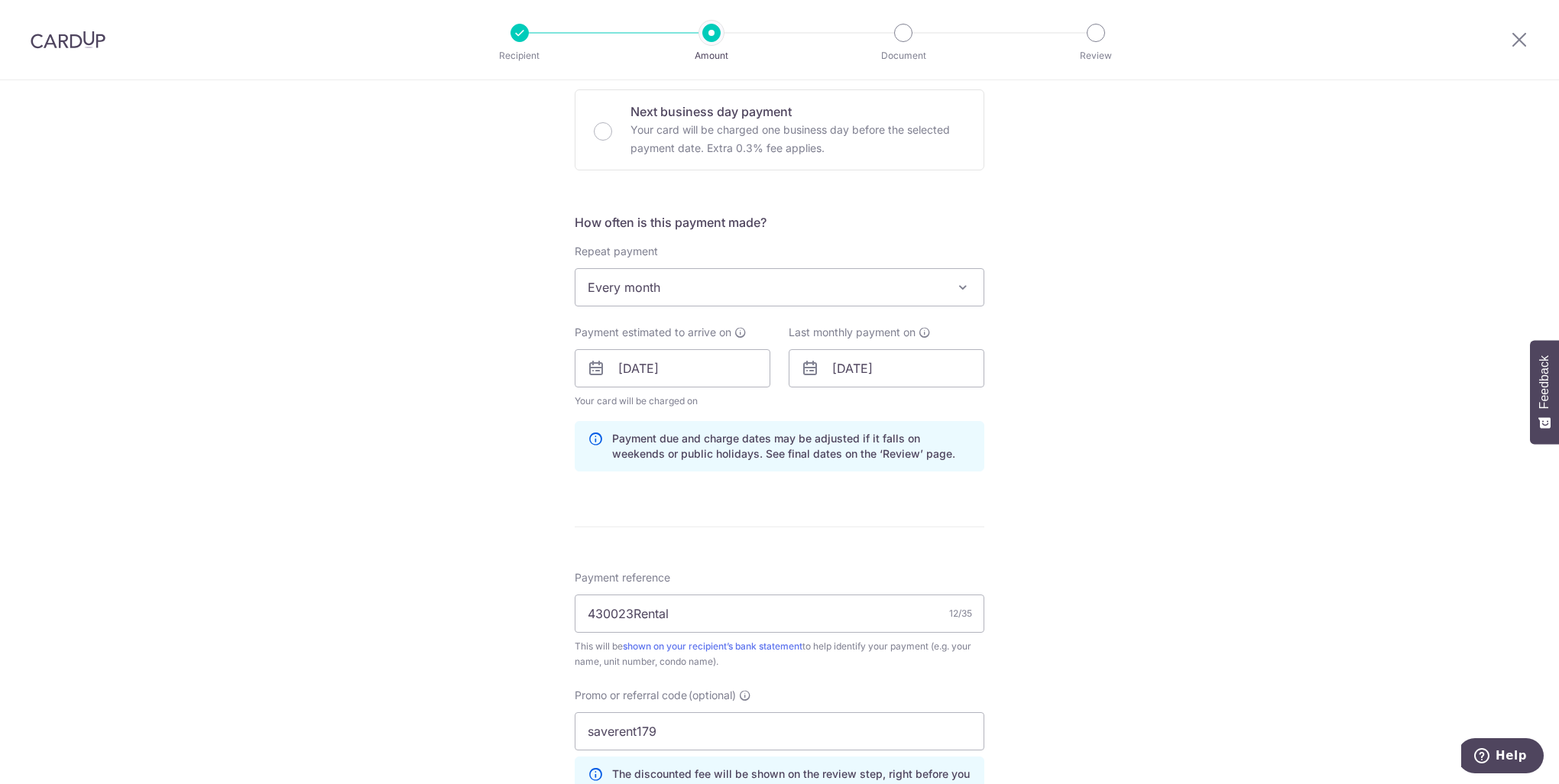
click at [491, 494] on div "Tell us more about your payment Enter payment amount SGD 990.00 990.00 Select C…" at bounding box center [780, 378] width 1559 height 1513
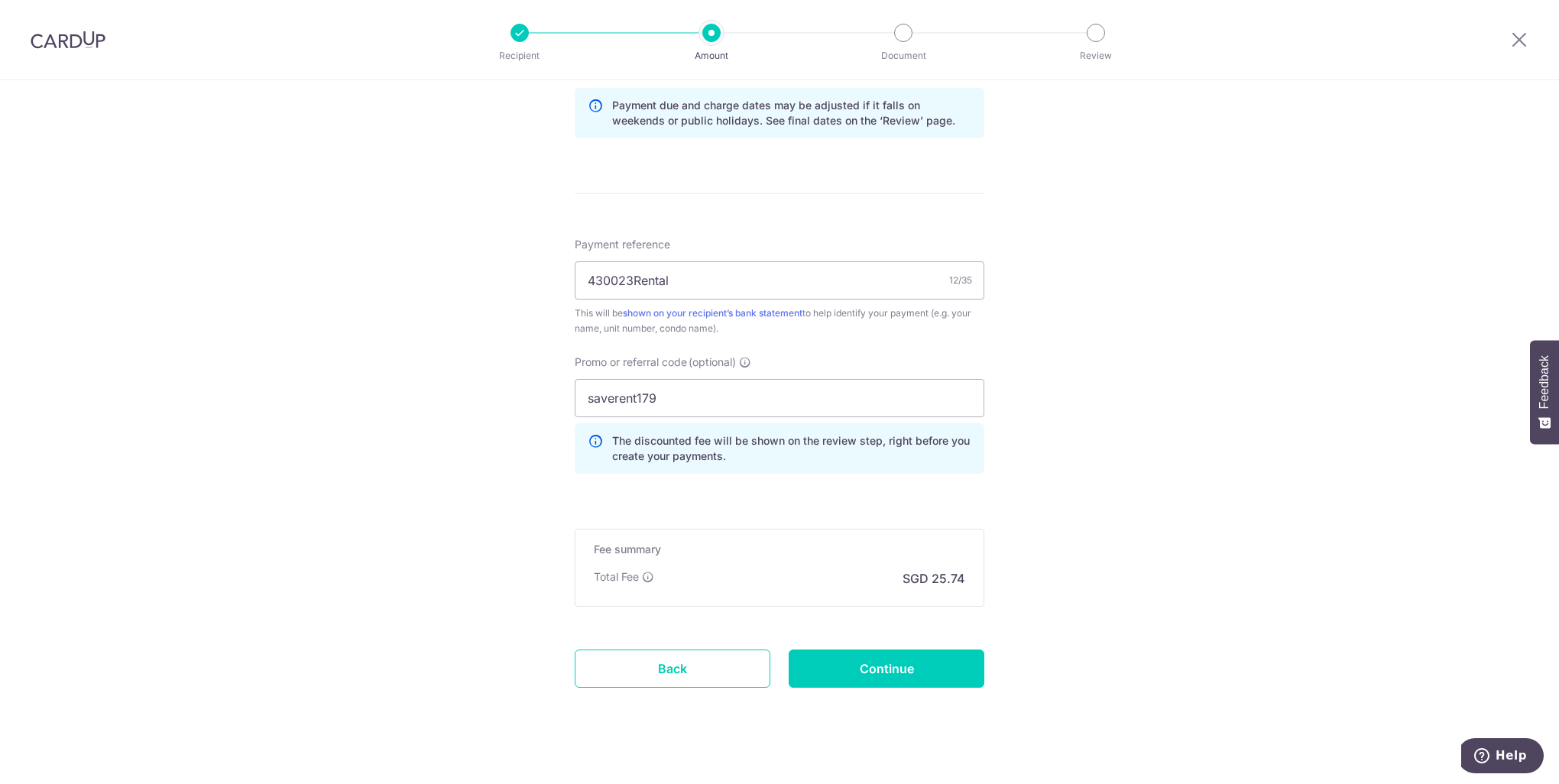
scroll to position [807, 0]
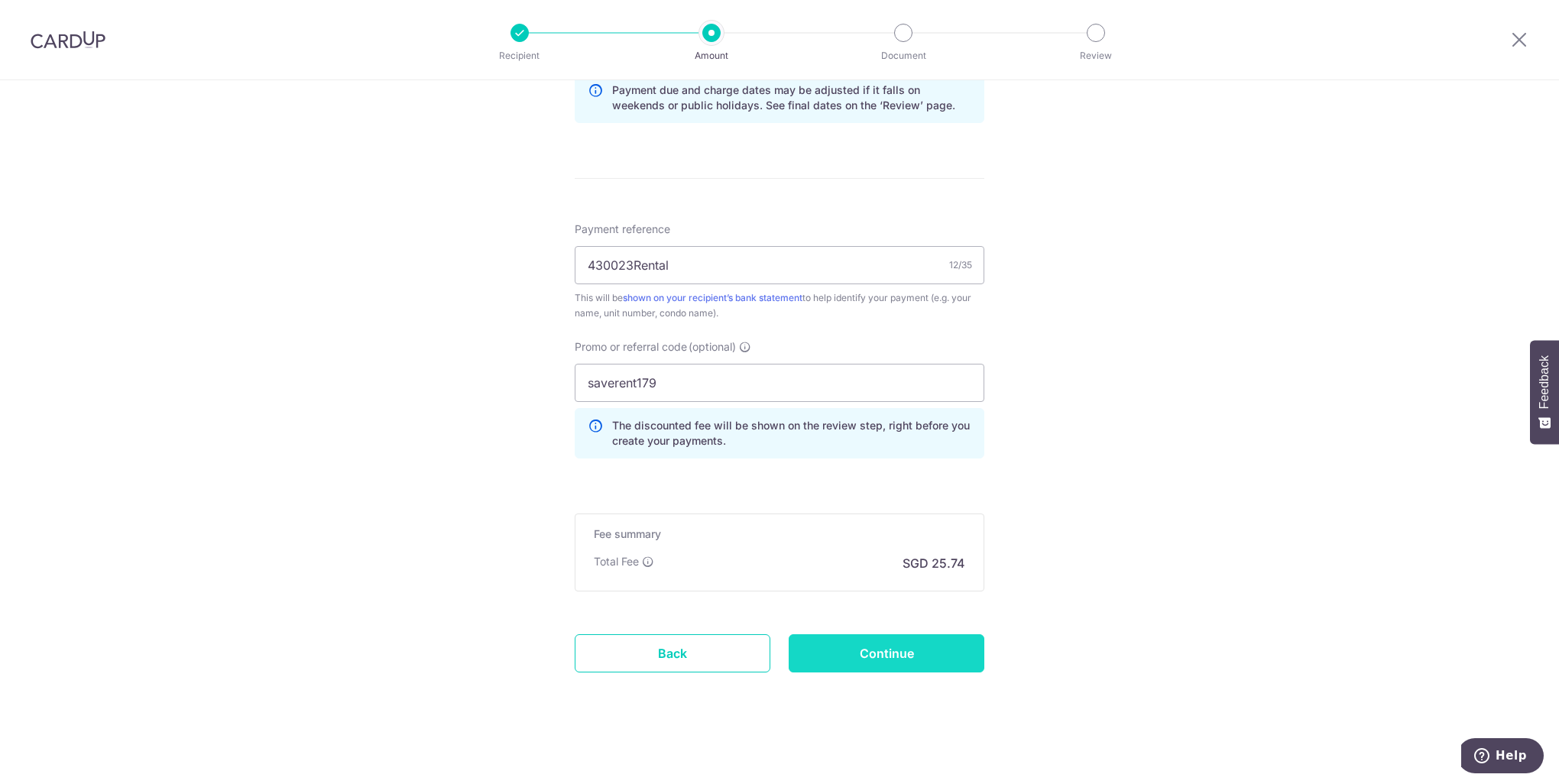
click at [904, 643] on input "Continue" at bounding box center [886, 653] width 195 height 38
type input "Update Schedule"
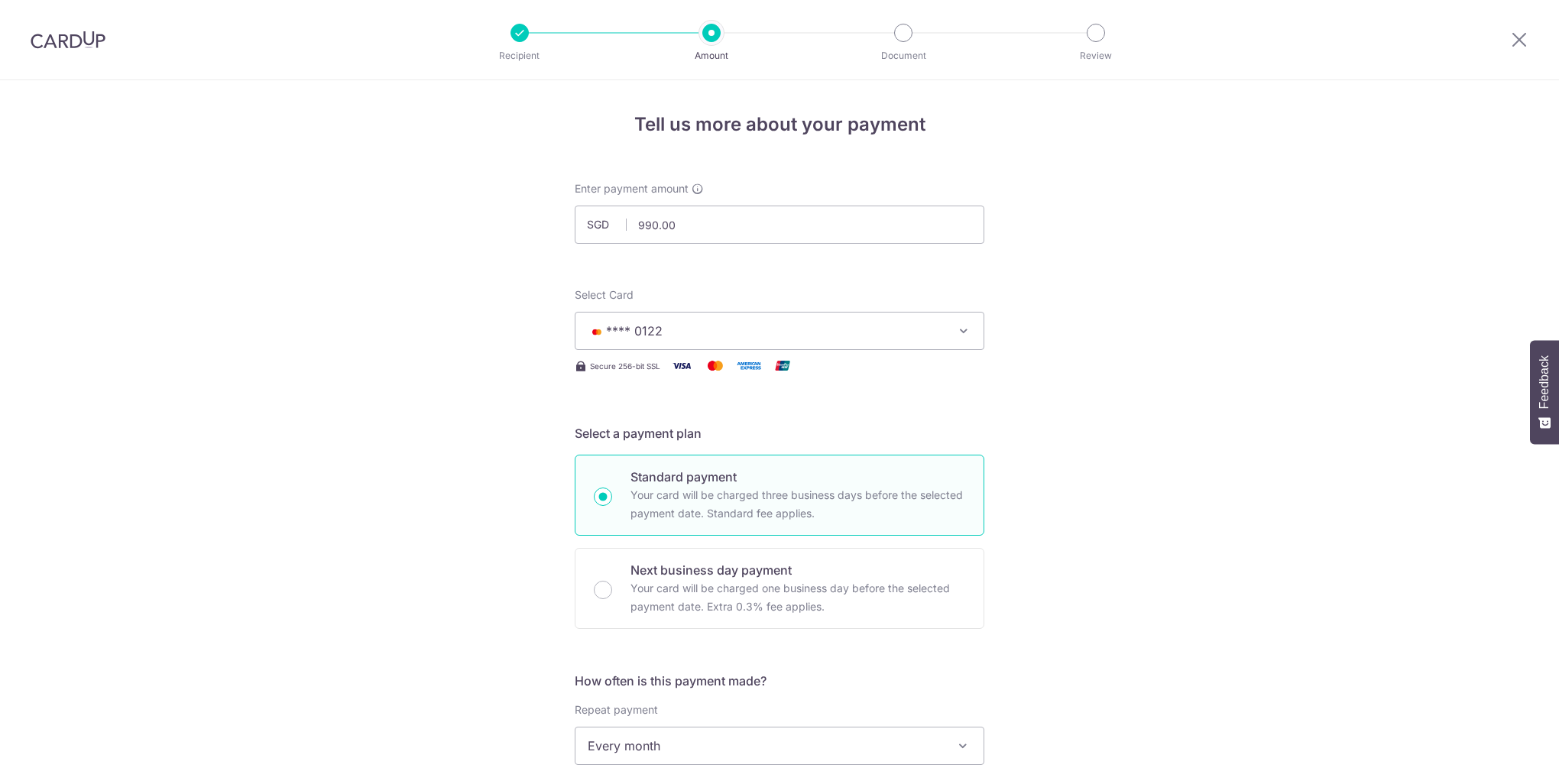
click at [649, 221] on input "990.00" at bounding box center [780, 225] width 410 height 38
type input "985.00"
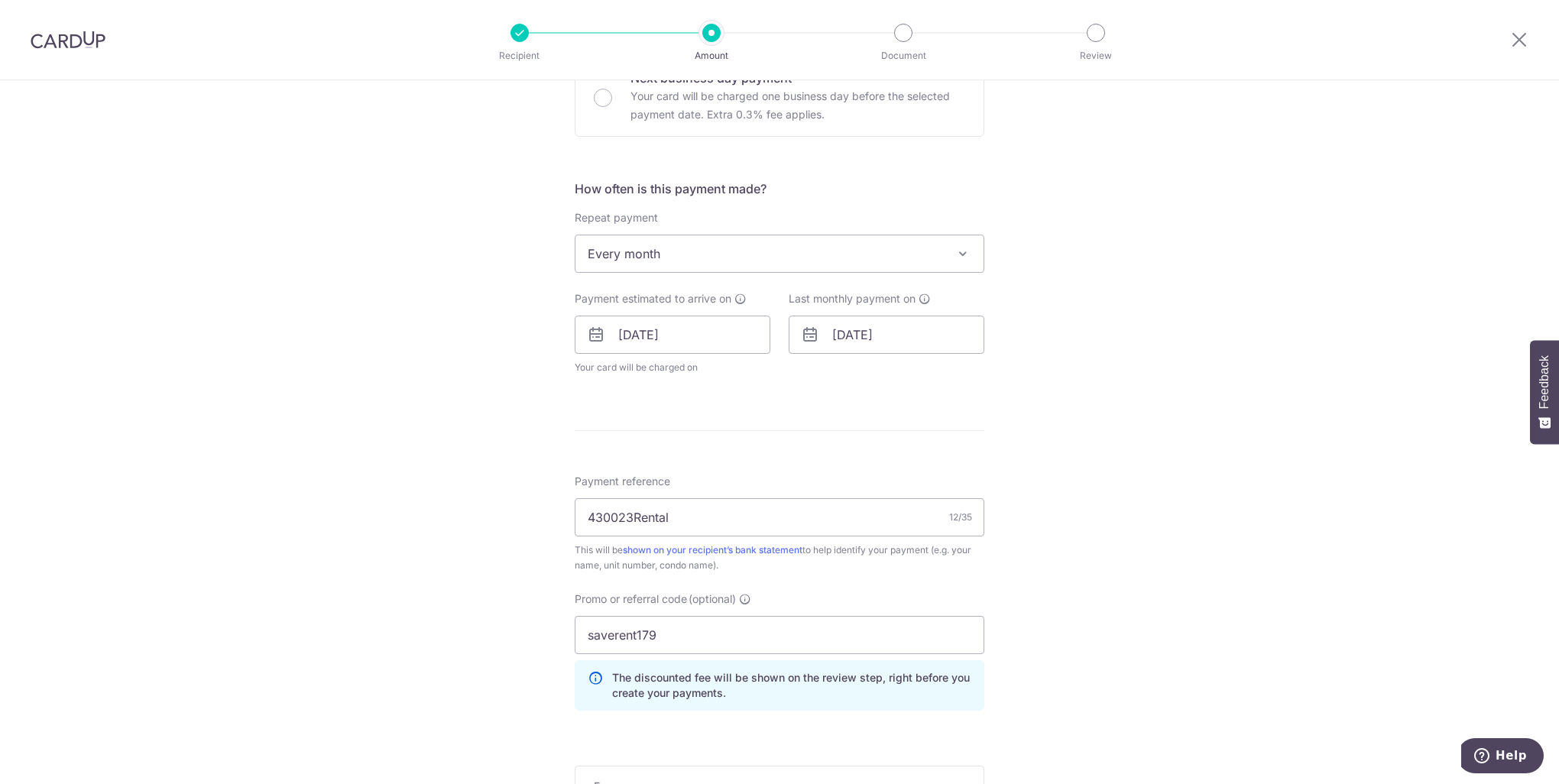
scroll to position [745, 0]
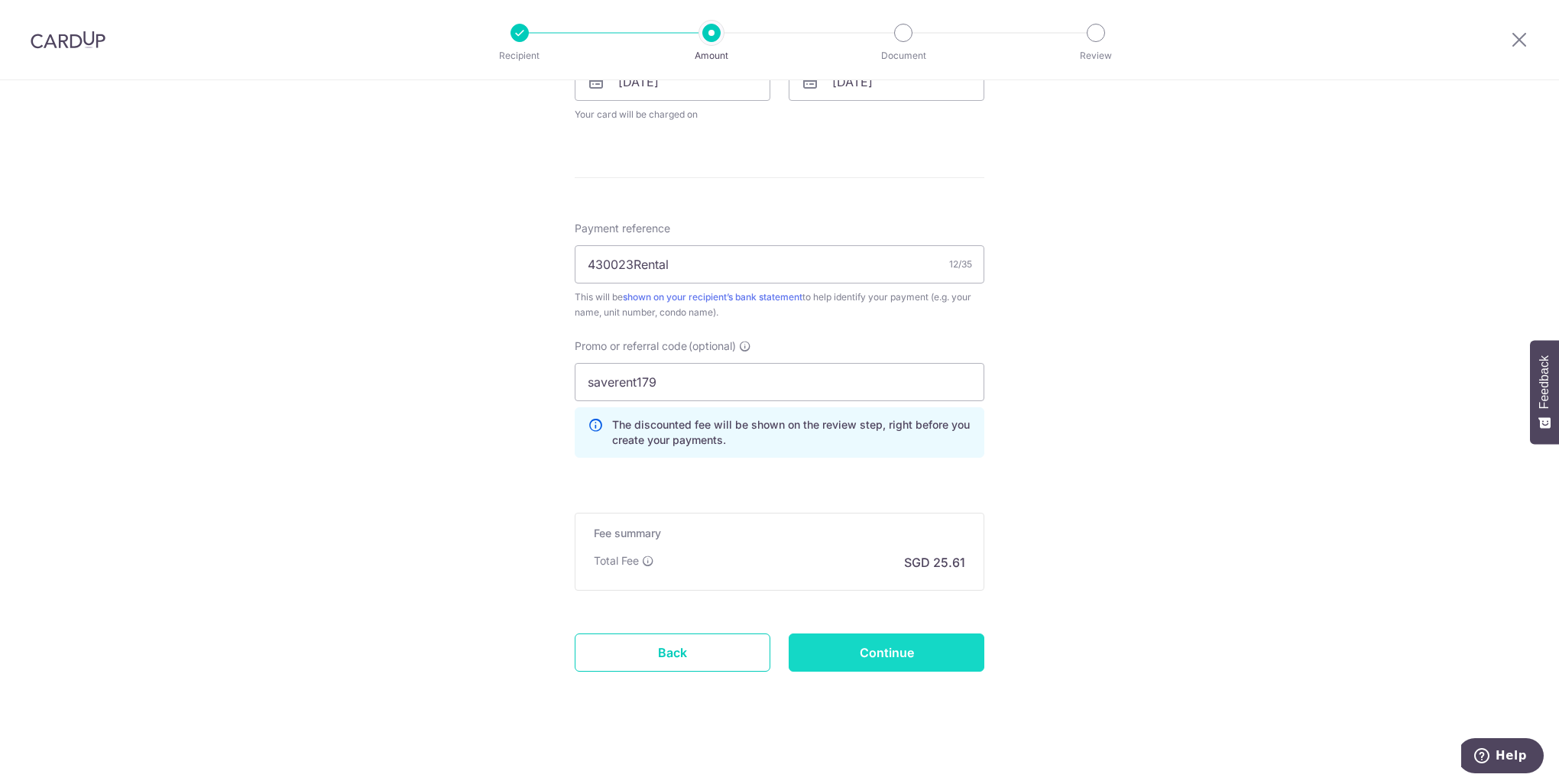
click at [891, 642] on input "Continue" at bounding box center [886, 652] width 195 height 38
type input "Update Schedule"
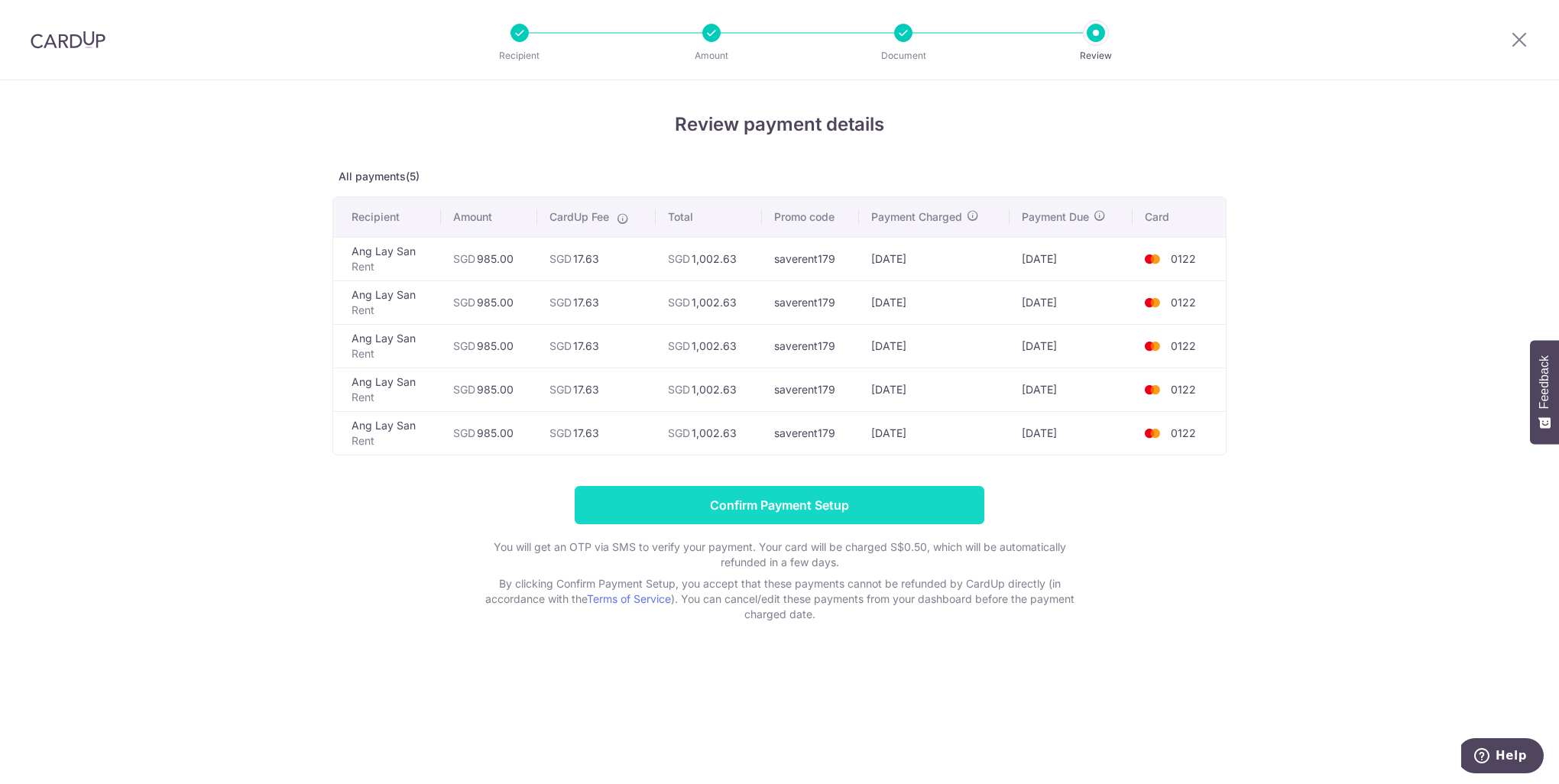
click at [788, 505] on input "Confirm Payment Setup" at bounding box center [780, 505] width 410 height 38
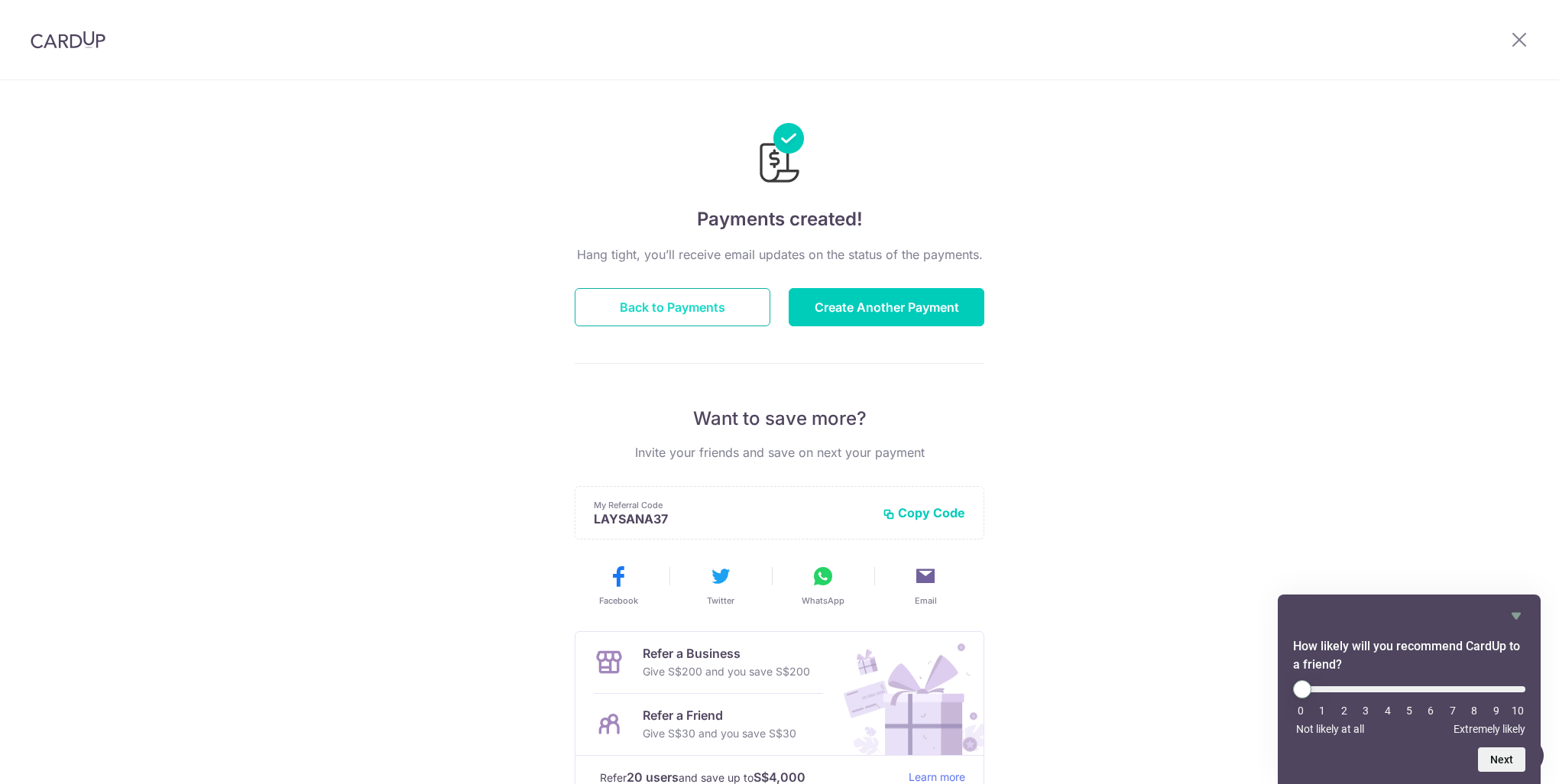
click at [693, 316] on button "Back to Payments" at bounding box center [672, 307] width 195 height 38
